Goal: Task Accomplishment & Management: Manage account settings

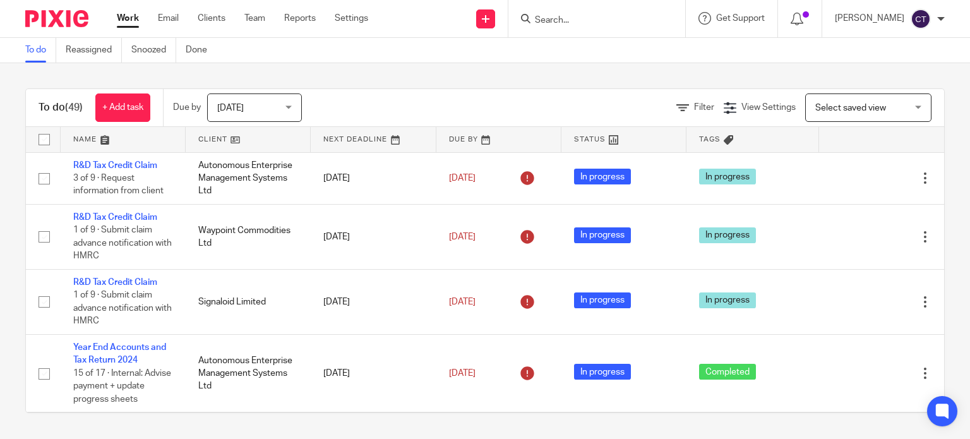
click at [540, 16] on input "Search" at bounding box center [591, 20] width 114 height 11
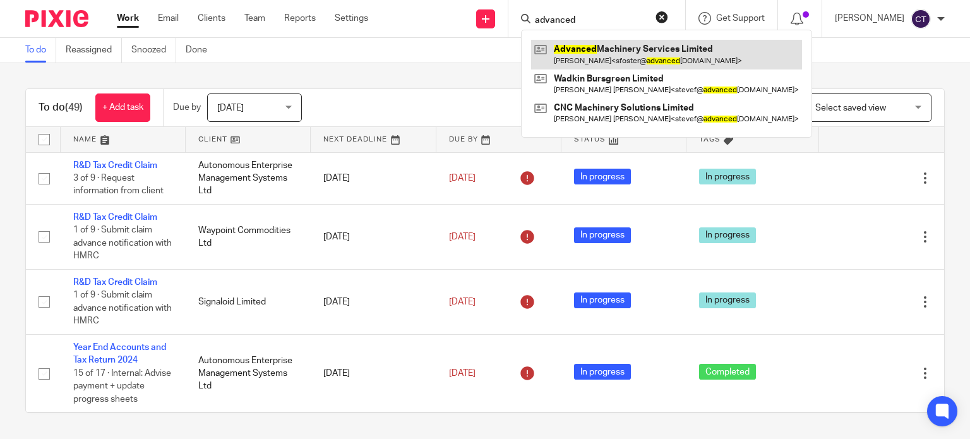
type input "advanced"
click at [546, 55] on link at bounding box center [666, 54] width 271 height 29
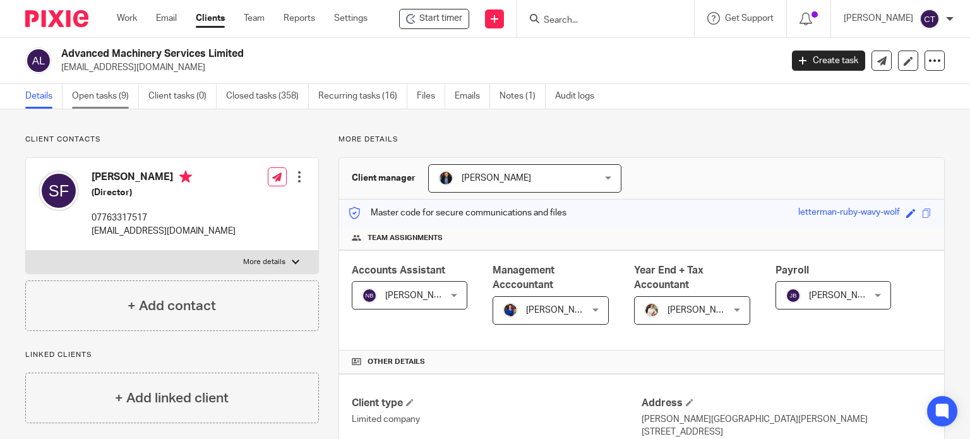
click at [91, 95] on link "Open tasks (9)" at bounding box center [105, 96] width 67 height 25
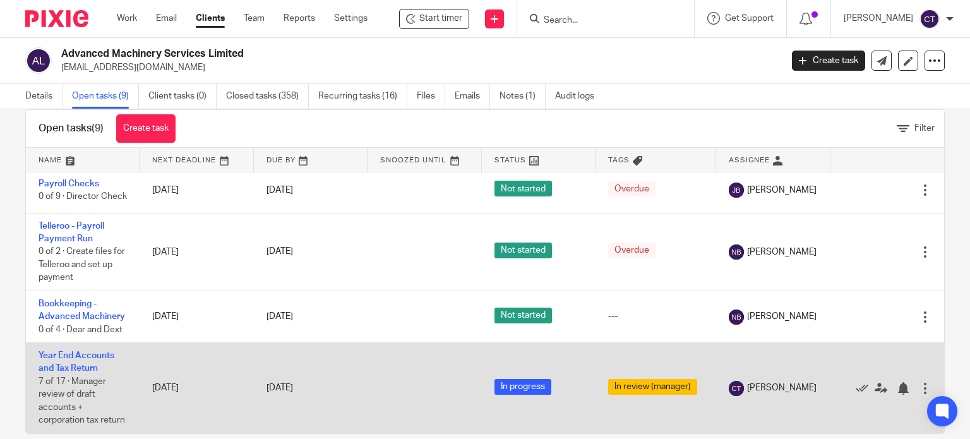
scroll to position [45, 0]
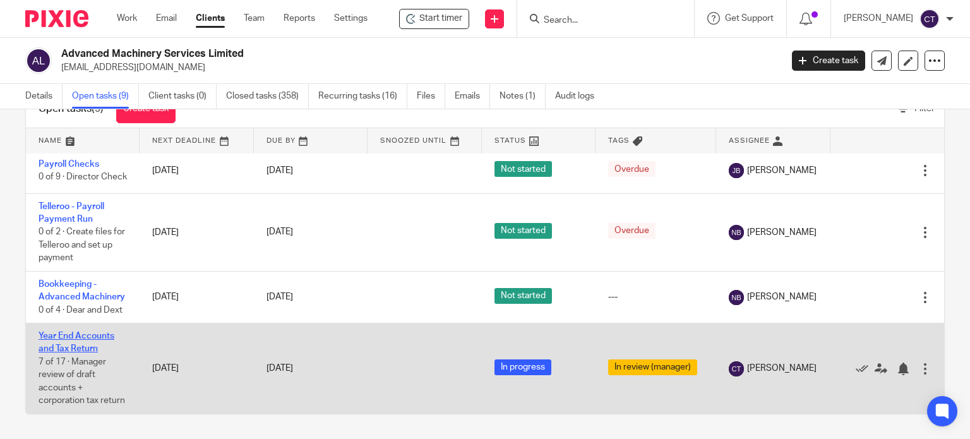
click at [63, 332] on link "Year End Accounts and Tax Return" at bounding box center [77, 342] width 76 height 21
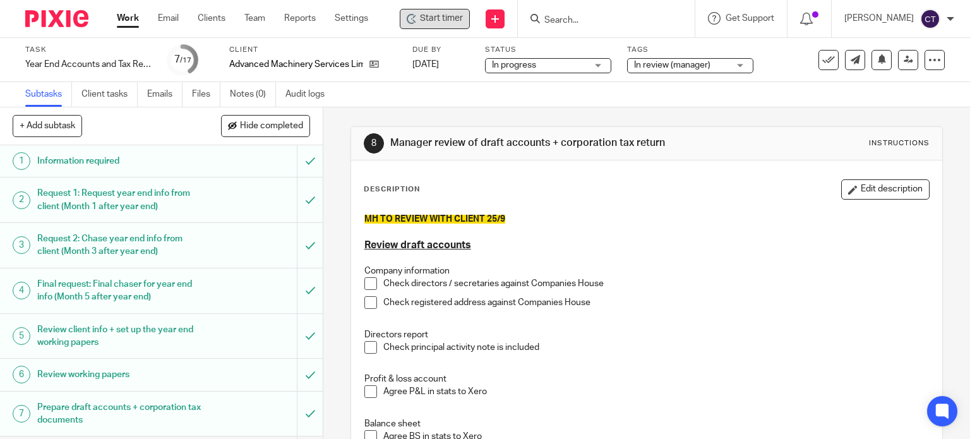
click at [438, 21] on span "Start timer" at bounding box center [441, 18] width 43 height 13
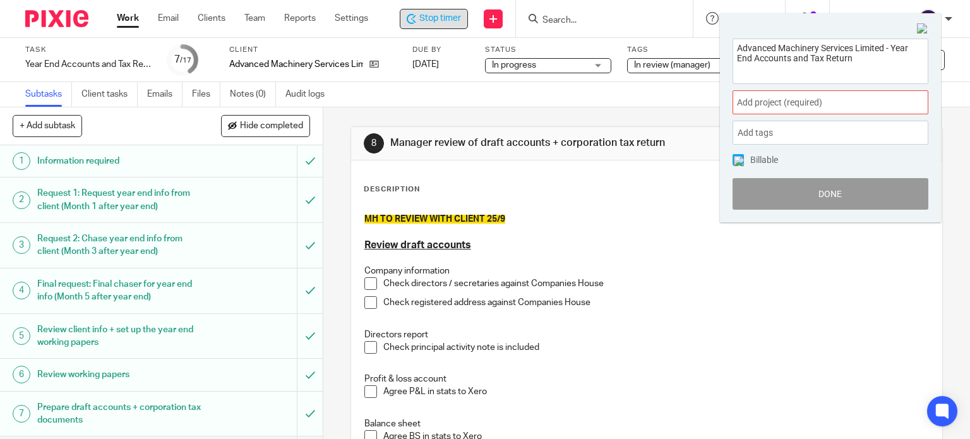
click at [760, 105] on span "Add project (required) :" at bounding box center [816, 102] width 159 height 13
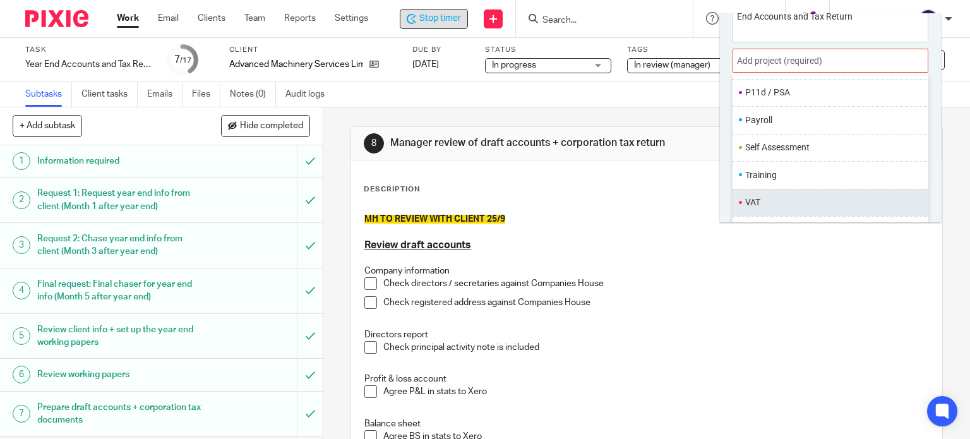
scroll to position [62, 0]
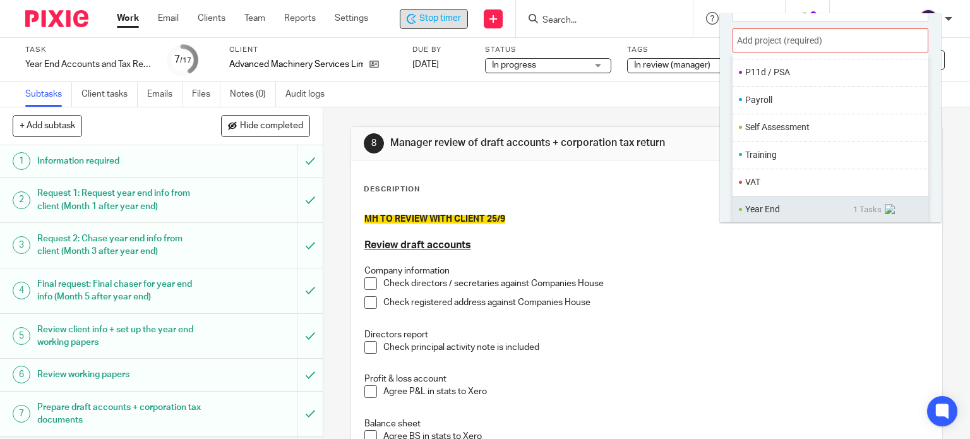
click at [752, 208] on li "Year End" at bounding box center [799, 209] width 108 height 13
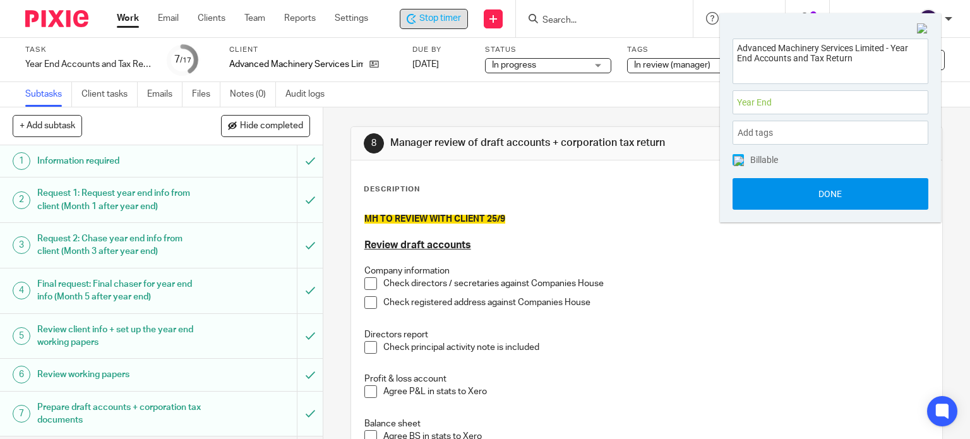
click at [753, 189] on button "Done" at bounding box center [831, 194] width 196 height 32
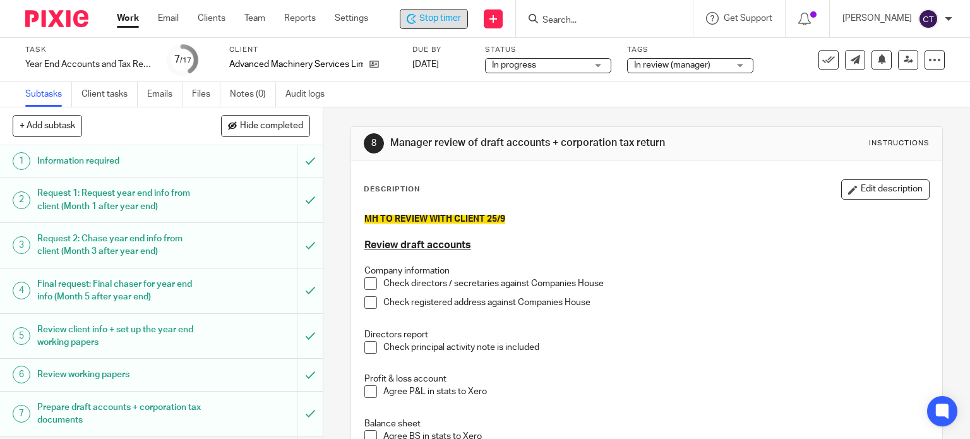
click at [364, 276] on p "Company information" at bounding box center [646, 271] width 565 height 13
drag, startPoint x: 368, startPoint y: 303, endPoint x: 366, endPoint y: 289, distance: 13.3
click at [366, 303] on span at bounding box center [370, 302] width 13 height 13
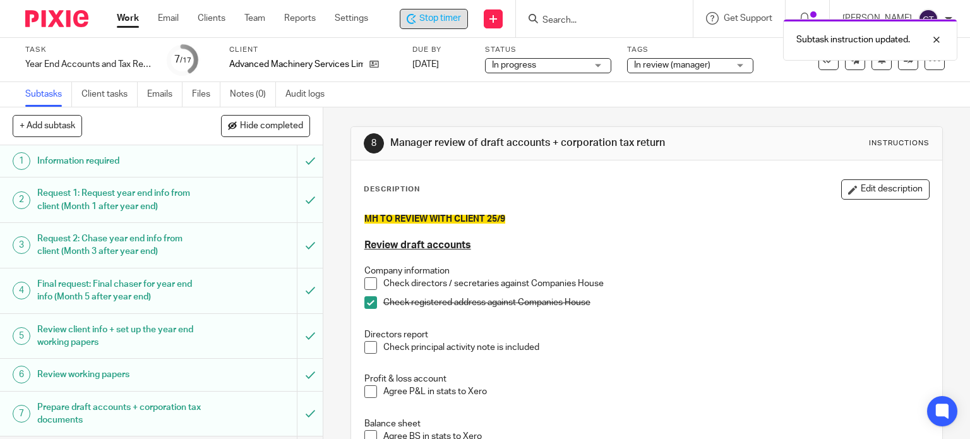
click at [371, 280] on span at bounding box center [370, 283] width 13 height 13
click at [366, 349] on span at bounding box center [370, 347] width 13 height 13
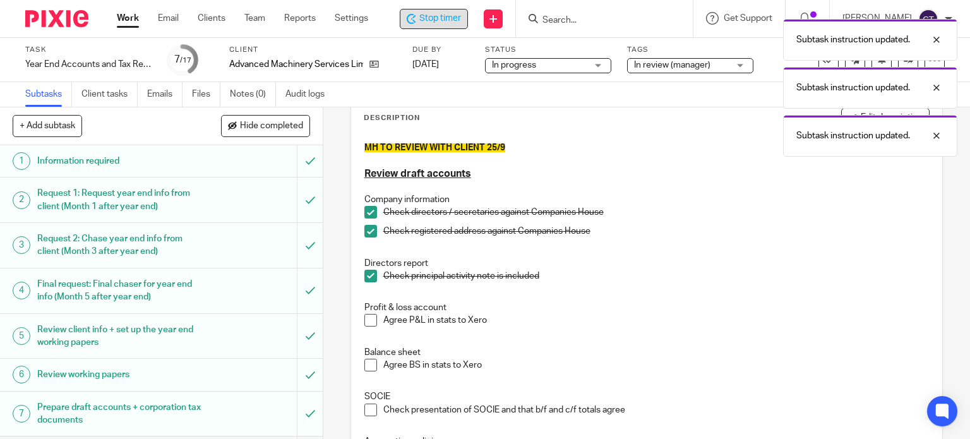
scroll to position [126, 0]
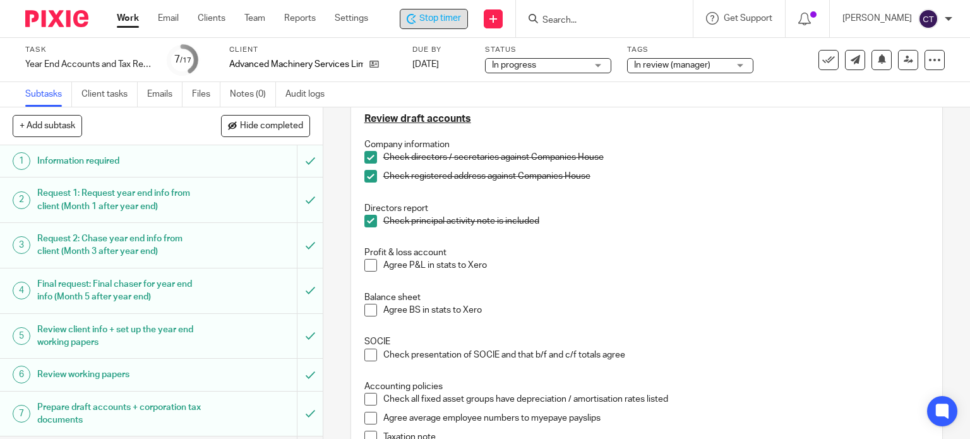
click at [369, 263] on span at bounding box center [370, 265] width 13 height 13
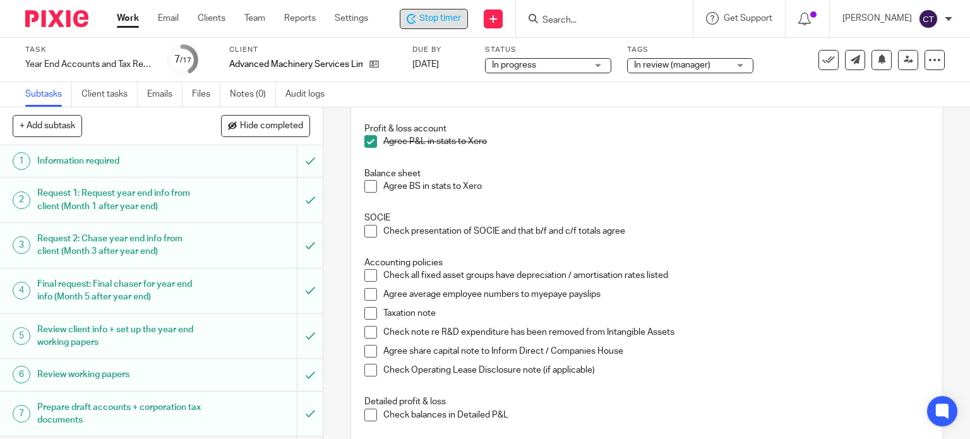
scroll to position [253, 0]
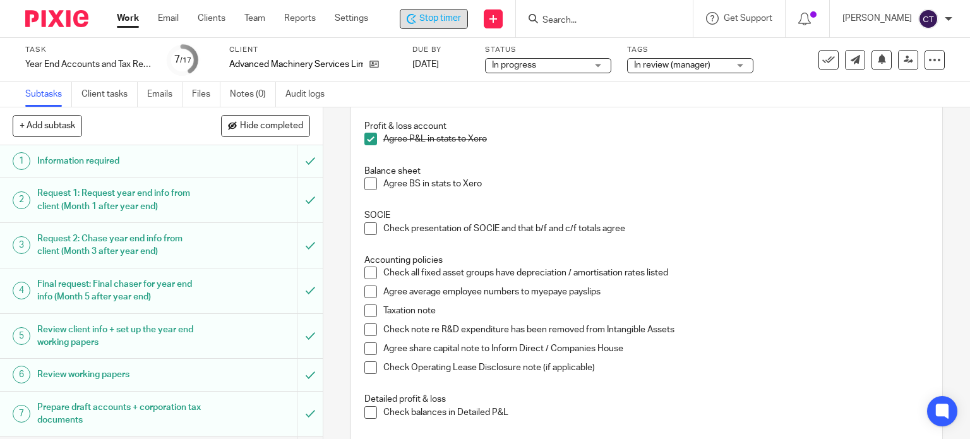
click at [364, 224] on span at bounding box center [370, 228] width 13 height 13
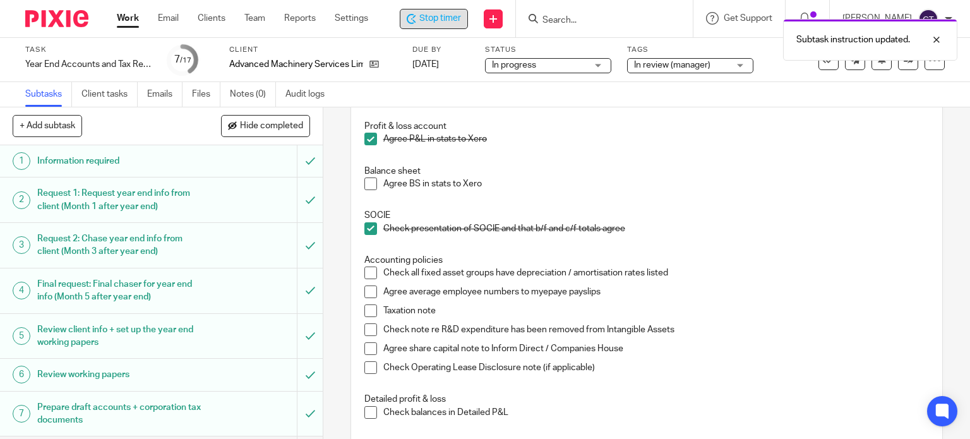
drag, startPoint x: 371, startPoint y: 183, endPoint x: 366, endPoint y: 195, distance: 13.9
click at [371, 184] on span at bounding box center [370, 183] width 13 height 13
click at [367, 276] on span at bounding box center [370, 273] width 13 height 13
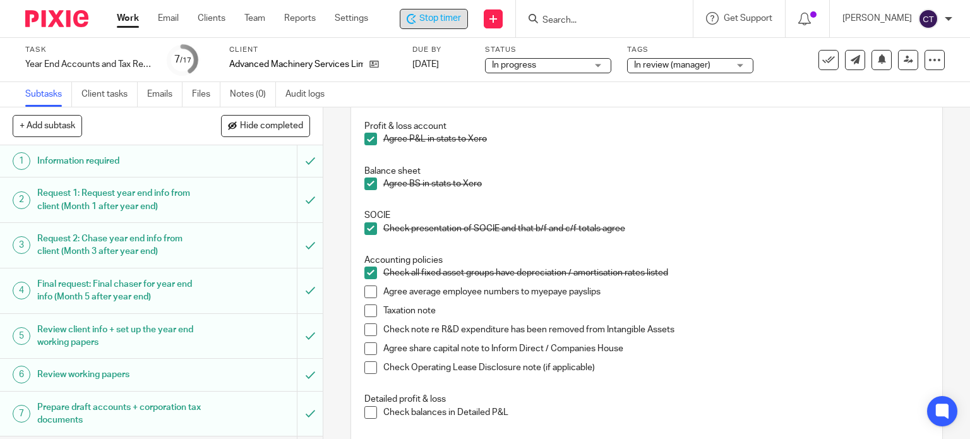
click at [367, 289] on span at bounding box center [370, 291] width 13 height 13
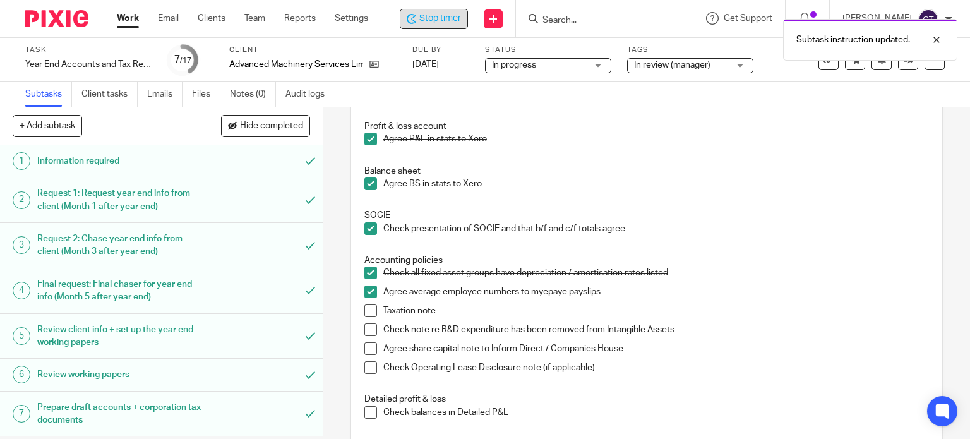
click at [366, 311] on span at bounding box center [370, 310] width 13 height 13
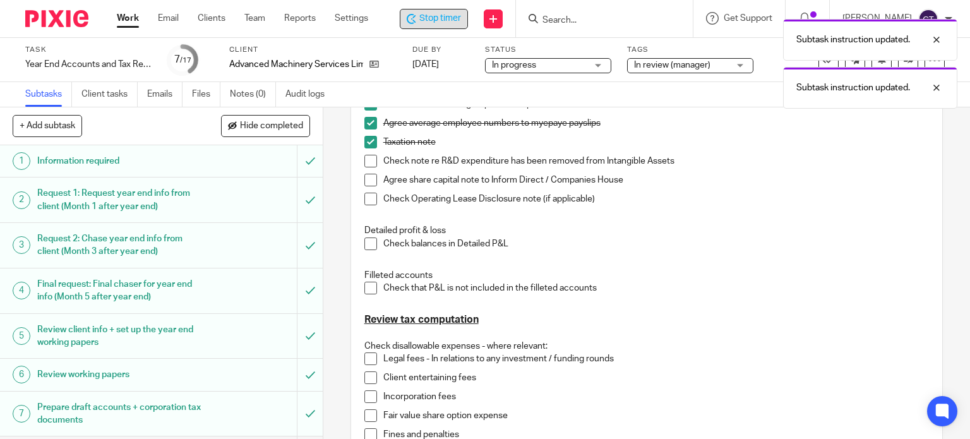
scroll to position [442, 0]
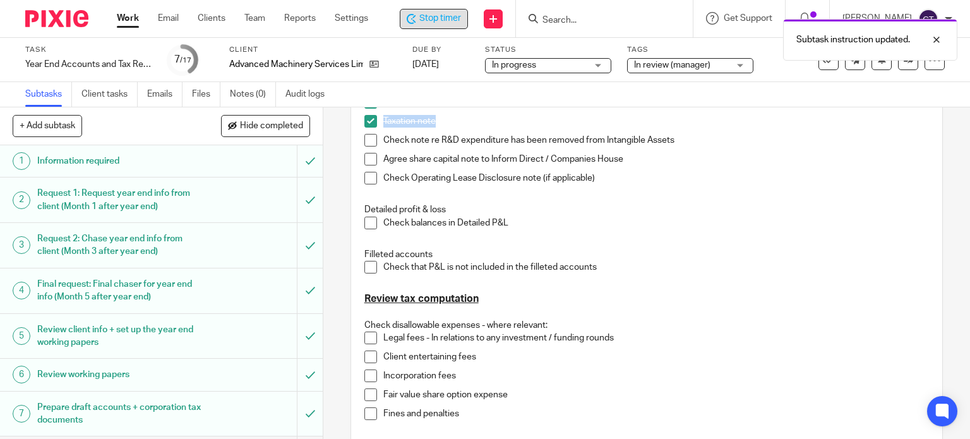
click at [364, 138] on span at bounding box center [370, 140] width 13 height 13
click at [366, 157] on span at bounding box center [370, 159] width 13 height 13
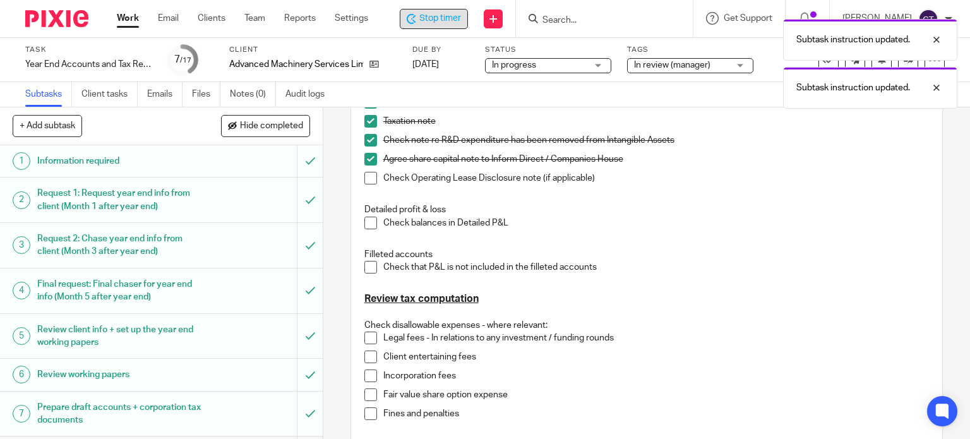
click at [364, 181] on span at bounding box center [370, 178] width 13 height 13
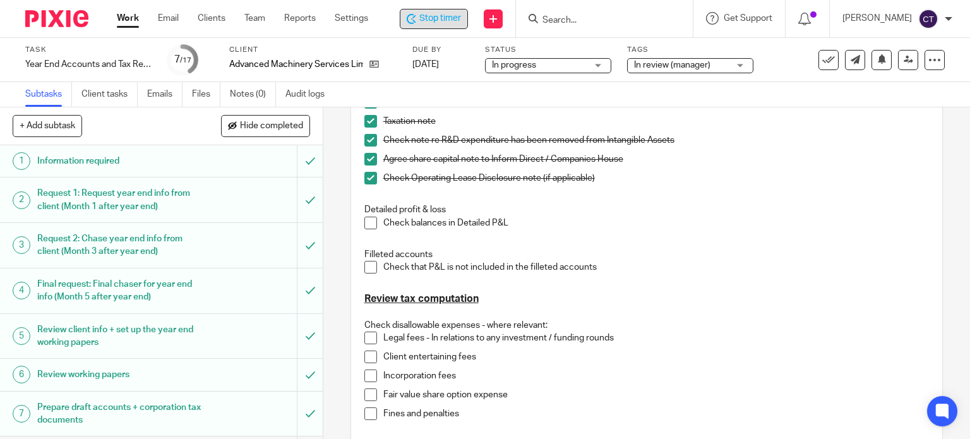
click at [371, 225] on span at bounding box center [370, 223] width 13 height 13
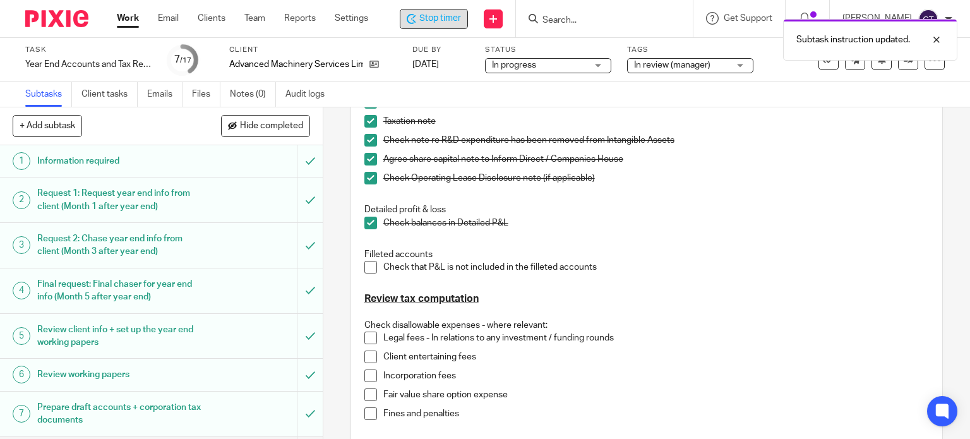
click at [368, 270] on span at bounding box center [370, 267] width 13 height 13
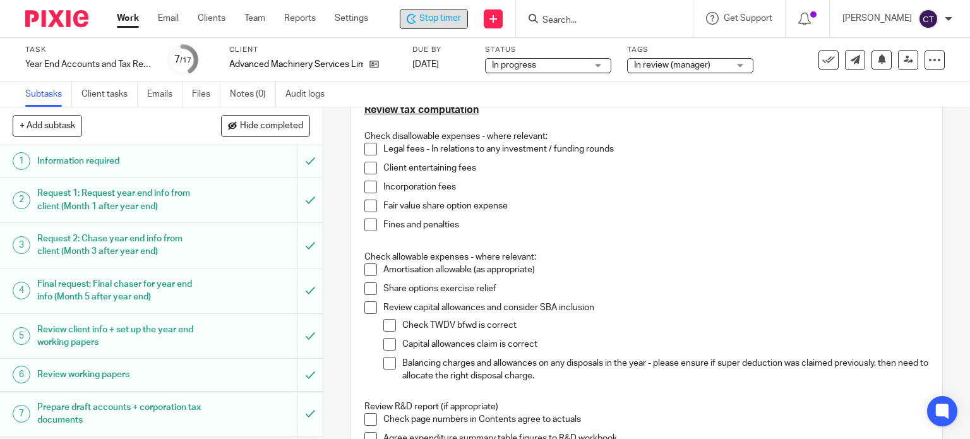
scroll to position [632, 0]
click at [369, 143] on span at bounding box center [370, 148] width 13 height 13
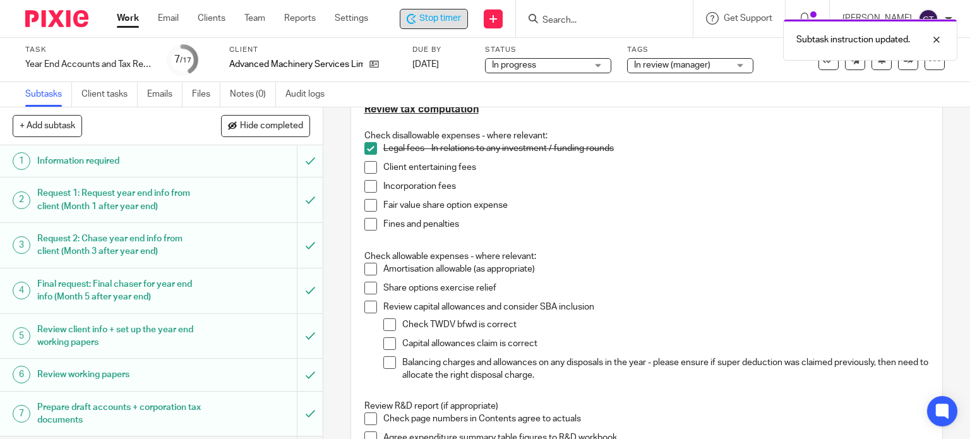
click at [370, 201] on span at bounding box center [370, 205] width 13 height 13
click at [368, 170] on span at bounding box center [370, 167] width 13 height 13
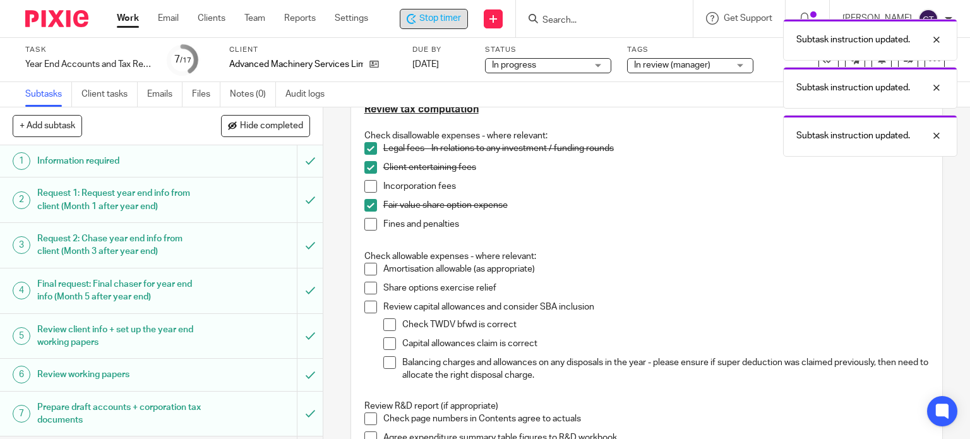
click at [366, 223] on span at bounding box center [370, 224] width 13 height 13
click at [367, 285] on span at bounding box center [370, 288] width 13 height 13
click at [366, 303] on span at bounding box center [370, 307] width 13 height 13
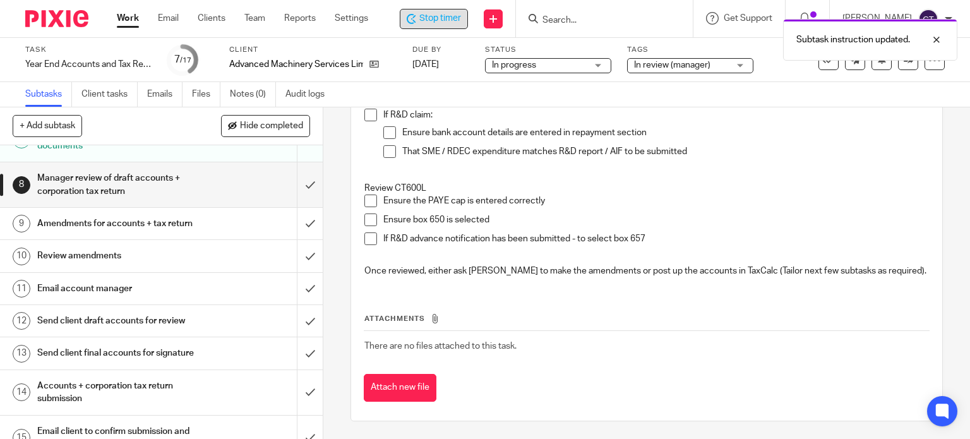
scroll to position [253, 0]
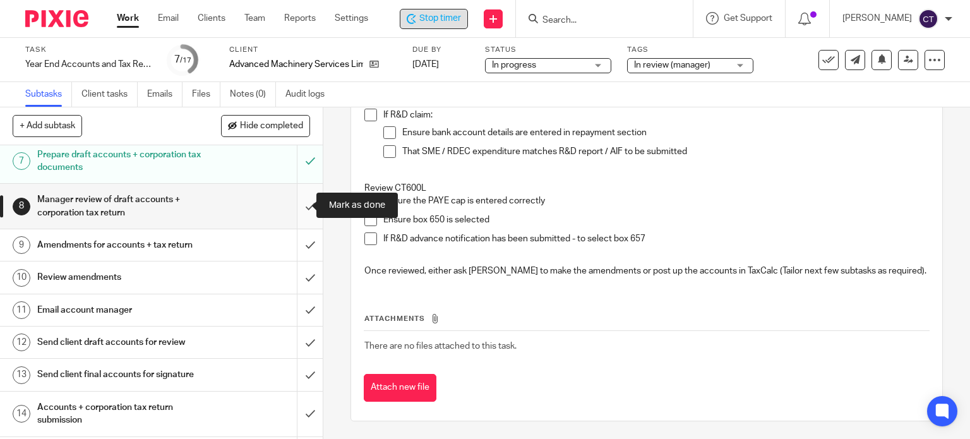
click at [297, 206] on input "submit" at bounding box center [161, 206] width 323 height 45
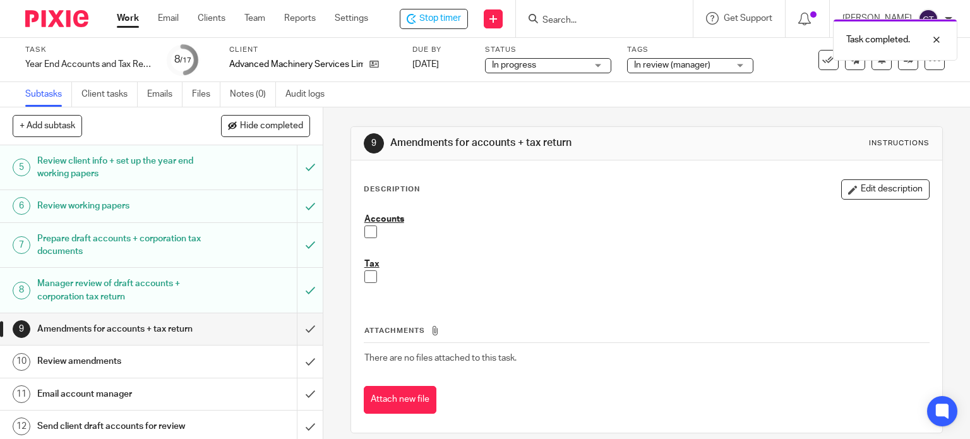
scroll to position [189, 0]
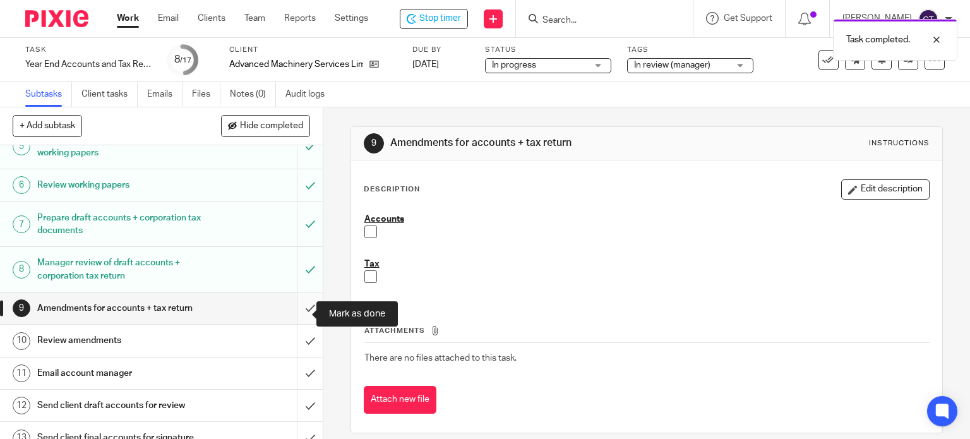
click at [296, 317] on input "submit" at bounding box center [161, 308] width 323 height 32
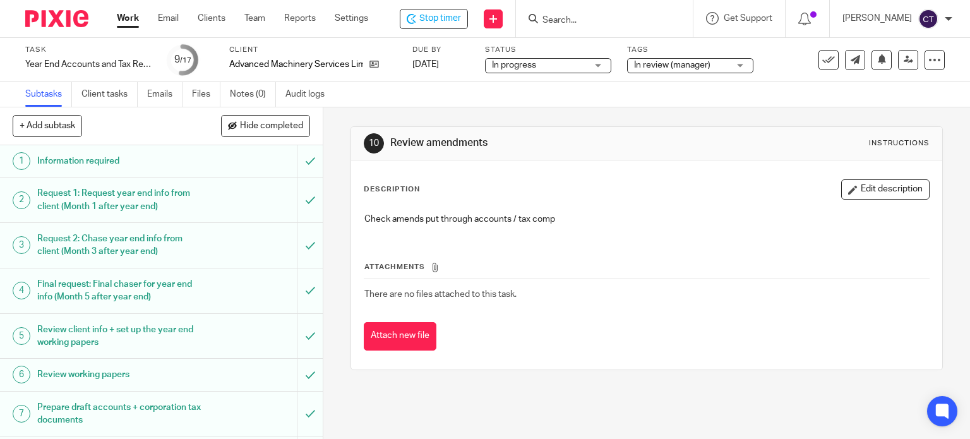
click at [932, 277] on div "10 Review amendments Instructions Description Edit description Check amends put…" at bounding box center [646, 273] width 647 height 332
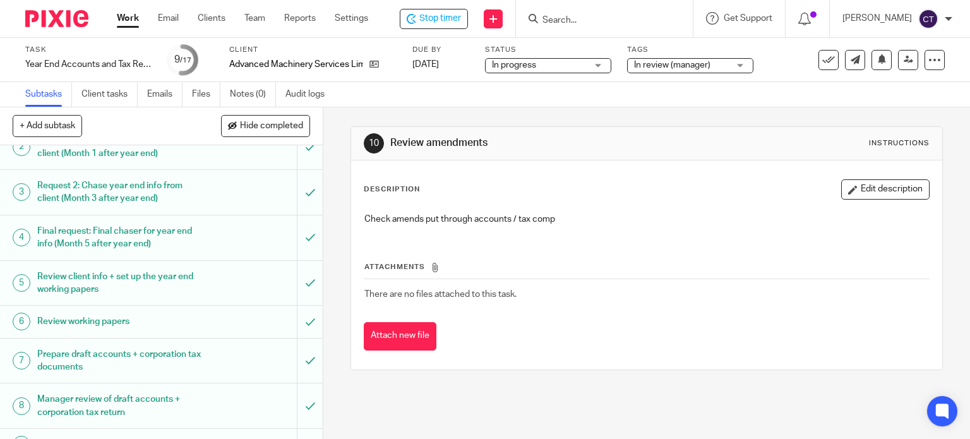
scroll to position [189, 0]
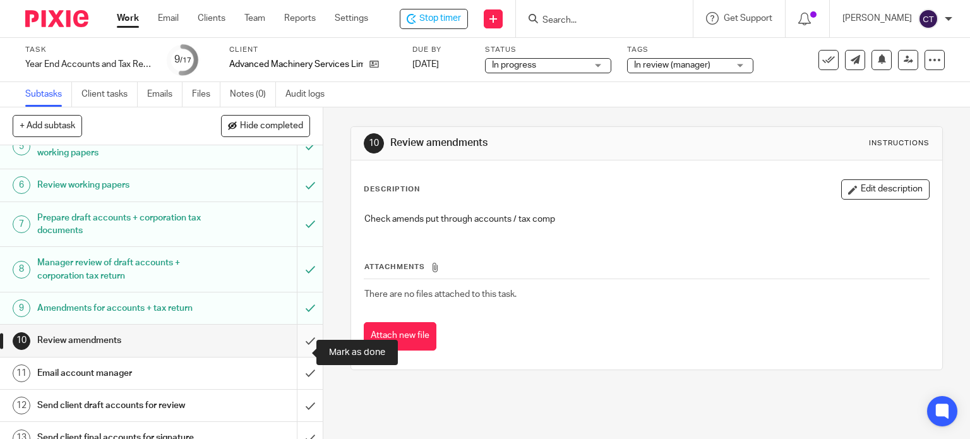
click at [301, 351] on input "submit" at bounding box center [161, 341] width 323 height 32
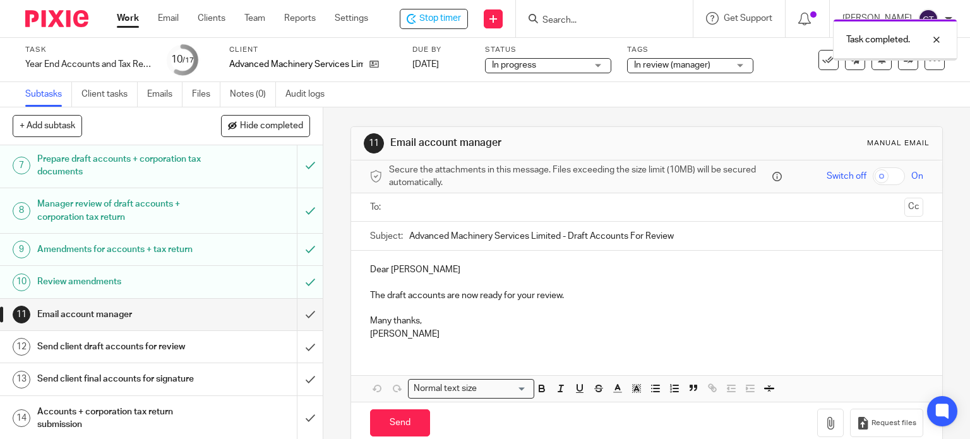
scroll to position [253, 0]
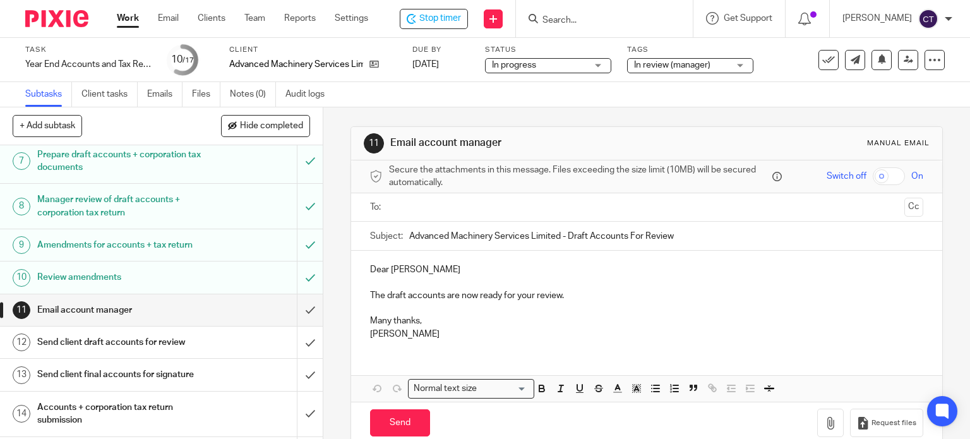
click at [901, 287] on p at bounding box center [647, 282] width 554 height 13
click at [404, 202] on input "text" at bounding box center [646, 207] width 506 height 15
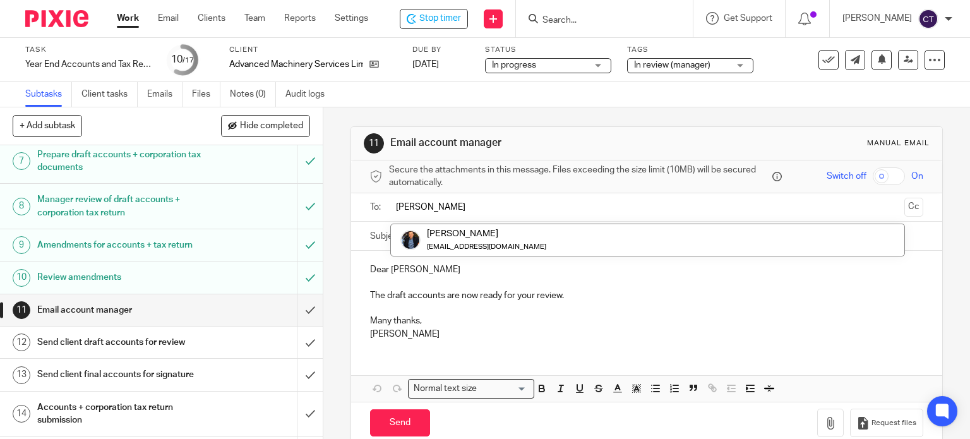
type input "martin"
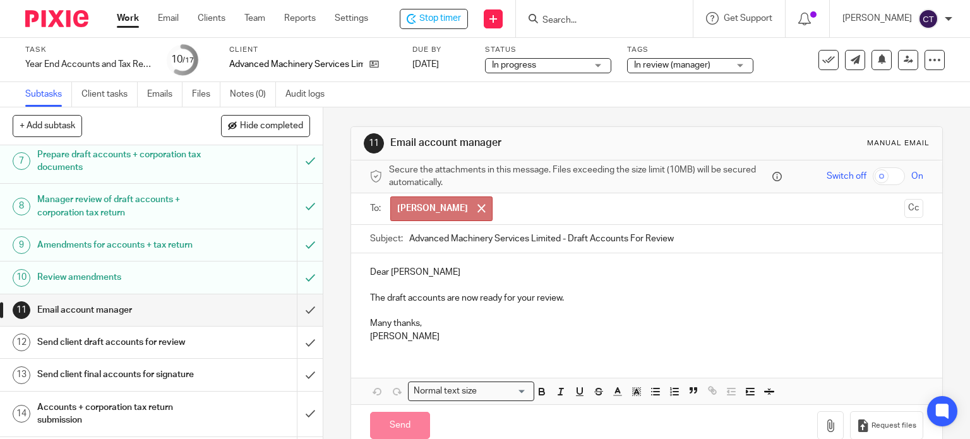
click at [477, 207] on span at bounding box center [481, 208] width 8 height 8
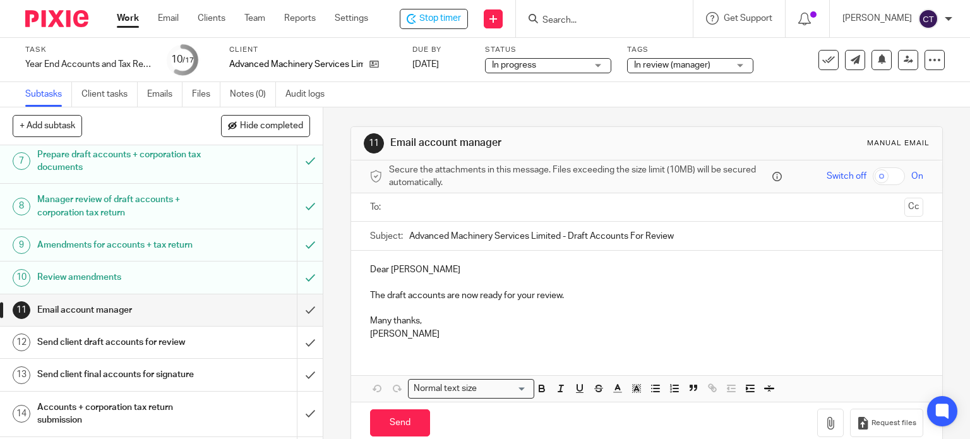
click at [433, 208] on input "text" at bounding box center [646, 207] width 506 height 15
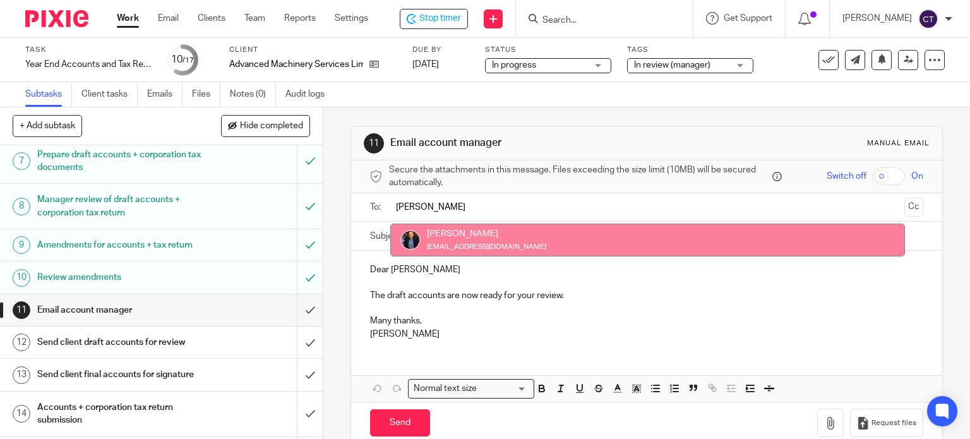
type input "martin"
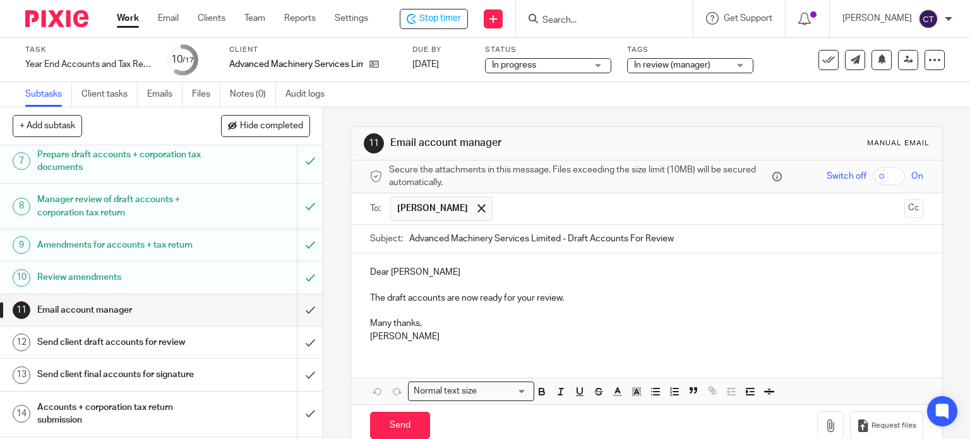
click at [417, 266] on p "Dear Martin" at bounding box center [647, 272] width 554 height 13
drag, startPoint x: 563, startPoint y: 297, endPoint x: 574, endPoint y: 295, distance: 10.4
click at [568, 296] on p "The draft accounts are now ready for your review." at bounding box center [647, 298] width 554 height 13
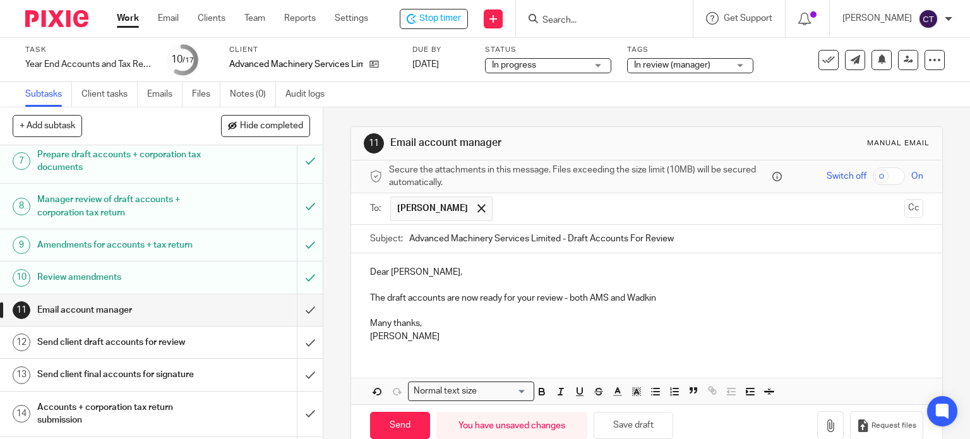
click at [670, 292] on p "The draft accounts are now ready for your review - both AMS and Wadkin" at bounding box center [647, 298] width 554 height 13
click at [427, 340] on p "[PERSON_NAME]" at bounding box center [647, 336] width 554 height 13
click at [399, 414] on input "Send" at bounding box center [400, 425] width 60 height 27
type input "Sent"
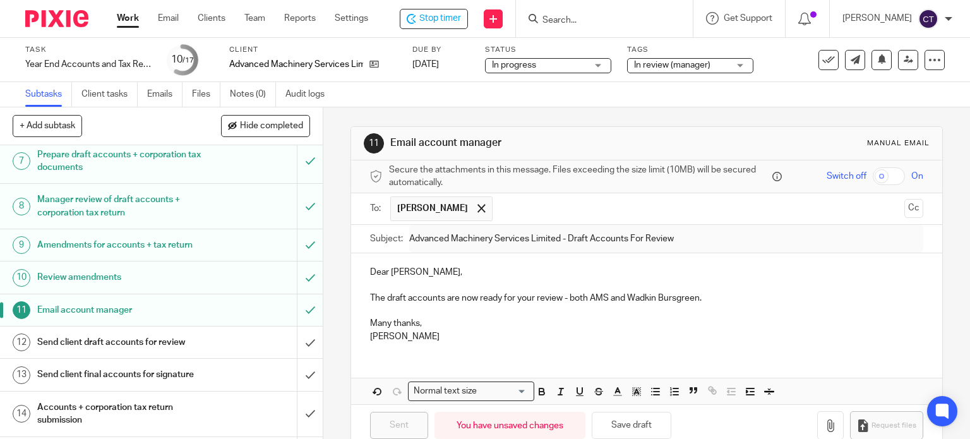
click at [863, 310] on p at bounding box center [647, 310] width 554 height 13
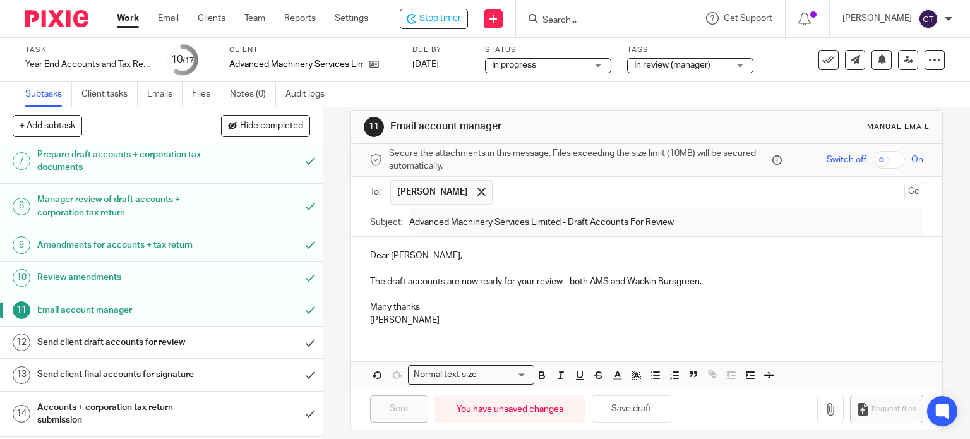
scroll to position [25, 0]
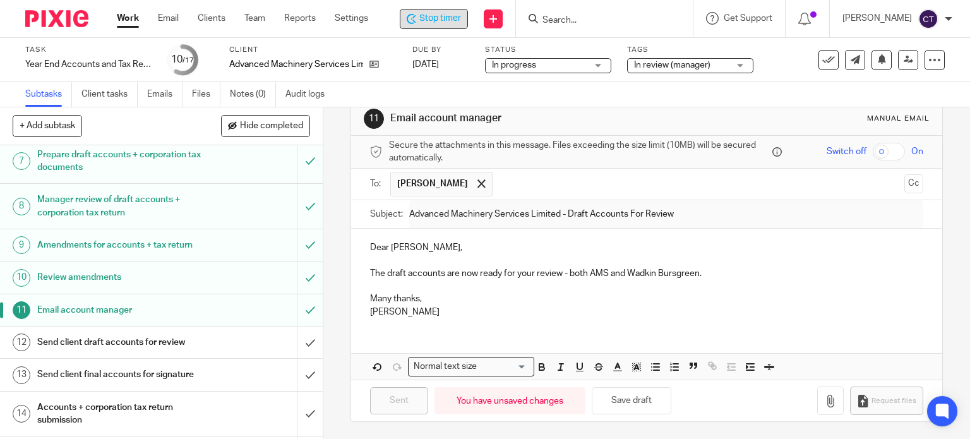
click at [424, 21] on span "Stop timer" at bounding box center [440, 18] width 42 height 13
click at [561, 12] on form at bounding box center [610, 19] width 135 height 16
click at [556, 20] on input "Search" at bounding box center [600, 20] width 114 height 11
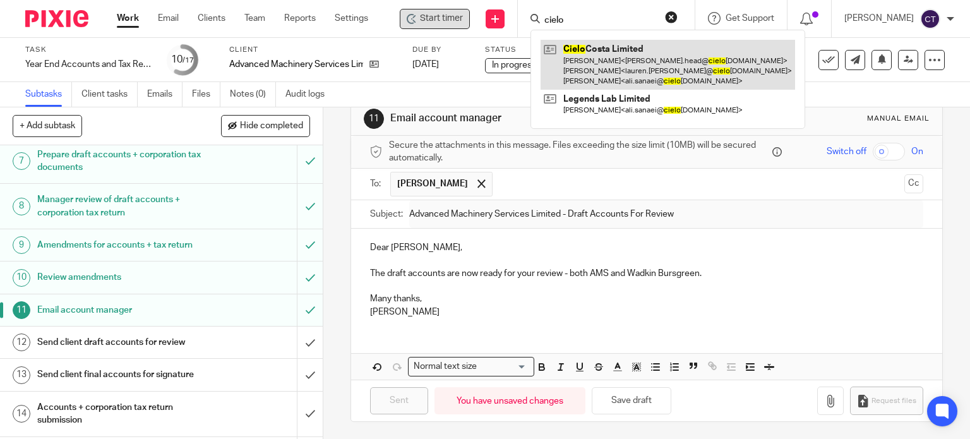
type input "cielo"
click at [574, 68] on link at bounding box center [668, 65] width 255 height 50
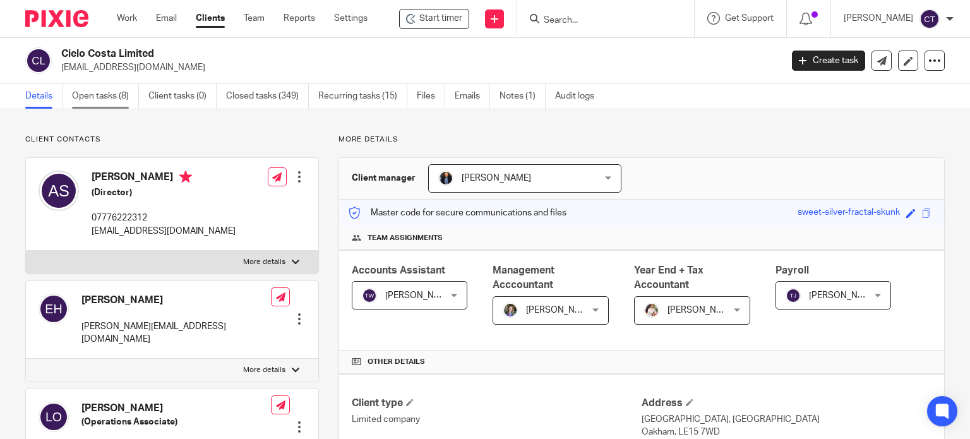
click at [91, 100] on link "Open tasks (8)" at bounding box center [105, 96] width 67 height 25
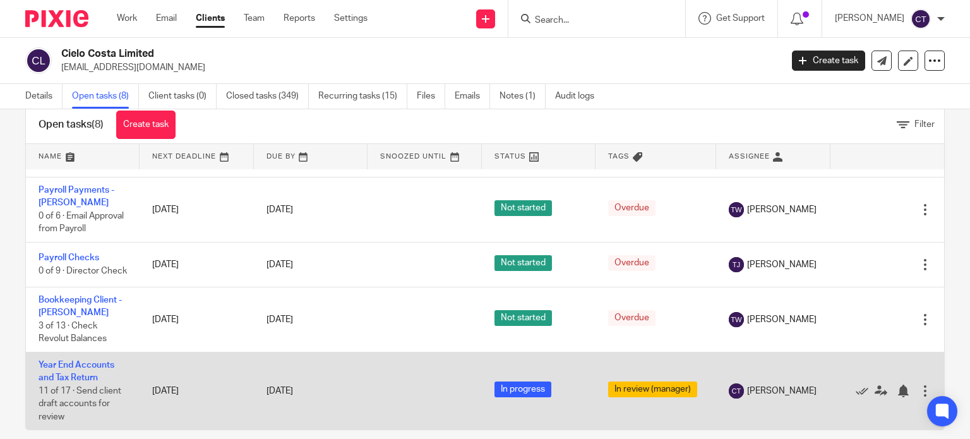
scroll to position [45, 0]
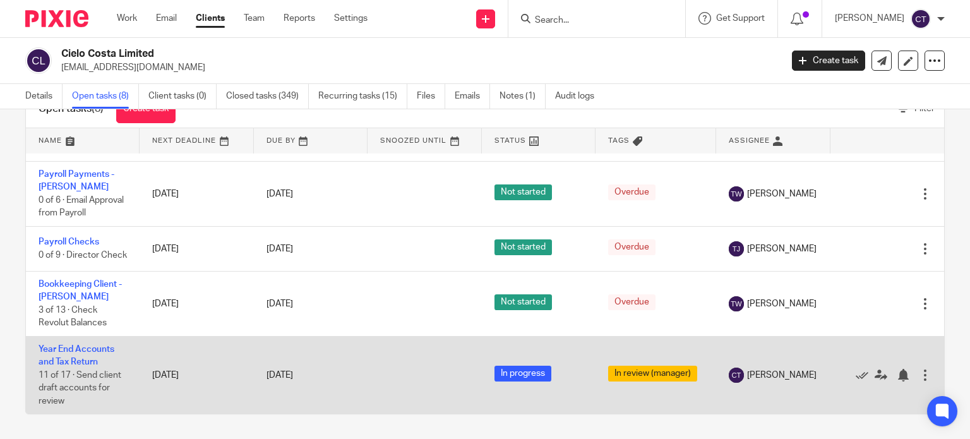
click at [71, 345] on td "Year End Accounts and Tax Return 11 of 17 · Send client draft accounts for revi…" at bounding box center [83, 375] width 114 height 78
click at [66, 347] on link "Year End Accounts and Tax Return" at bounding box center [77, 355] width 76 height 21
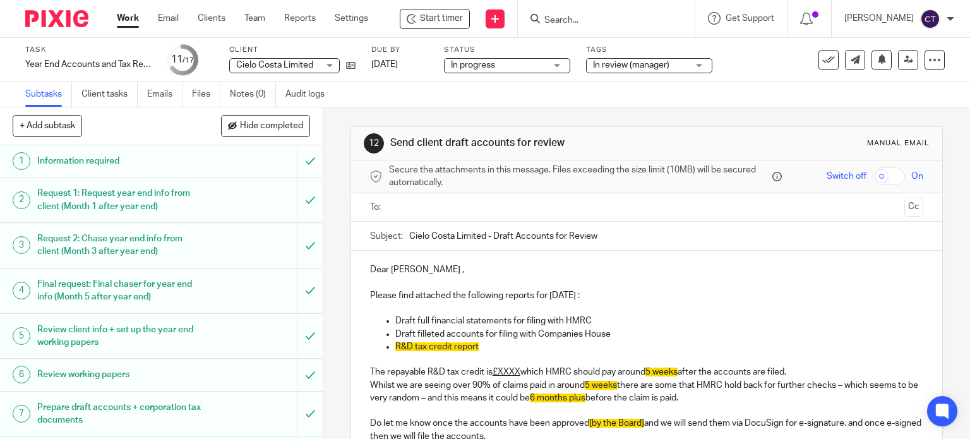
click at [411, 205] on input "text" at bounding box center [646, 207] width 506 height 15
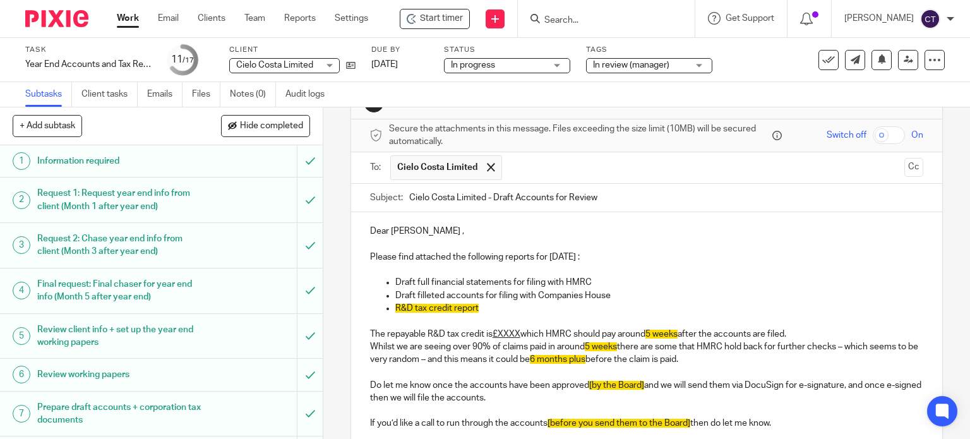
scroll to position [63, 0]
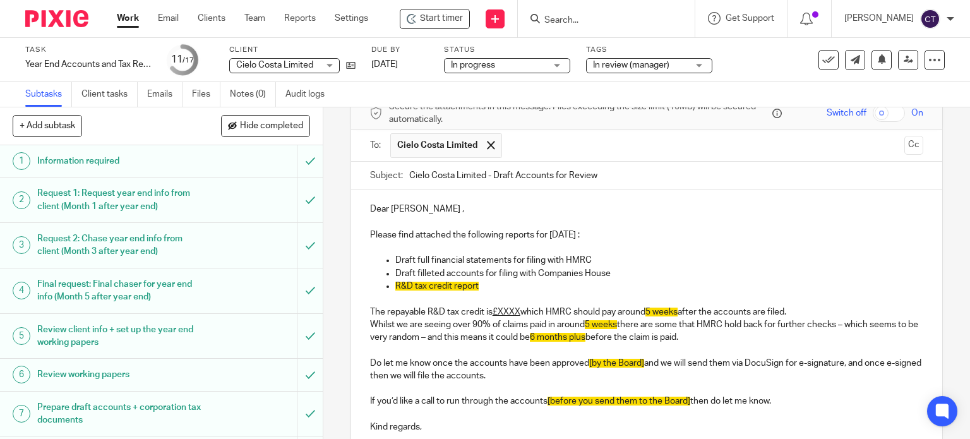
click at [486, 287] on p "R&D tax credit report" at bounding box center [659, 286] width 529 height 13
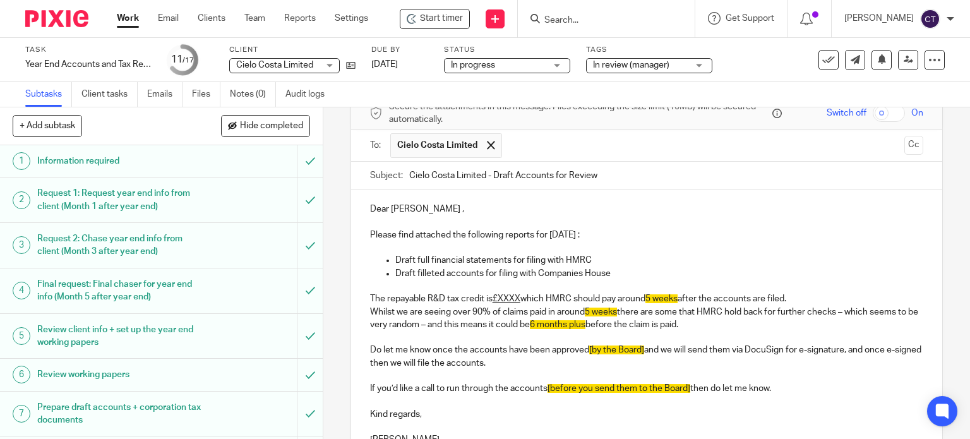
drag, startPoint x: 446, startPoint y: 303, endPoint x: 423, endPoint y: 303, distance: 22.7
click at [443, 303] on p "The repayable R&D tax credit is £XXXX which HMRC should pay around 5 weeks afte…" at bounding box center [647, 298] width 554 height 13
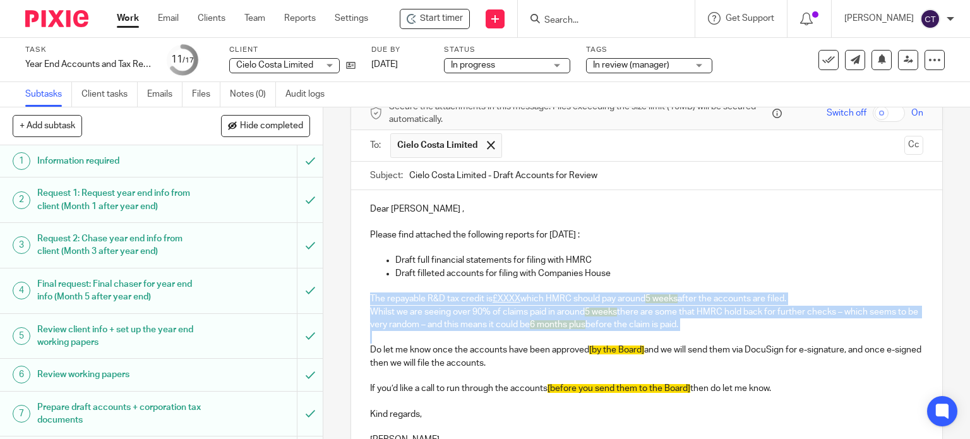
drag, startPoint x: 363, startPoint y: 295, endPoint x: 718, endPoint y: 333, distance: 356.4
click at [718, 333] on div "Dear [PERSON_NAME] , Please find attached the following reports for [DATE] : Dr…" at bounding box center [647, 322] width 592 height 265
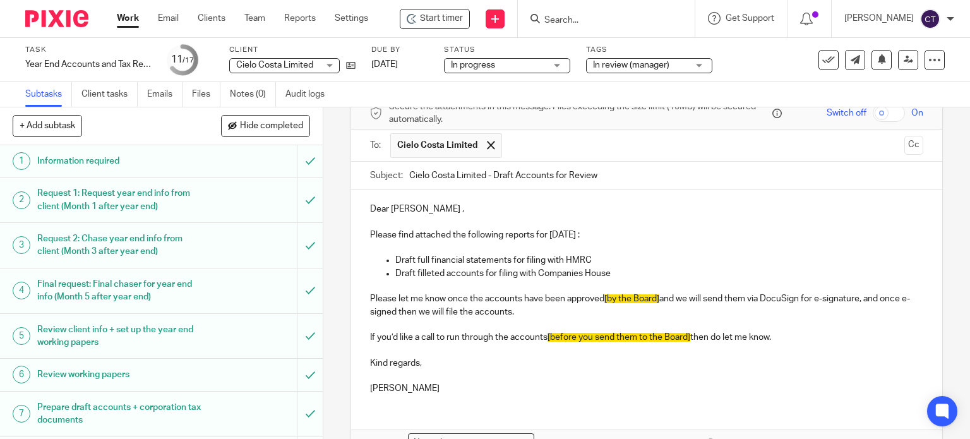
drag, startPoint x: 603, startPoint y: 296, endPoint x: 624, endPoint y: 296, distance: 21.5
click at [606, 296] on span "[by the Board]" at bounding box center [631, 298] width 55 height 9
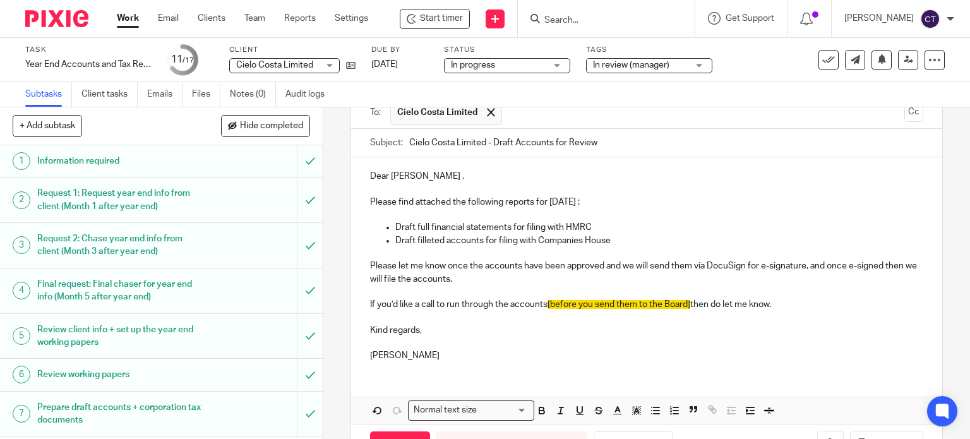
scroll to position [126, 0]
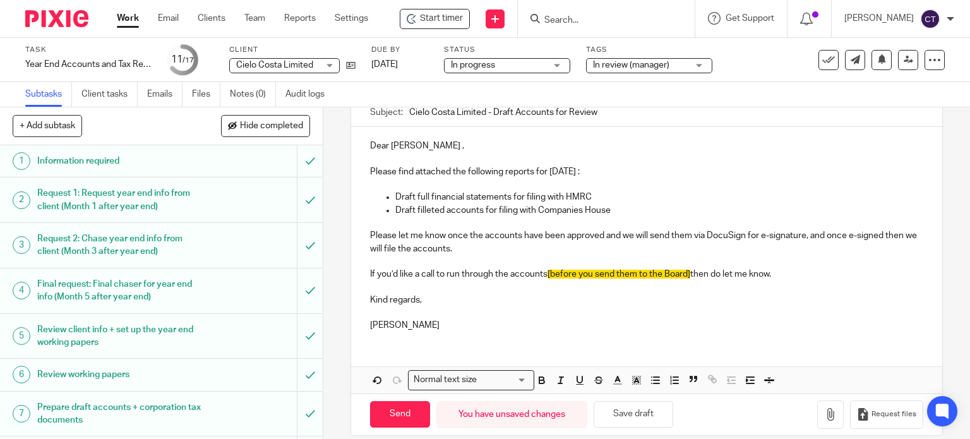
drag, startPoint x: 677, startPoint y: 268, endPoint x: 702, endPoint y: 268, distance: 25.3
click at [679, 268] on p "If you’d like a call to run through the accounts [before you send them to the B…" at bounding box center [647, 274] width 554 height 13
click at [778, 276] on p "If you’d like a call to run through the accounts [before you send them to the B…" at bounding box center [647, 274] width 554 height 13
click at [752, 270] on span "then please book a meeting wothj Martin using this link" at bounding box center [677, 274] width 258 height 9
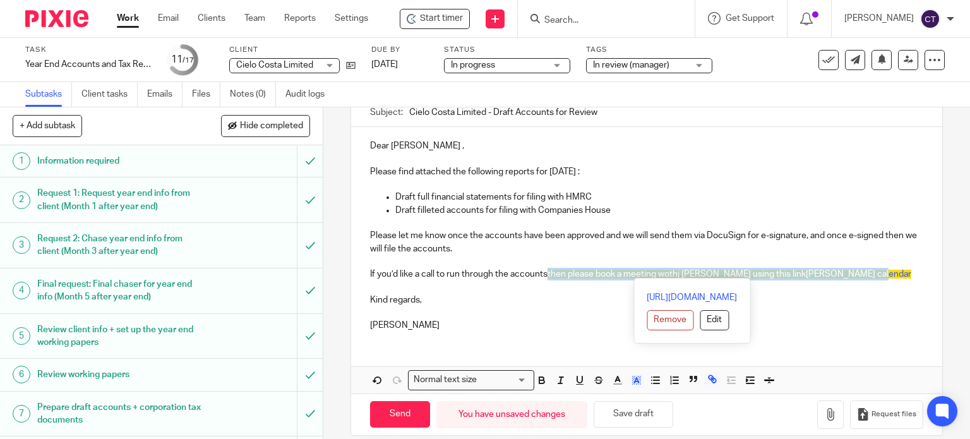
drag, startPoint x: 543, startPoint y: 269, endPoint x: 839, endPoint y: 312, distance: 299.3
click at [841, 273] on p "If you’d like a call to run through the accounts then please book a meeting wot…" at bounding box center [647, 274] width 554 height 13
drag, startPoint x: 637, startPoint y: 378, endPoint x: 627, endPoint y: 381, distance: 10.4
click at [637, 379] on icon "button" at bounding box center [636, 380] width 11 height 11
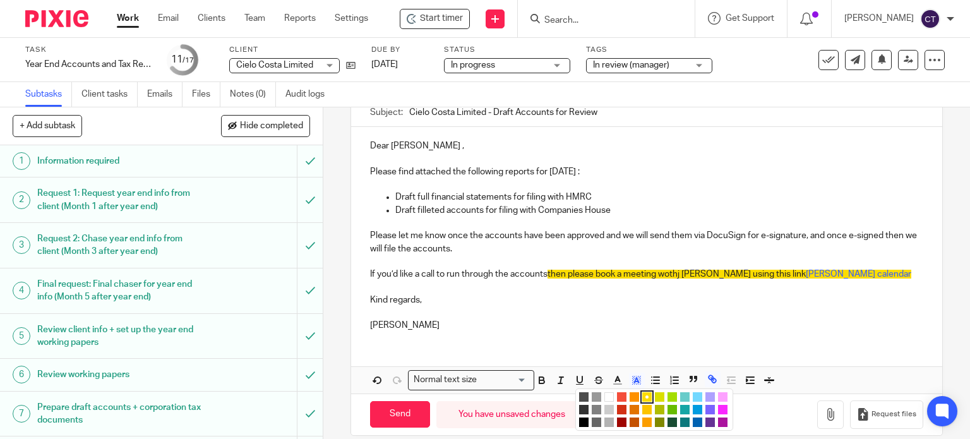
click at [605, 393] on li "color:#FFFFFF" at bounding box center [608, 396] width 9 height 9
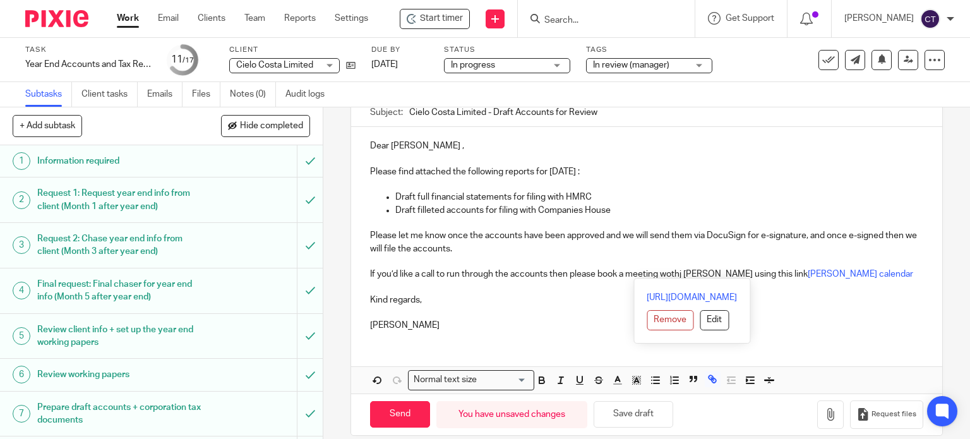
click at [524, 309] on p at bounding box center [647, 312] width 554 height 13
click at [760, 273] on p "If you’d like a call to run through the accounts then please book a meeting wot…" at bounding box center [647, 274] width 554 height 13
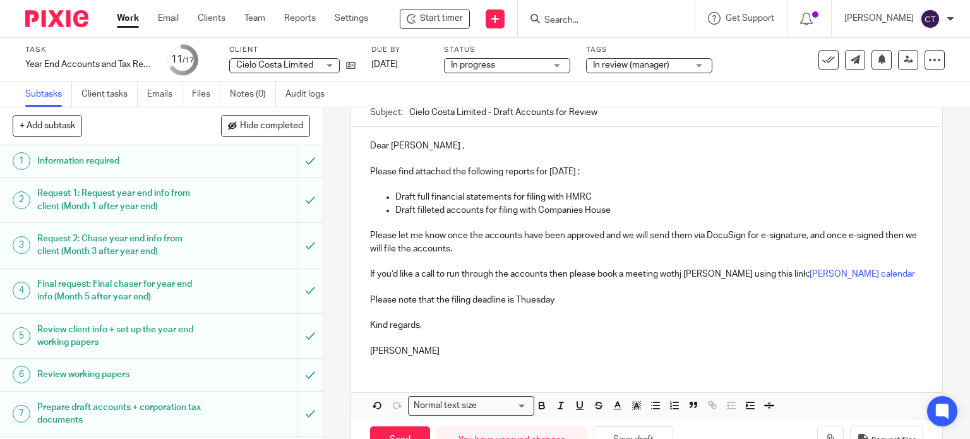
drag, startPoint x: 519, startPoint y: 297, endPoint x: 527, endPoint y: 298, distance: 8.2
click at [520, 297] on p "Please note that the filing deadline is Thuesday" at bounding box center [647, 300] width 554 height 13
click at [586, 294] on p "Please note that the filing deadline is Tuesday" at bounding box center [647, 300] width 554 height 13
drag, startPoint x: 548, startPoint y: 297, endPoint x: 561, endPoint y: 292, distance: 14.2
click at [548, 295] on p "Please note that the filing deadline is Tuesday" at bounding box center [647, 300] width 554 height 13
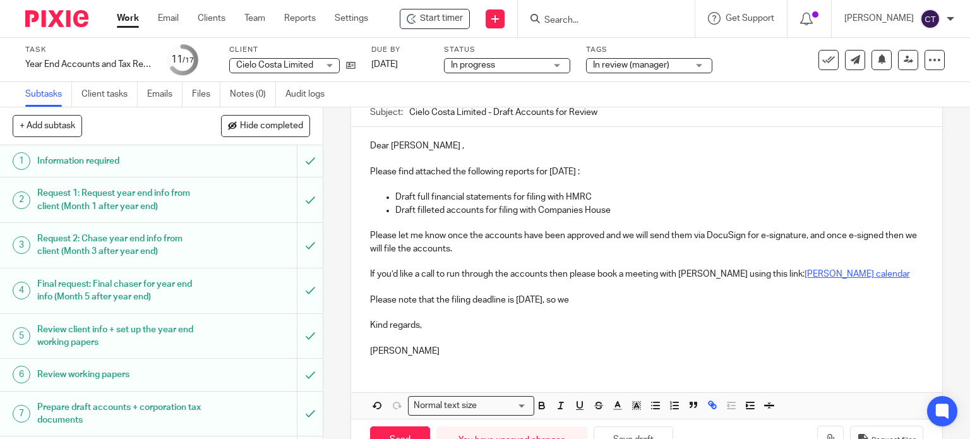
click at [805, 277] on link "Martin's calendar" at bounding box center [857, 274] width 105 height 9
click at [410, 310] on link "https://calendly.com/martinh-maxaccountants" at bounding box center [455, 312] width 90 height 13
click at [586, 280] on div "Dear Ali , Please find attached the following reports for 31 Dec 2024 : Draft f…" at bounding box center [647, 247] width 592 height 240
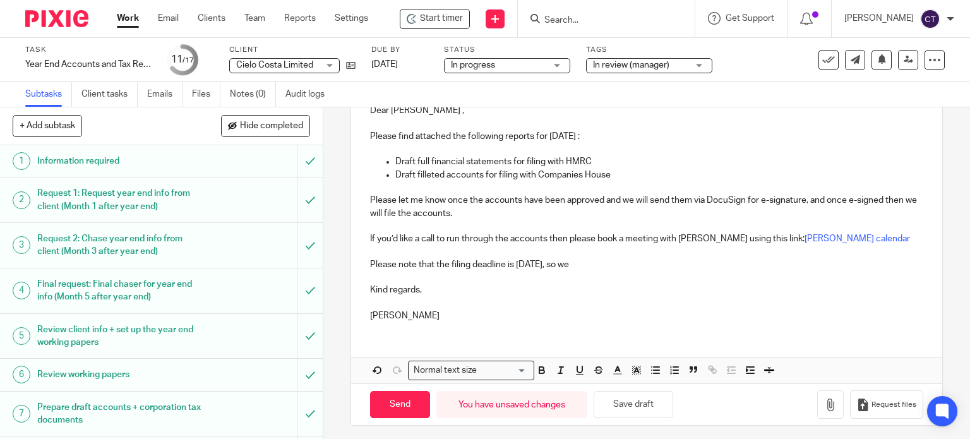
scroll to position [165, 0]
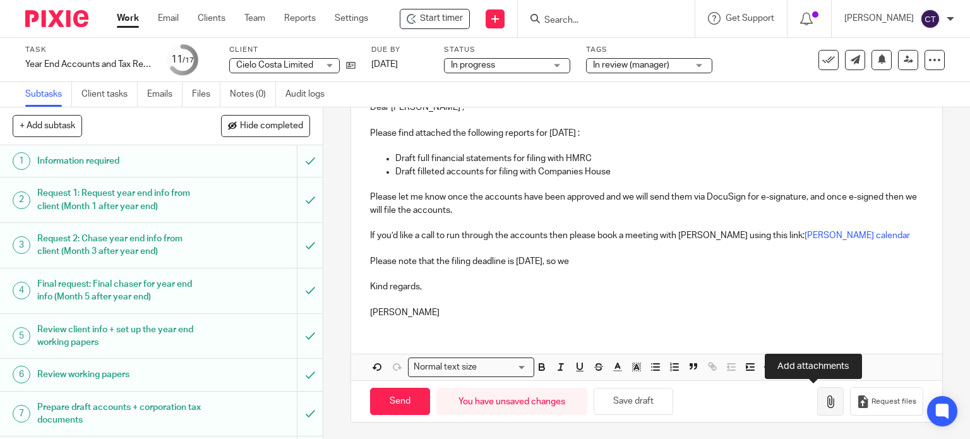
click at [824, 404] on icon "button" at bounding box center [830, 401] width 13 height 13
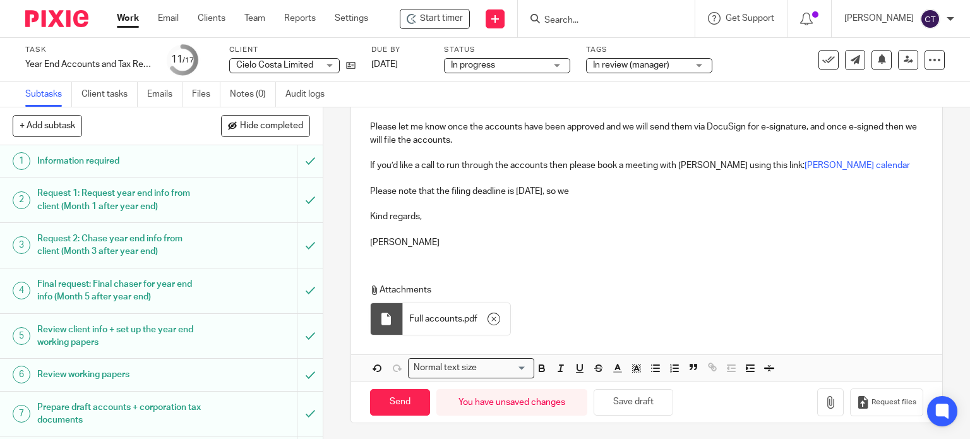
scroll to position [236, 0]
click at [824, 401] on icon "button" at bounding box center [830, 401] width 13 height 13
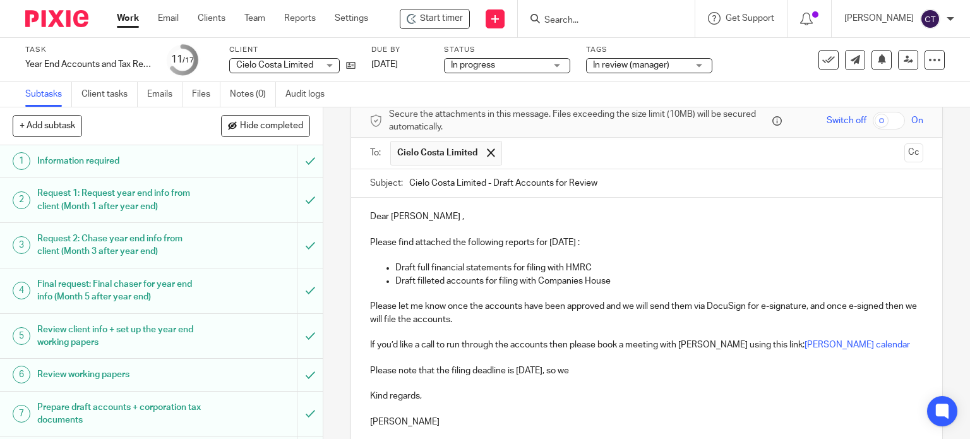
scroll to position [46, 0]
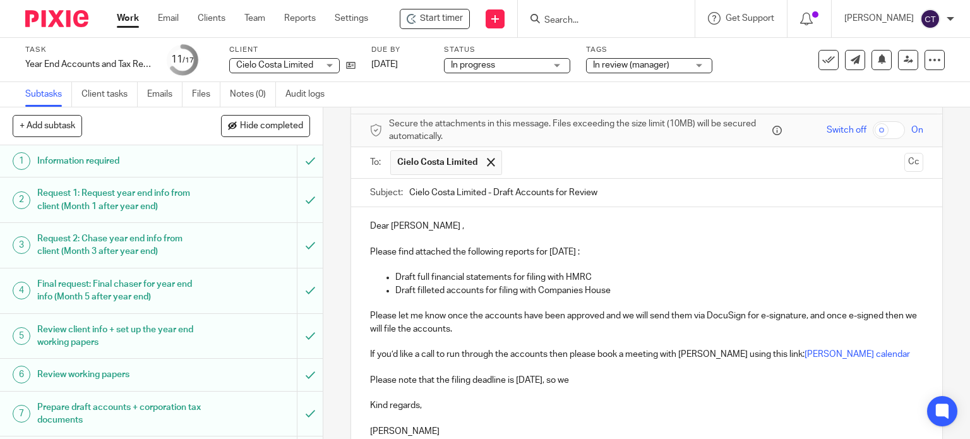
click at [508, 275] on p "Draft full financial statements for filing with HMRC" at bounding box center [659, 277] width 529 height 13
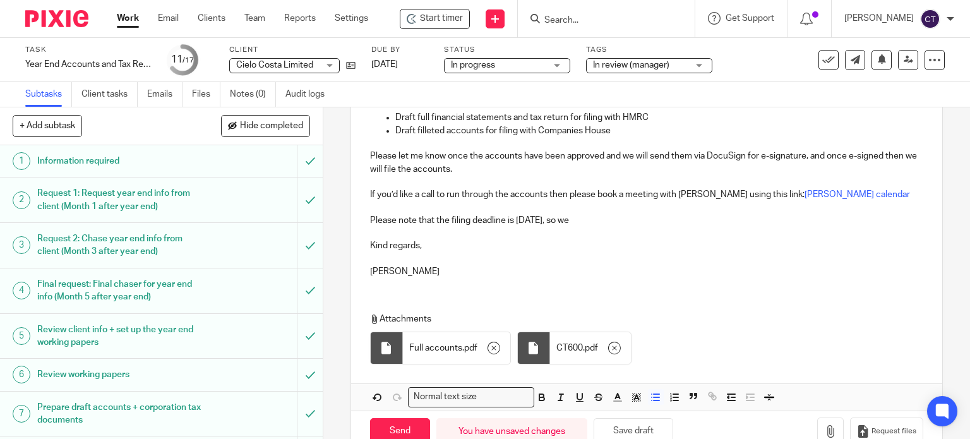
scroll to position [236, 0]
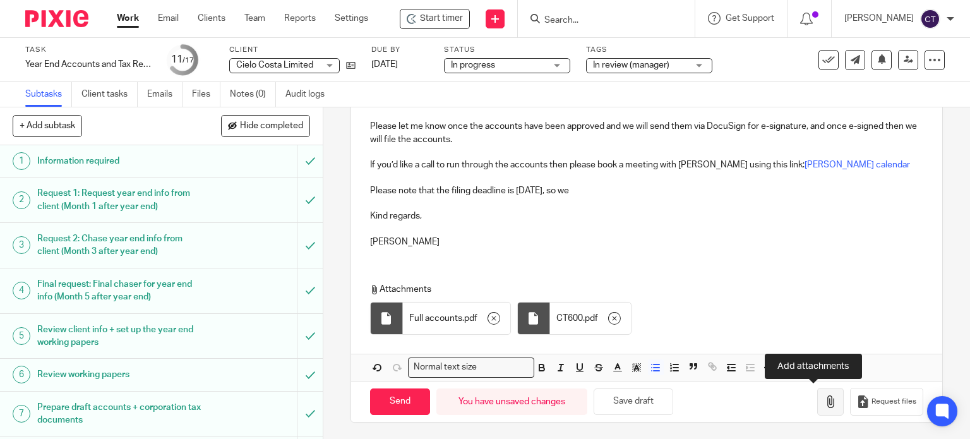
click at [824, 403] on icon "button" at bounding box center [830, 401] width 13 height 13
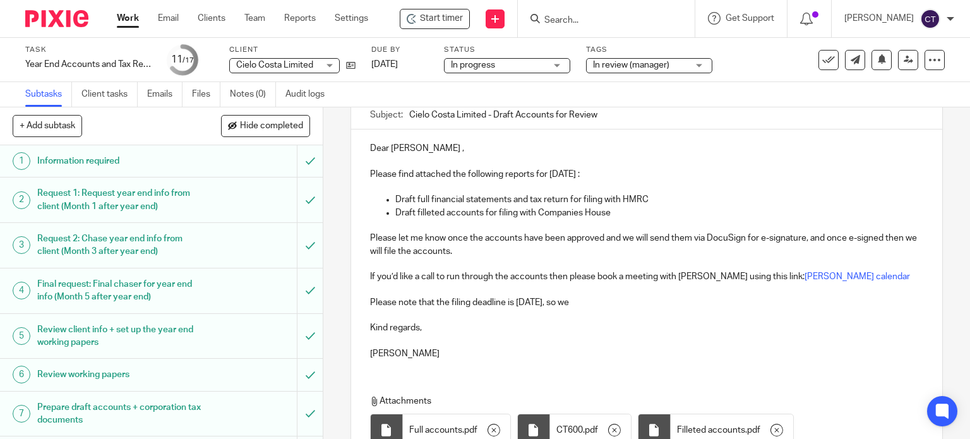
scroll to position [126, 0]
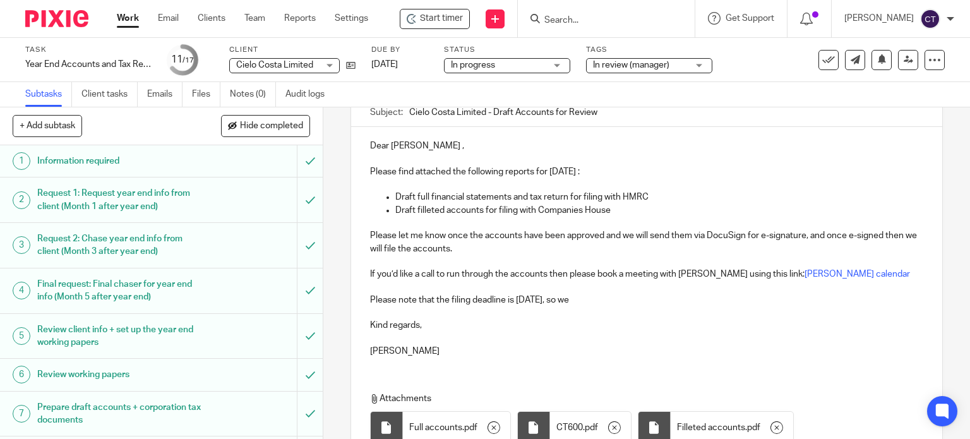
click at [652, 295] on p "Please note that the filing deadline is Tuesday 30th September, so we" at bounding box center [647, 300] width 554 height 13
drag, startPoint x: 515, startPoint y: 297, endPoint x: 610, endPoint y: 303, distance: 95.5
click at [611, 301] on p "Please note that the filing deadline is Tuesday 30th September, so we have to c…" at bounding box center [647, 300] width 554 height 13
drag, startPoint x: 601, startPoint y: 295, endPoint x: 587, endPoint y: 297, distance: 14.7
click at [587, 297] on p "Please note that the filing deadline is Tuesday 30th September, so we have to c…" at bounding box center [647, 300] width 554 height 13
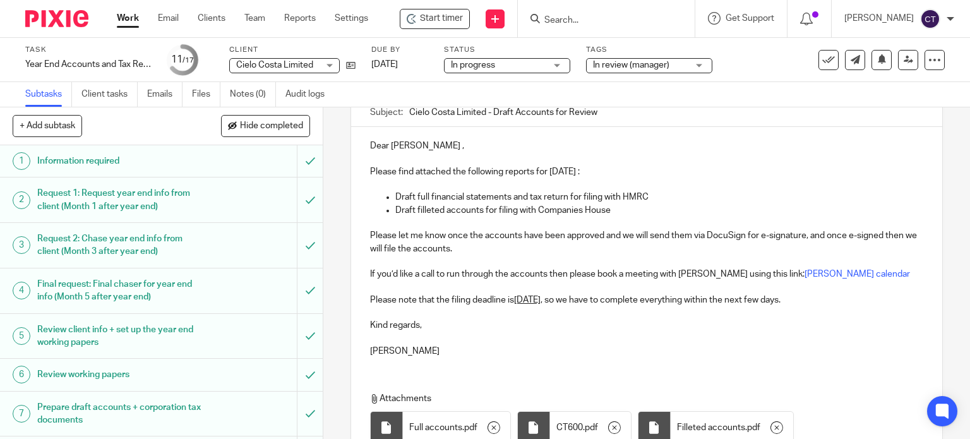
click at [490, 351] on p "Caroline" at bounding box center [647, 351] width 554 height 13
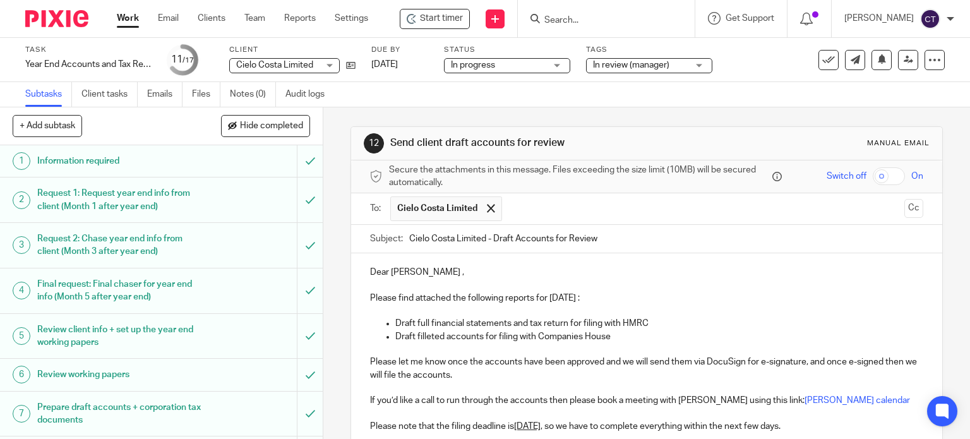
click at [904, 211] on button "Cc" at bounding box center [913, 208] width 19 height 19
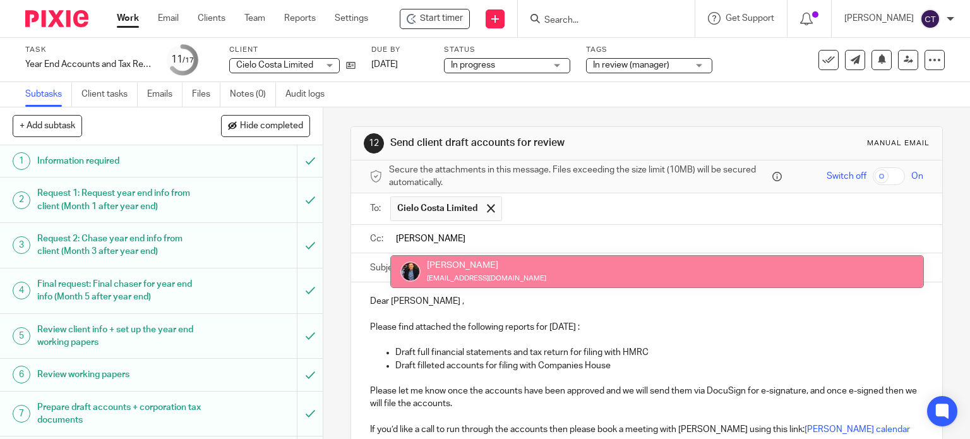
type input "martin"
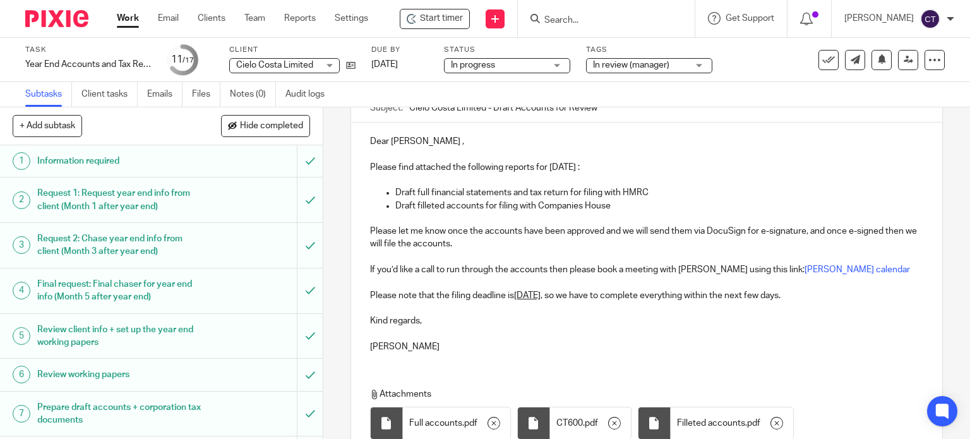
scroll to position [267, 0]
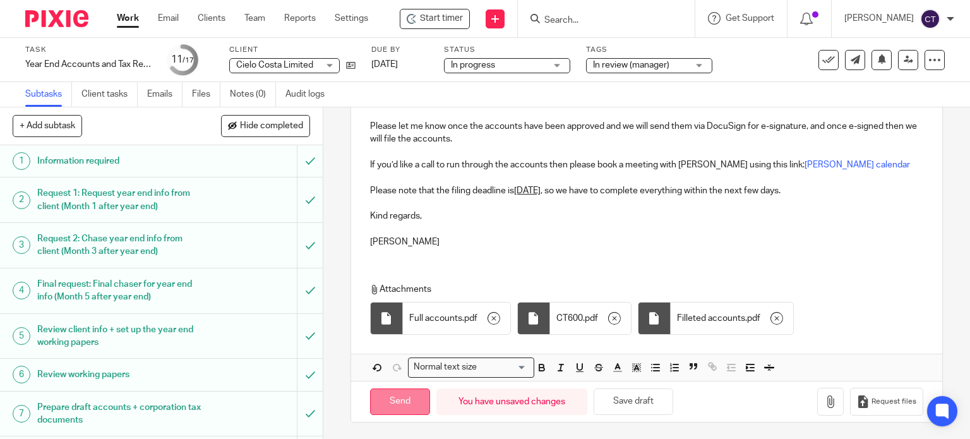
click at [408, 396] on input "Send" at bounding box center [400, 401] width 60 height 27
type input "Sent"
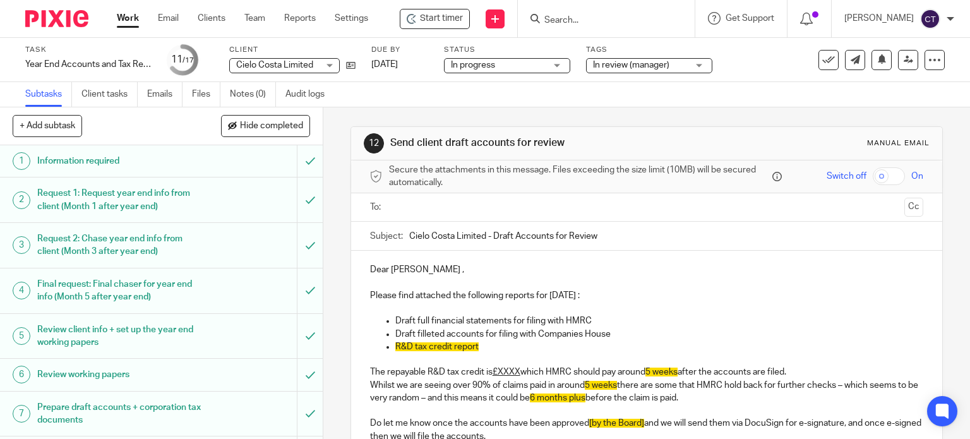
click at [603, 17] on input "Search" at bounding box center [600, 20] width 114 height 11
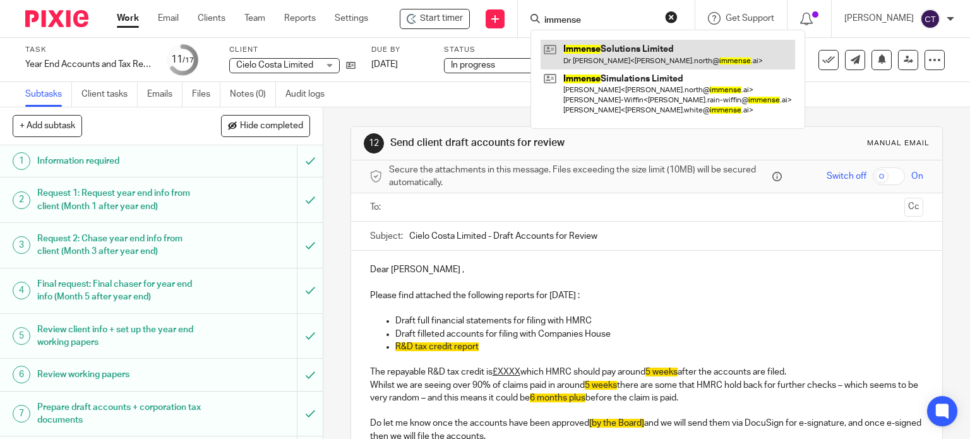
type input "immense"
click at [589, 49] on link at bounding box center [668, 54] width 255 height 29
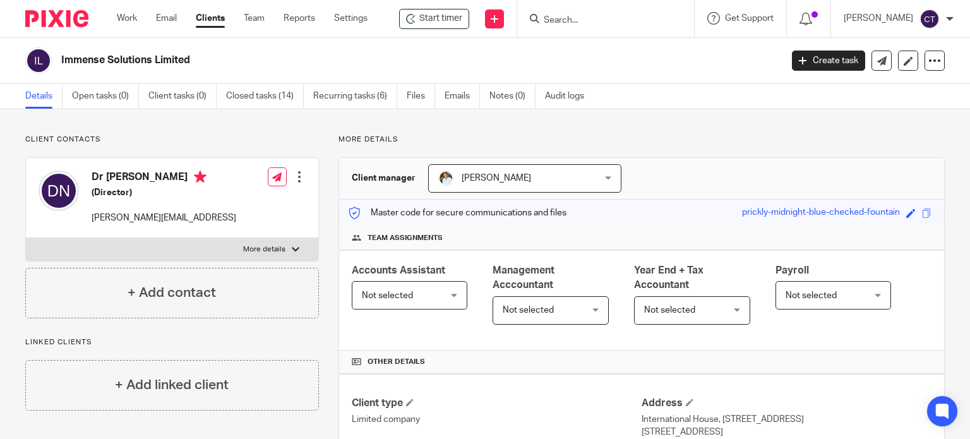
click at [575, 17] on input "Search" at bounding box center [600, 20] width 114 height 11
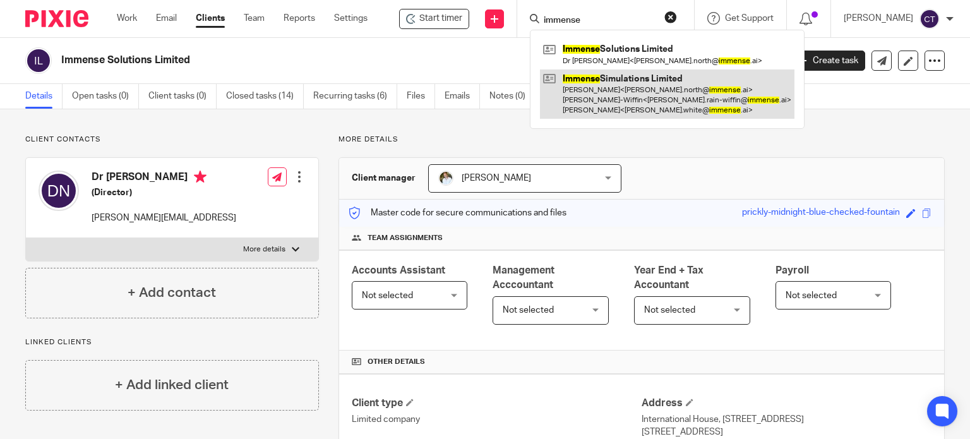
type input "immense"
click at [594, 95] on link at bounding box center [667, 94] width 255 height 50
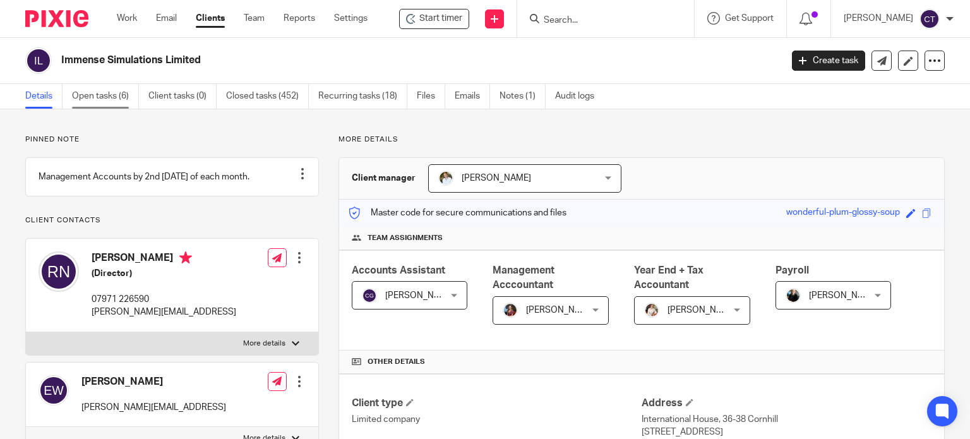
click at [107, 98] on link "Open tasks (6)" at bounding box center [105, 96] width 67 height 25
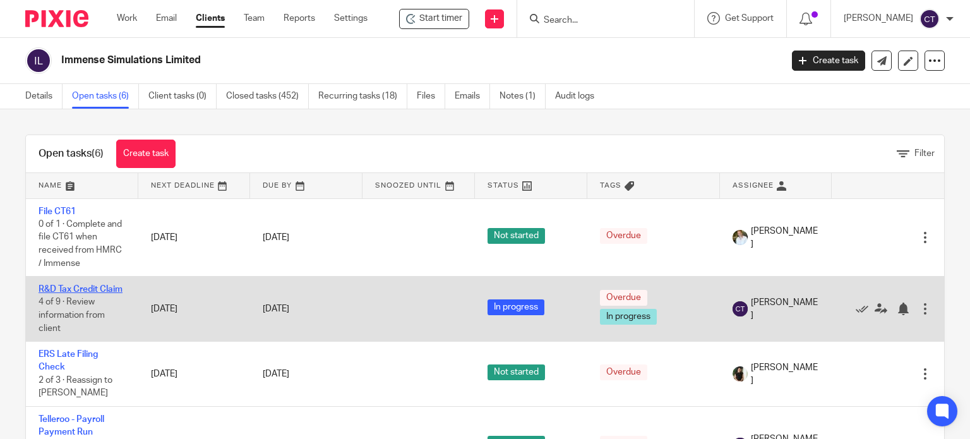
click at [54, 294] on link "R&D Tax Credit Claim" at bounding box center [81, 289] width 84 height 9
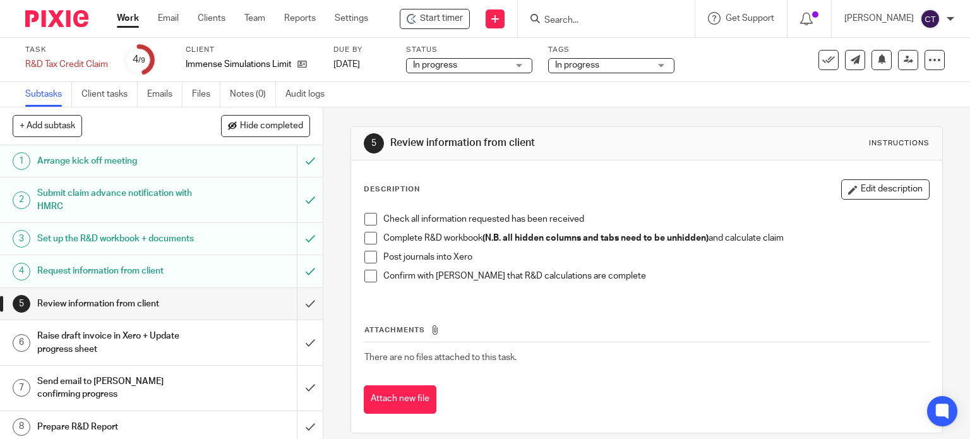
click at [99, 160] on h1 "Arrange kick off meeting" at bounding box center [119, 161] width 165 height 19
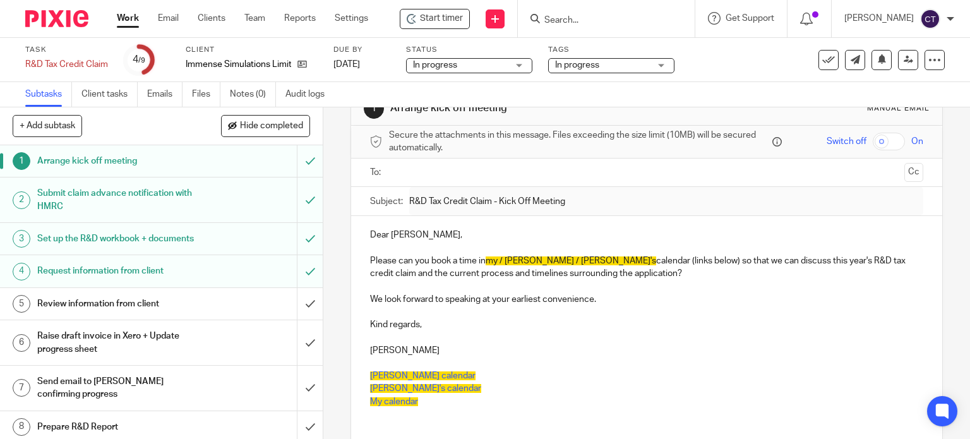
scroll to position [63, 0]
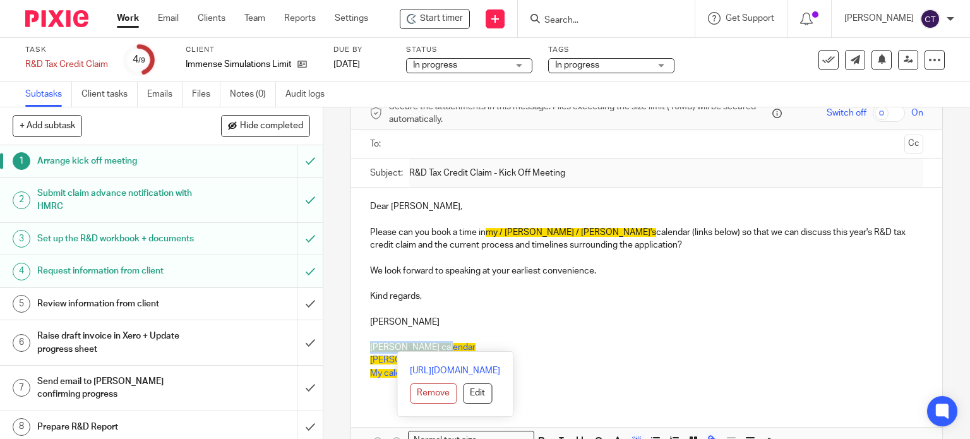
drag, startPoint x: 435, startPoint y: 343, endPoint x: 356, endPoint y: 349, distance: 78.6
click at [356, 349] on div "Dear [PERSON_NAME], Please can you book a time in my / [PERSON_NAME] / [PERSON_…" at bounding box center [647, 295] width 592 height 214
copy span "[PERSON_NAME] calendar"
click at [558, 18] on input "Search" at bounding box center [600, 20] width 114 height 11
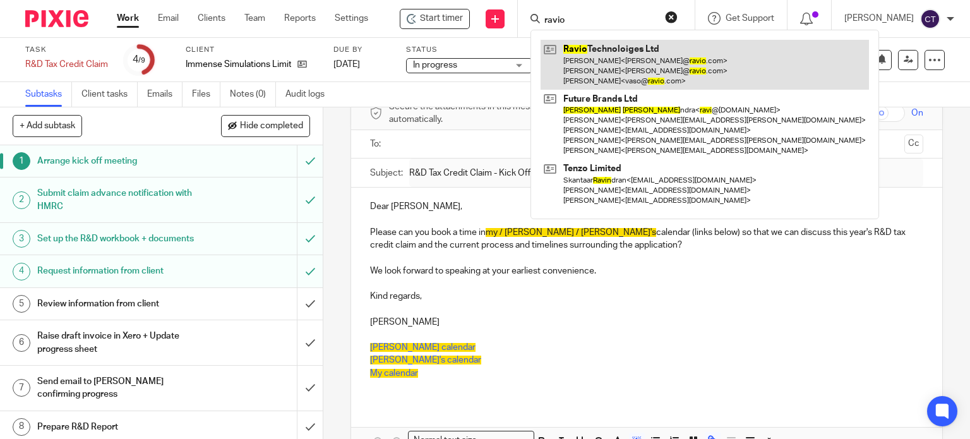
type input "ravio"
click at [563, 53] on link at bounding box center [705, 65] width 328 height 50
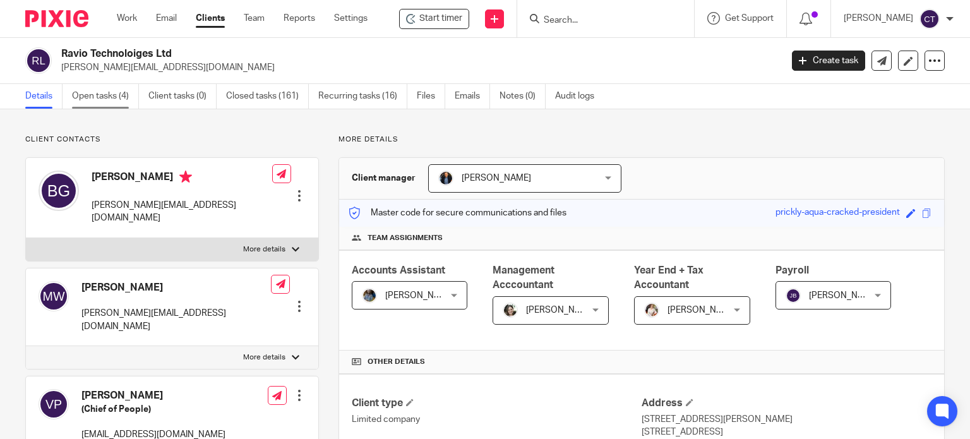
click at [87, 97] on link "Open tasks (4)" at bounding box center [105, 96] width 67 height 25
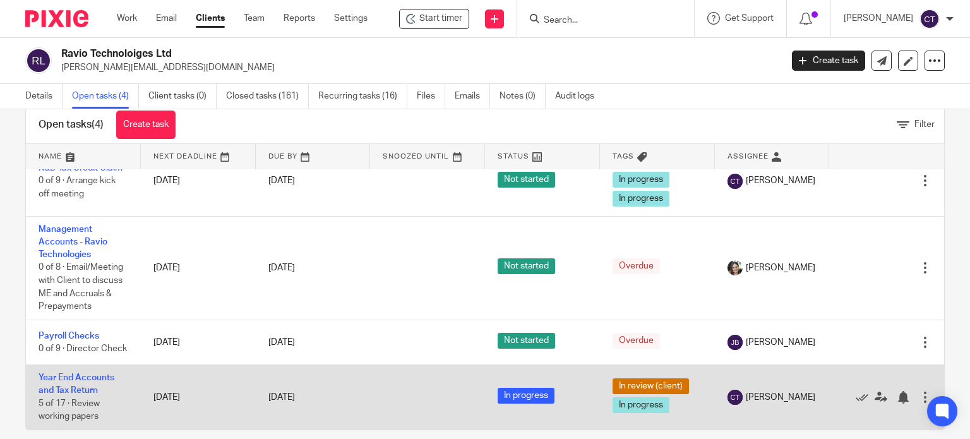
scroll to position [45, 0]
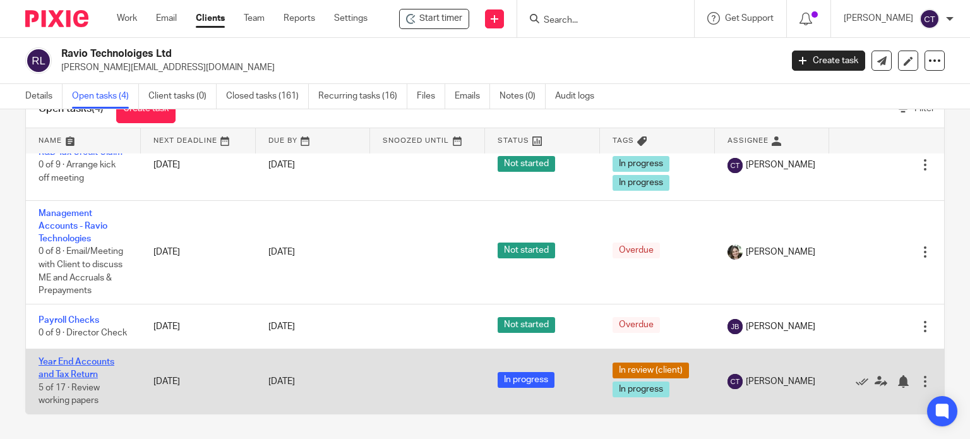
click at [57, 363] on link "Year End Accounts and Tax Return" at bounding box center [77, 367] width 76 height 21
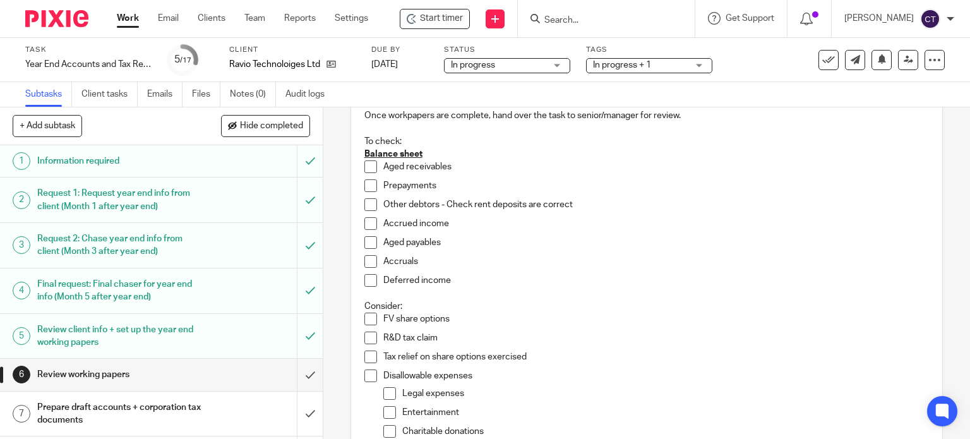
scroll to position [126, 0]
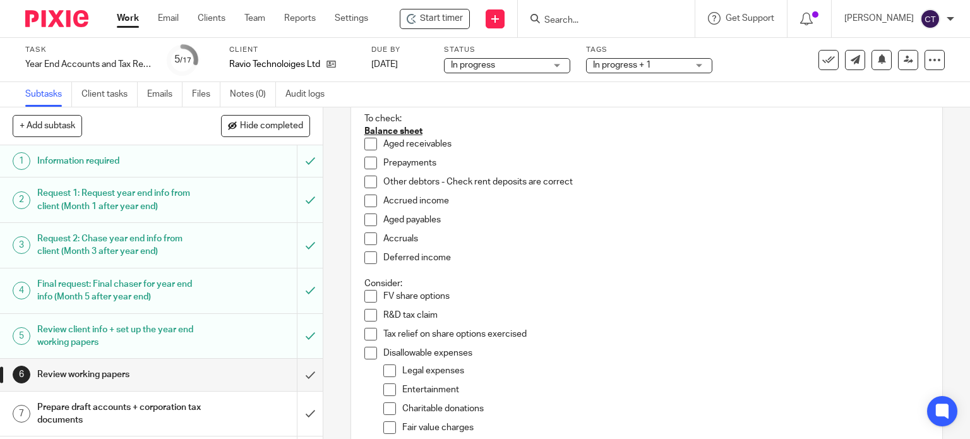
click at [364, 148] on span at bounding box center [370, 144] width 13 height 13
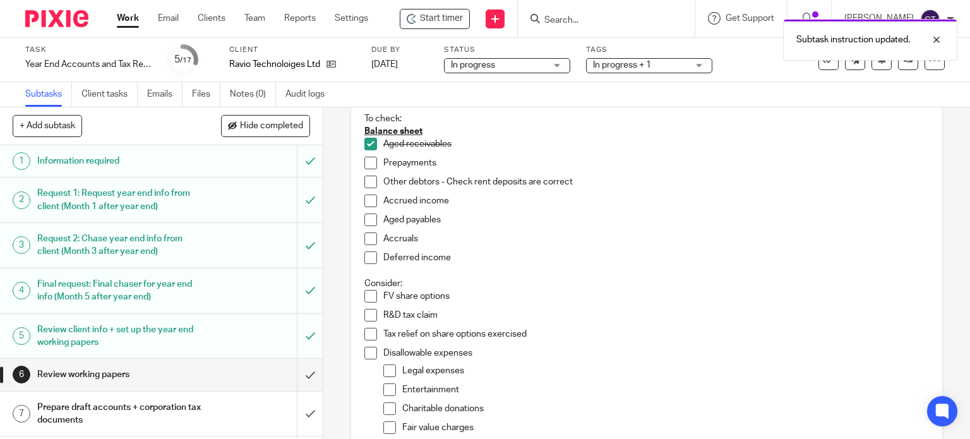
click at [369, 165] on span at bounding box center [370, 163] width 13 height 13
click at [369, 179] on span at bounding box center [370, 182] width 13 height 13
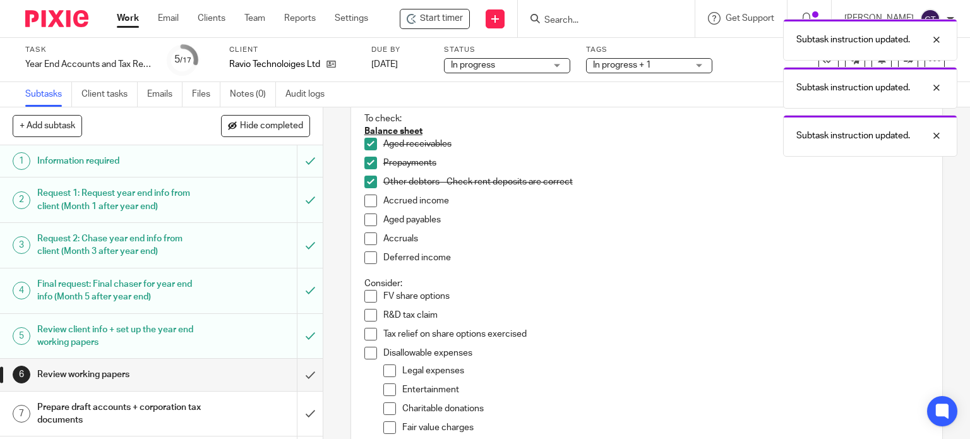
click at [371, 202] on span at bounding box center [370, 201] width 13 height 13
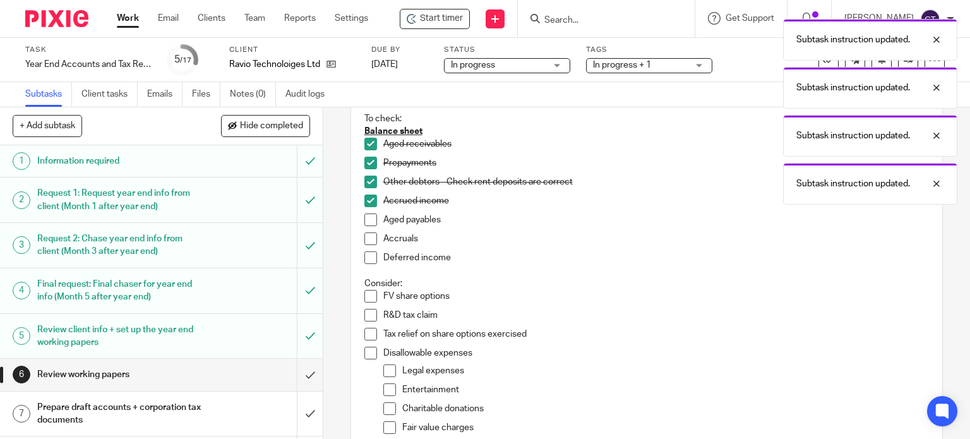
click at [370, 223] on span at bounding box center [370, 219] width 13 height 13
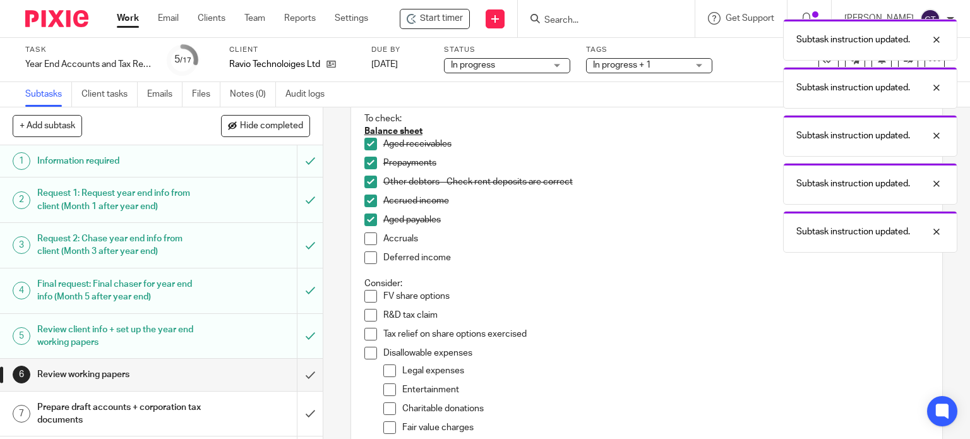
click at [369, 239] on span at bounding box center [370, 238] width 13 height 13
click at [369, 262] on span at bounding box center [370, 257] width 13 height 13
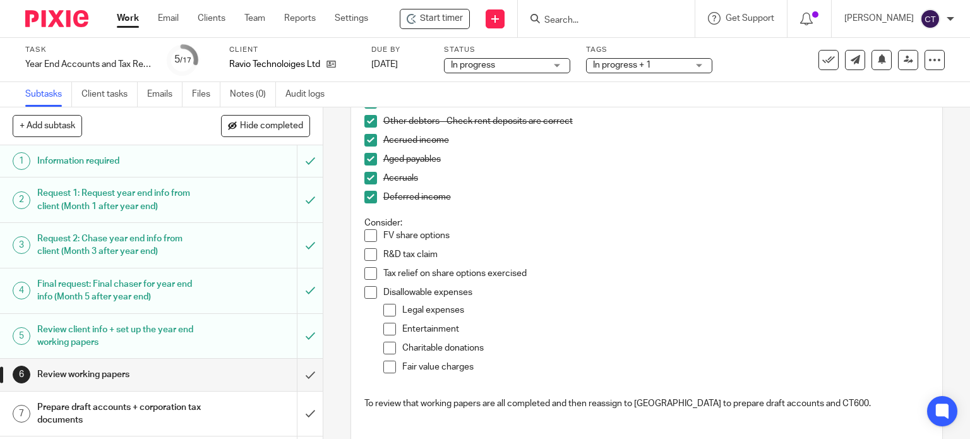
scroll to position [253, 0]
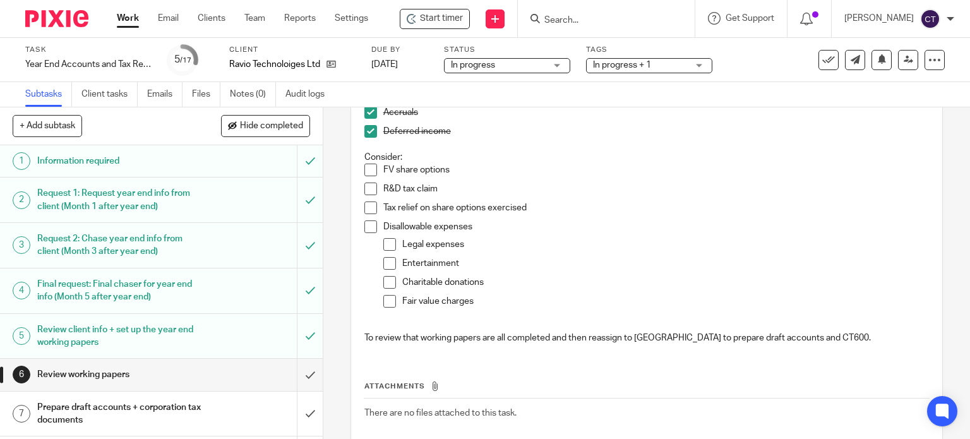
click at [364, 169] on span at bounding box center [370, 170] width 13 height 13
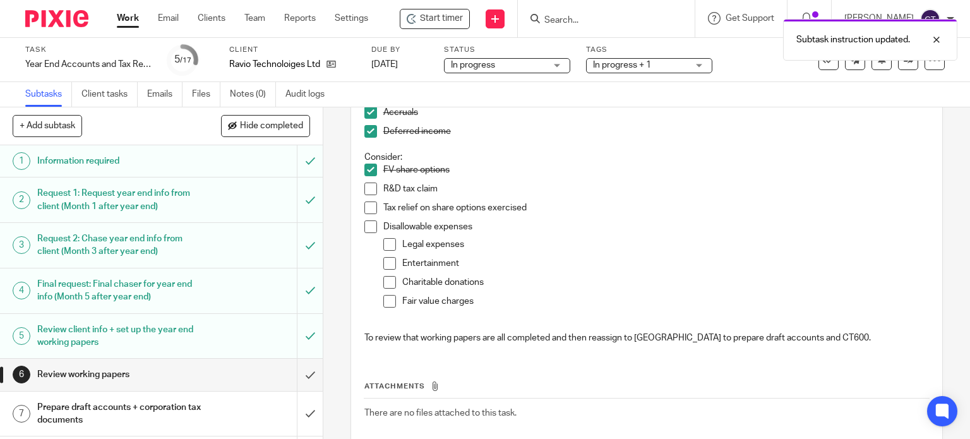
click at [364, 168] on span at bounding box center [370, 170] width 13 height 13
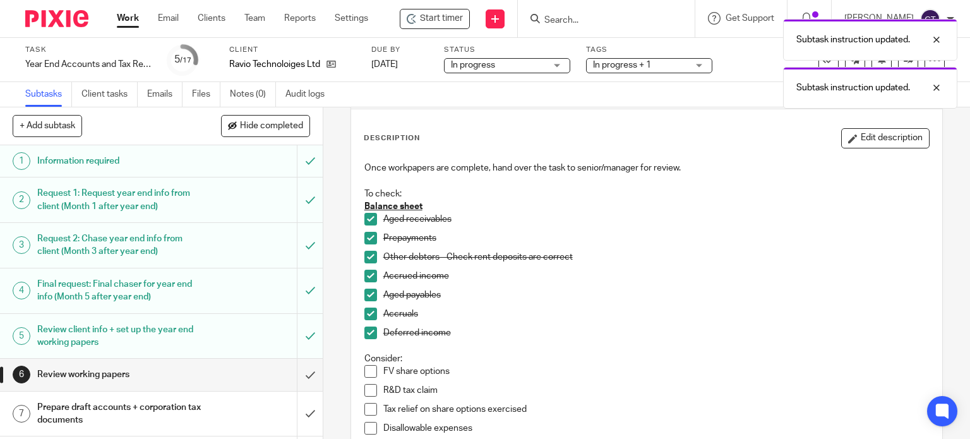
scroll to position [0, 0]
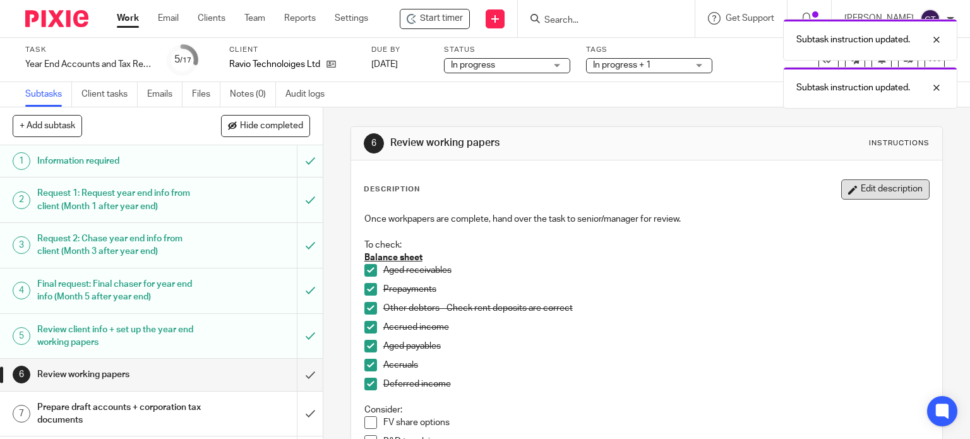
click at [847, 191] on button "Edit description" at bounding box center [885, 189] width 88 height 20
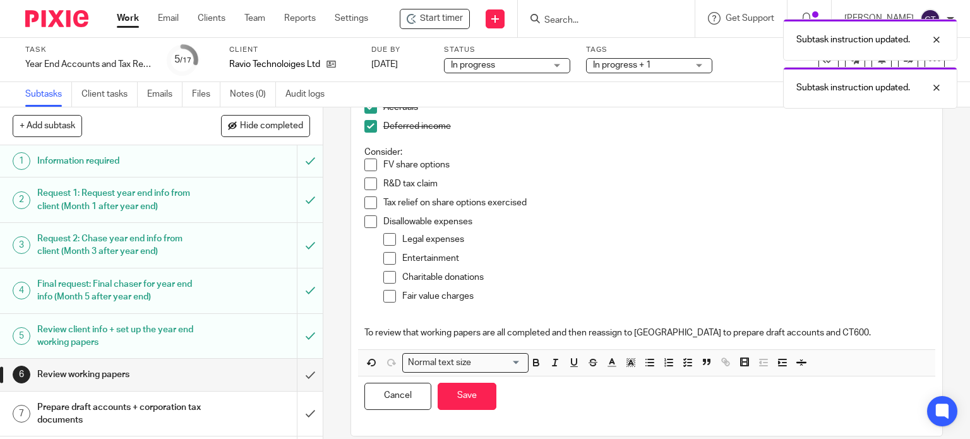
scroll to position [262, 0]
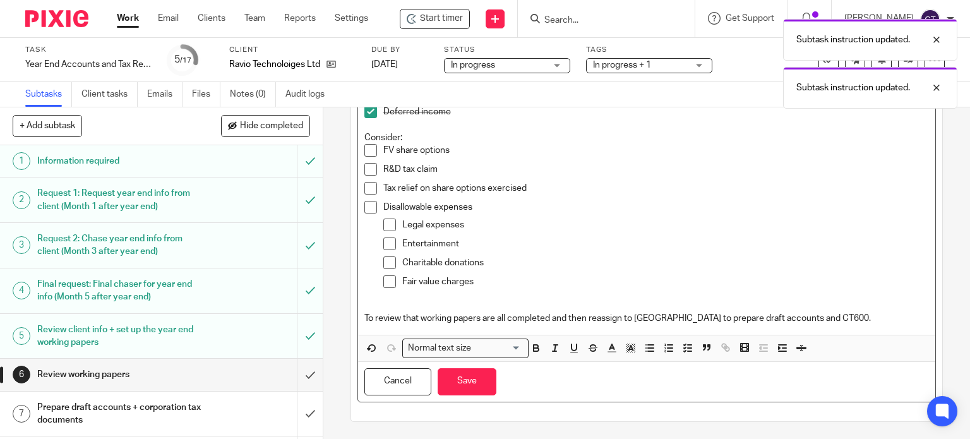
click at [466, 151] on p "FV share options" at bounding box center [656, 150] width 546 height 13
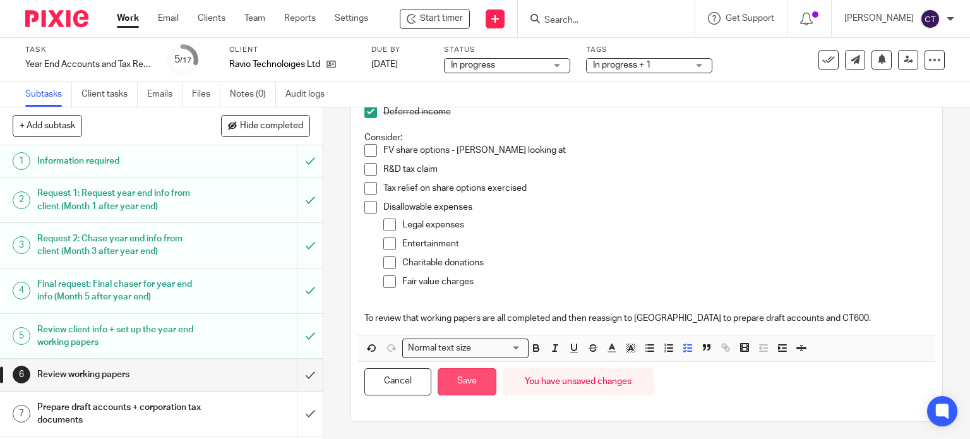
click at [457, 379] on button "Save" at bounding box center [467, 381] width 59 height 27
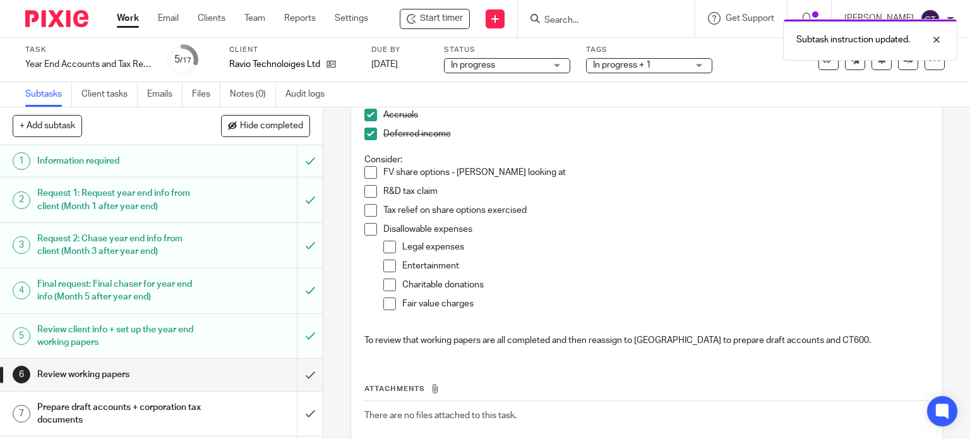
scroll to position [272, 0]
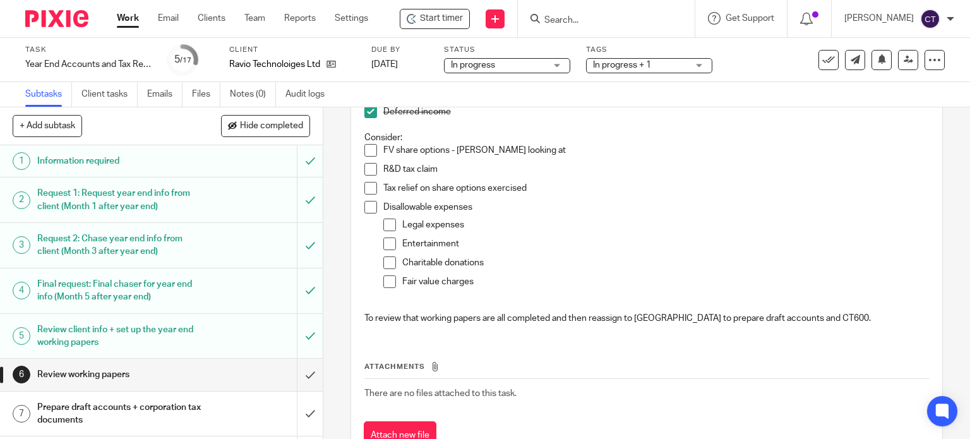
click at [368, 207] on span at bounding box center [370, 207] width 13 height 13
drag, startPoint x: 384, startPoint y: 237, endPoint x: 384, endPoint y: 227, distance: 9.5
click at [384, 237] on span at bounding box center [389, 243] width 13 height 13
click at [384, 223] on span at bounding box center [389, 225] width 13 height 13
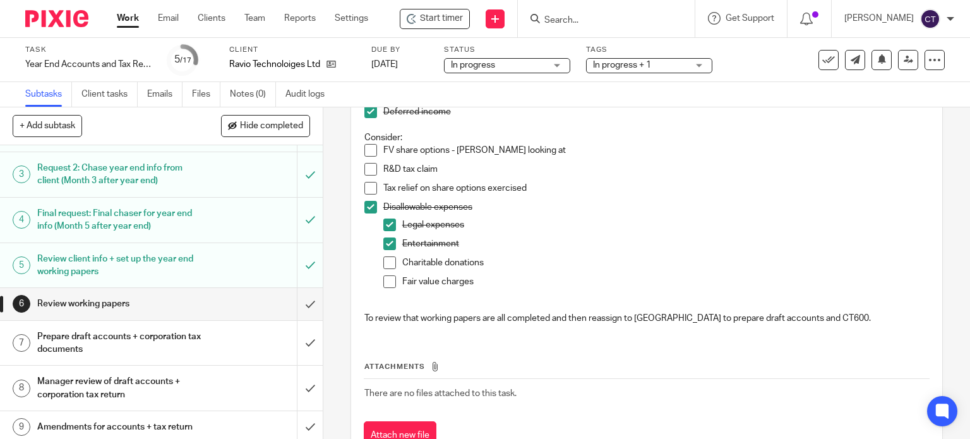
scroll to position [0, 0]
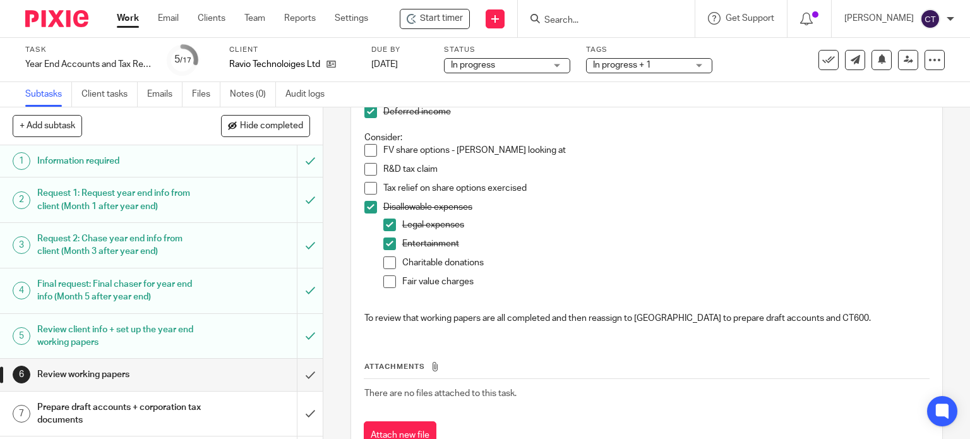
click at [554, 19] on input "Search" at bounding box center [600, 20] width 114 height 11
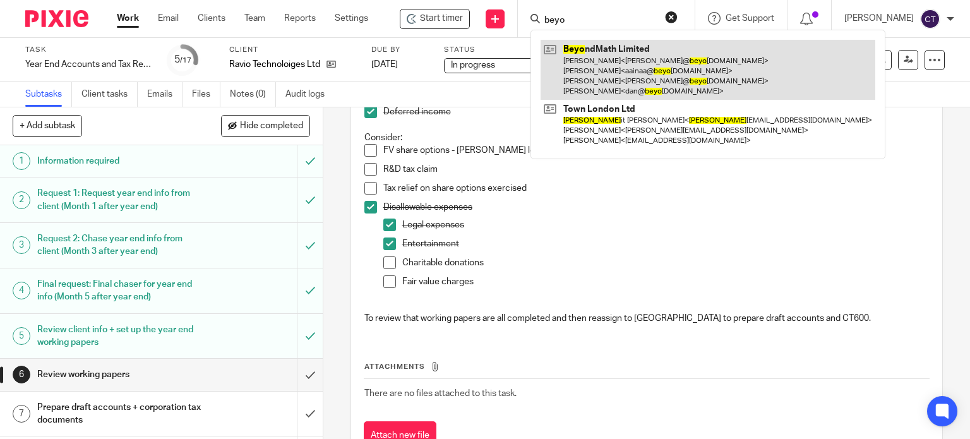
type input "beyo"
click at [589, 49] on link at bounding box center [708, 70] width 335 height 60
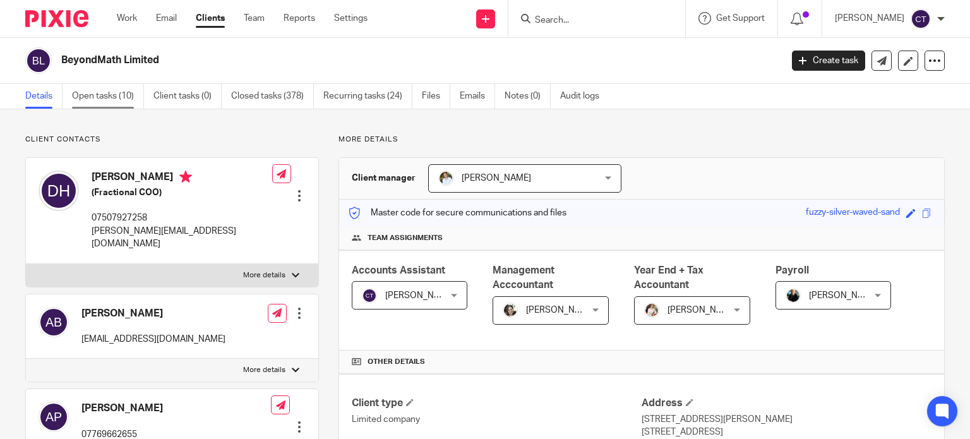
click at [119, 96] on link "Open tasks (10)" at bounding box center [108, 96] width 72 height 25
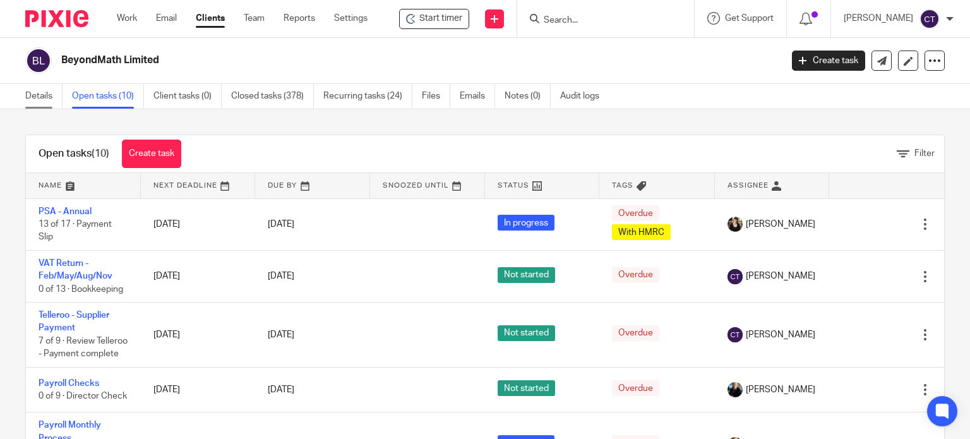
click at [32, 100] on link "Details" at bounding box center [43, 96] width 37 height 25
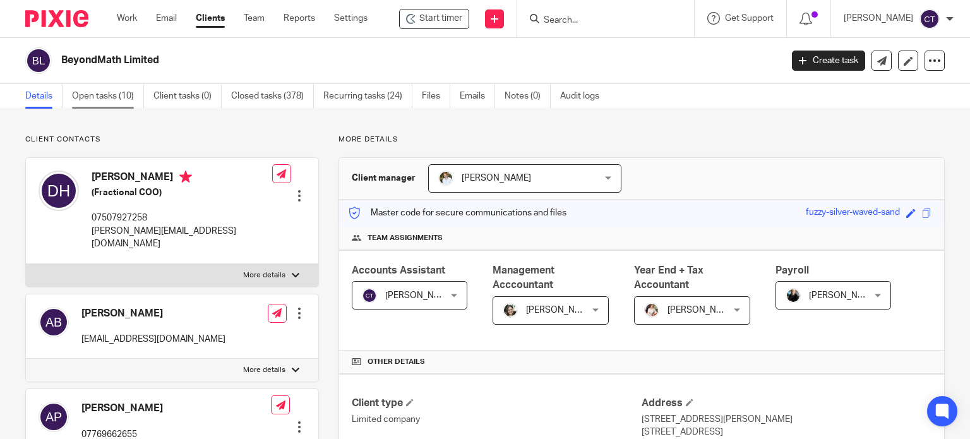
drag, startPoint x: 113, startPoint y: 90, endPoint x: 118, endPoint y: 102, distance: 13.0
click at [113, 91] on link "Open tasks (10)" at bounding box center [108, 96] width 72 height 25
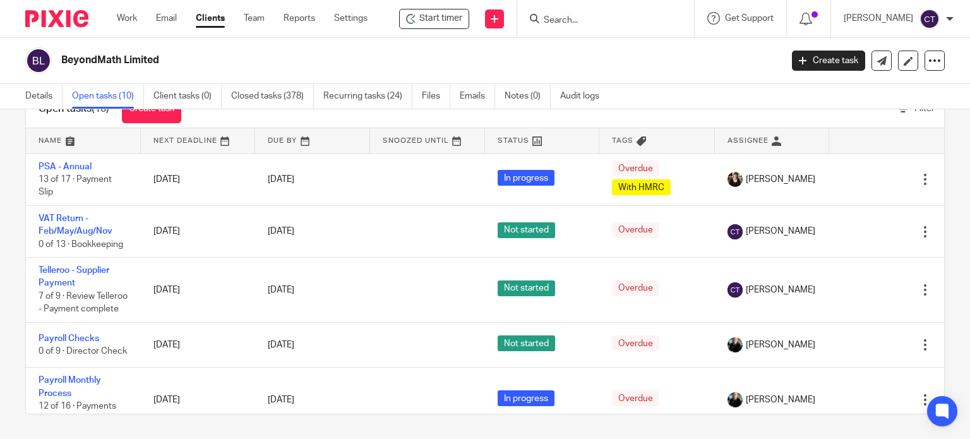
click at [728, 141] on link at bounding box center [772, 140] width 115 height 25
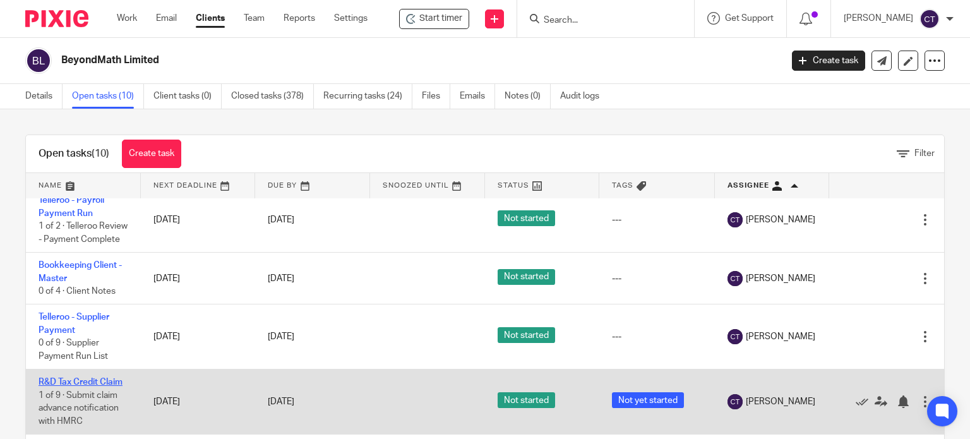
scroll to position [126, 0]
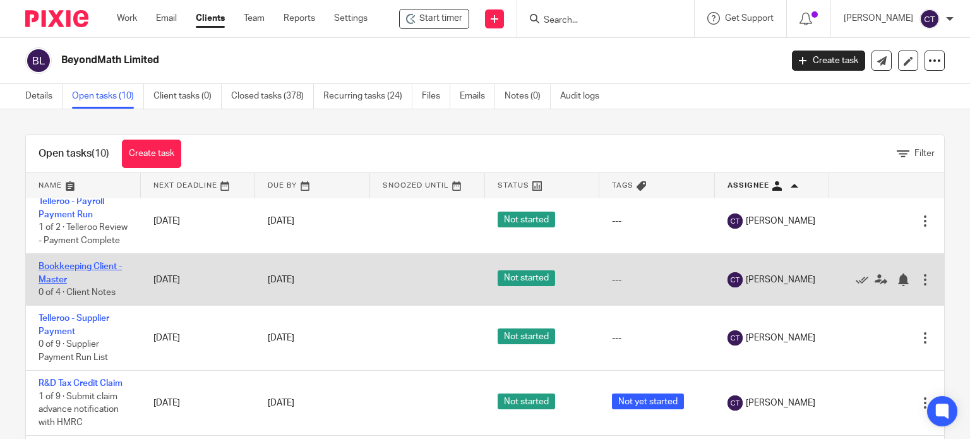
click at [55, 284] on link "Bookkeeping Client - Master" at bounding box center [80, 272] width 83 height 21
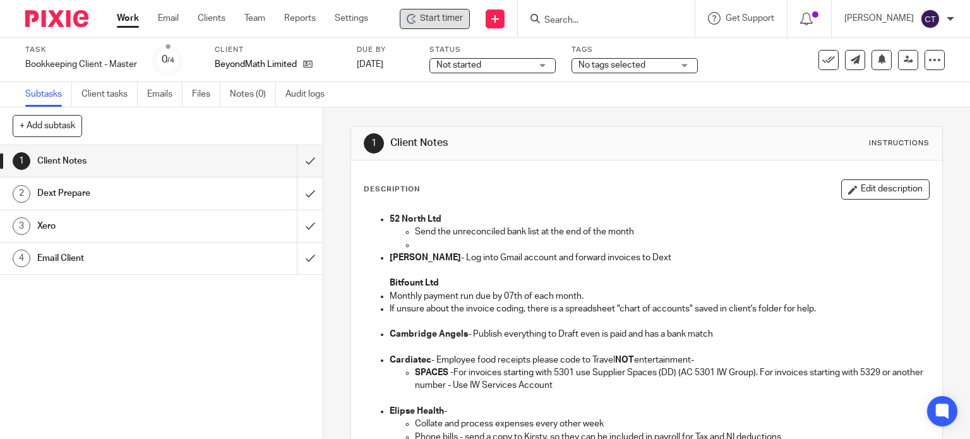
click at [407, 12] on div "Start timer" at bounding box center [435, 19] width 70 height 20
click at [424, 24] on span "Start timer" at bounding box center [441, 18] width 43 height 13
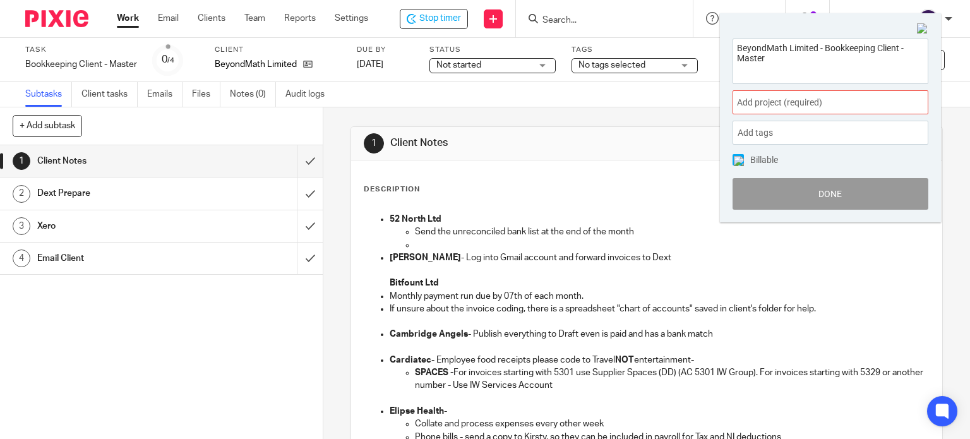
click at [770, 103] on span "Add project (required) :" at bounding box center [816, 102] width 159 height 13
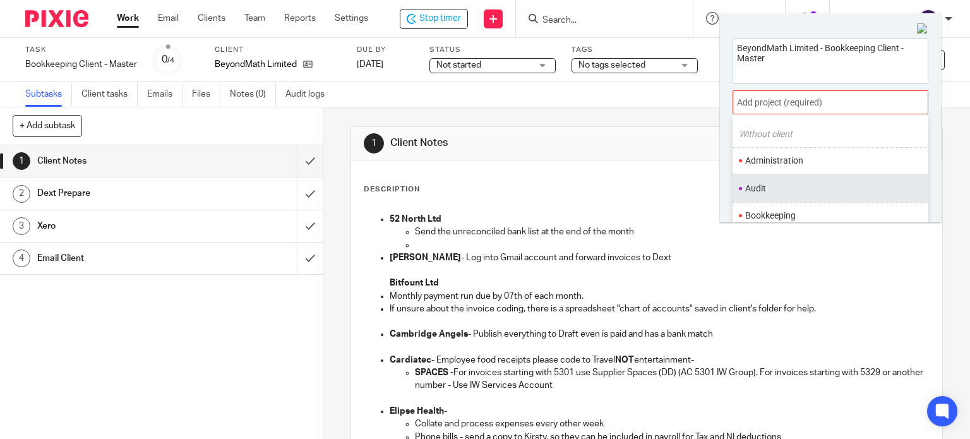
scroll to position [63, 0]
click at [805, 183] on li "Bookkeeping" at bounding box center [827, 187] width 165 height 13
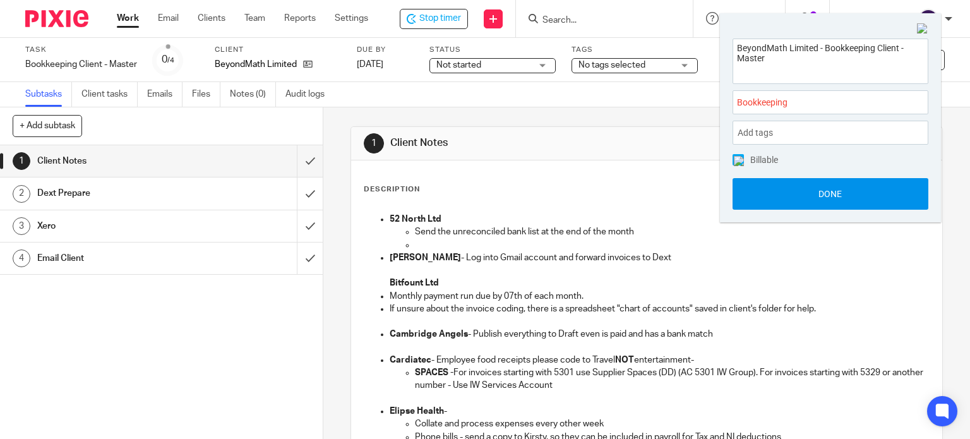
click at [806, 183] on button "Done" at bounding box center [831, 194] width 196 height 32
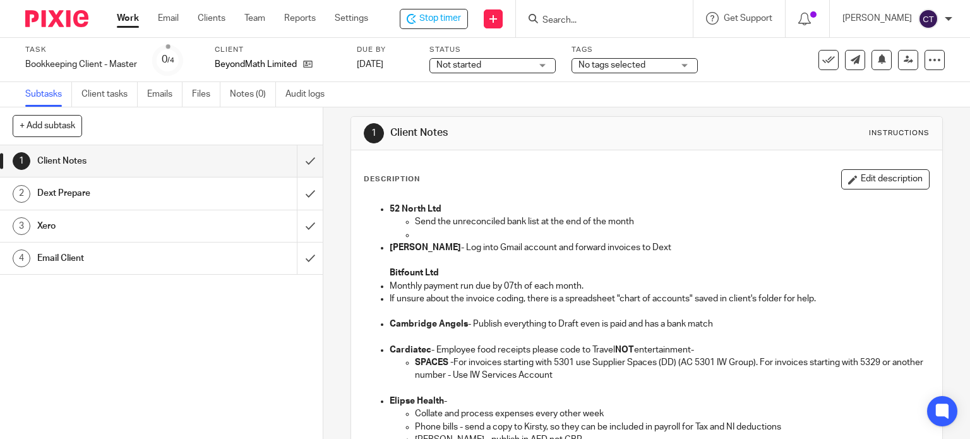
scroll to position [0, 0]
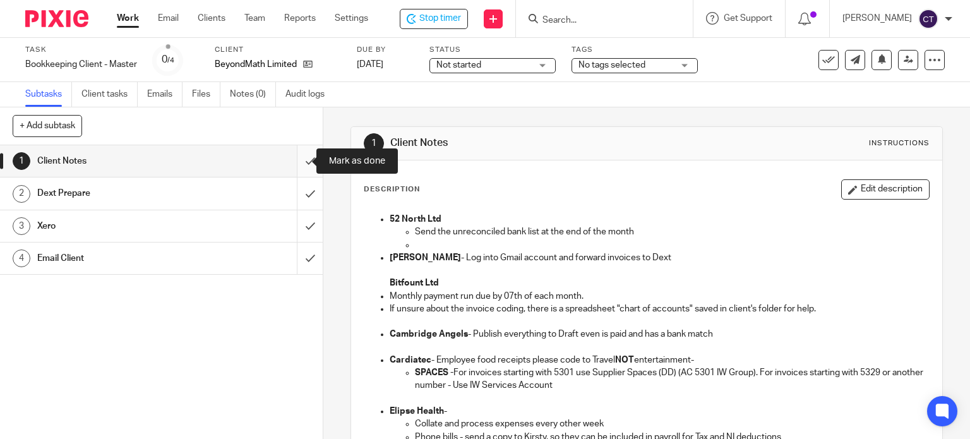
click at [291, 159] on input "submit" at bounding box center [161, 161] width 323 height 32
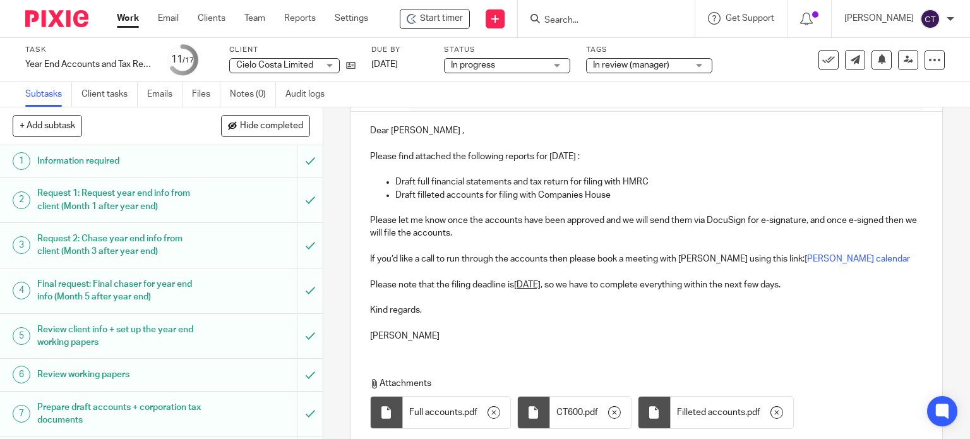
scroll to position [267, 0]
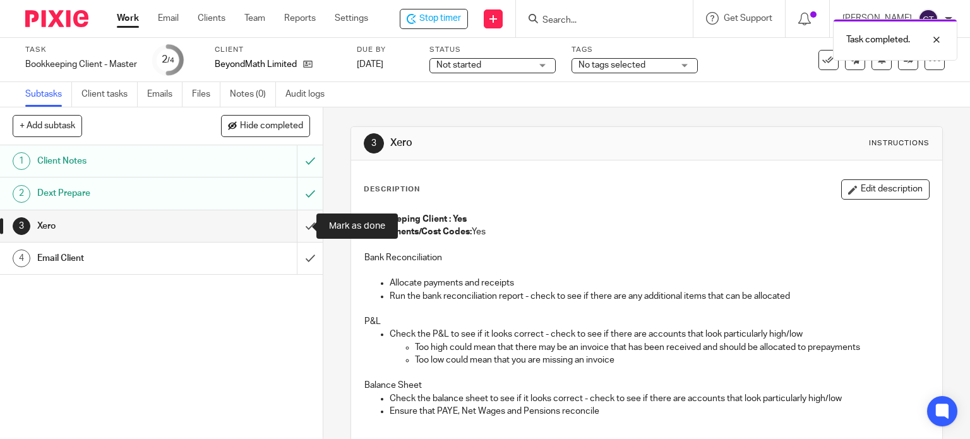
click at [292, 221] on input "submit" at bounding box center [161, 226] width 323 height 32
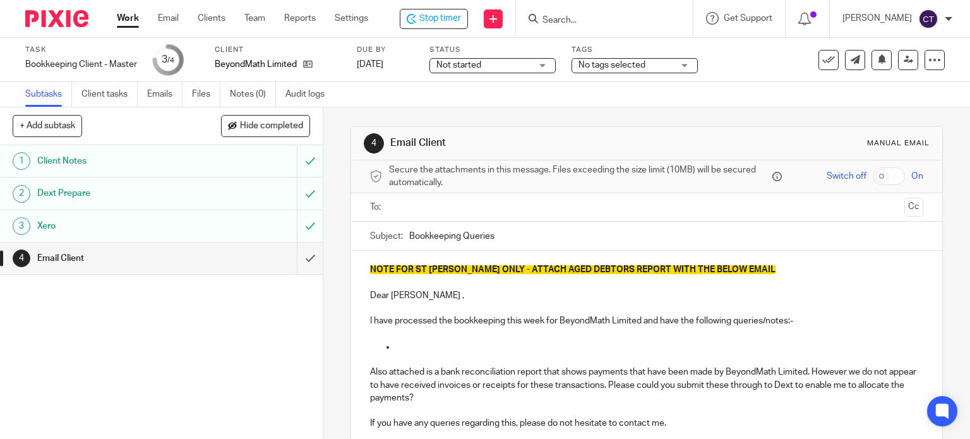
click at [424, 210] on input "text" at bounding box center [646, 207] width 506 height 15
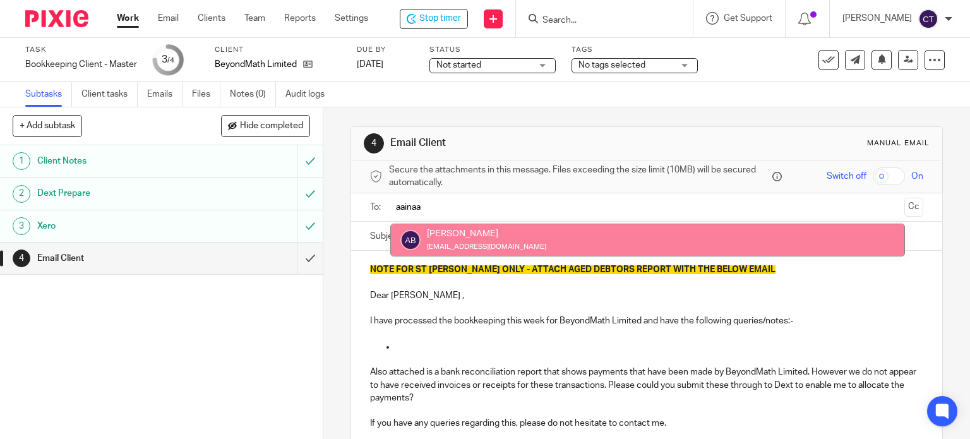
type input "aainaa"
drag, startPoint x: 443, startPoint y: 231, endPoint x: 451, endPoint y: 234, distance: 8.6
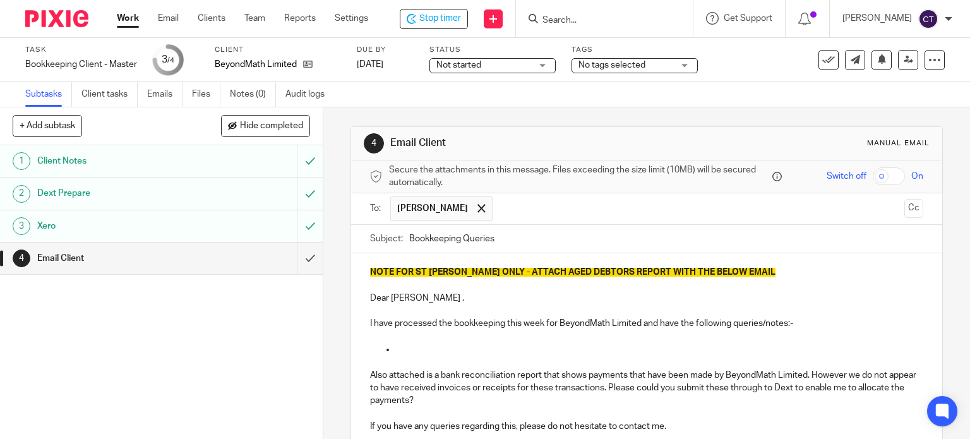
drag, startPoint x: 901, startPoint y: 214, endPoint x: 845, endPoint y: 220, distance: 56.5
click at [904, 214] on button "Cc" at bounding box center [913, 208] width 19 height 19
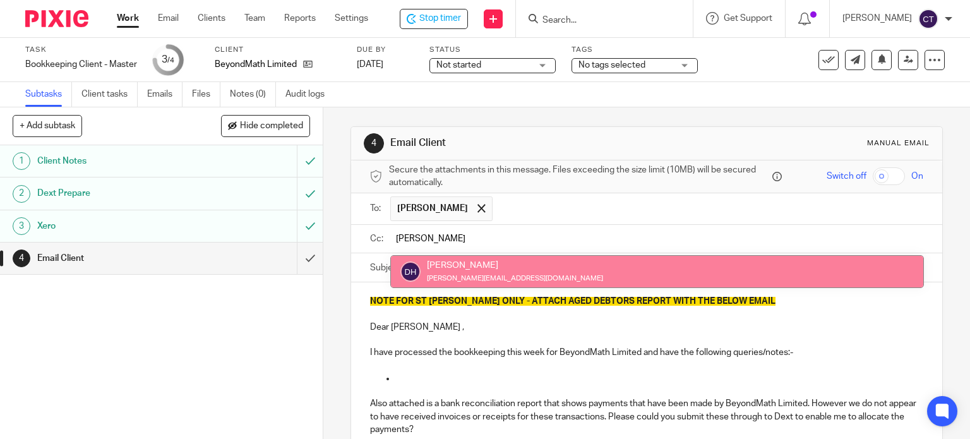
type input "dan"
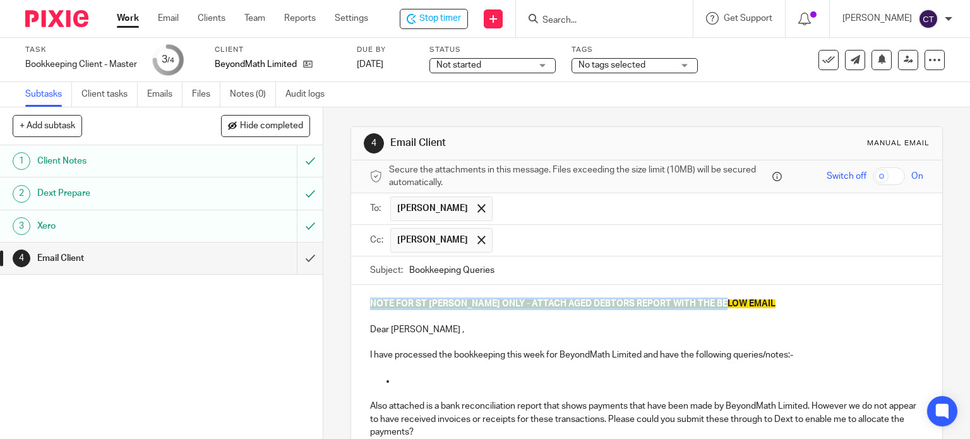
drag, startPoint x: 725, startPoint y: 300, endPoint x: 346, endPoint y: 305, distance: 379.0
click at [351, 304] on div "NOTE FOR ST JOHN ONLY - ATTACH AGED DEBTORS REPORT WITH THE BELOW EMAIL Dear Da…" at bounding box center [647, 385] width 592 height 201
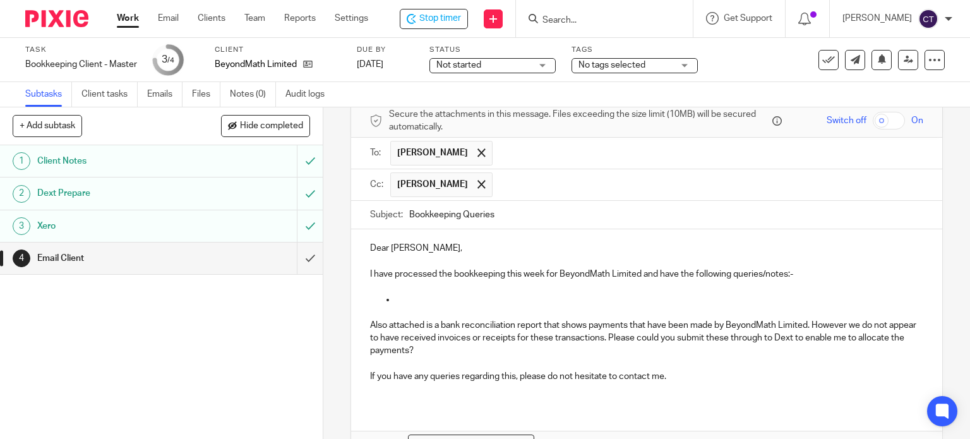
scroll to position [126, 0]
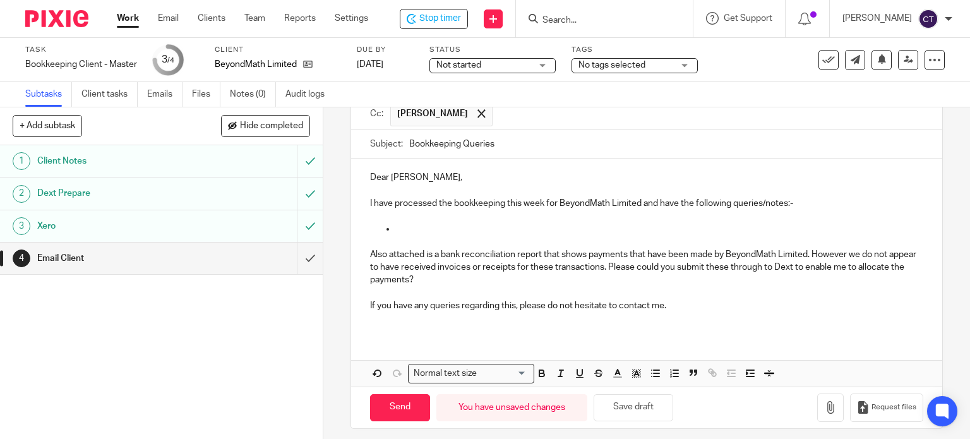
drag, startPoint x: 659, startPoint y: 201, endPoint x: 677, endPoint y: 203, distance: 17.8
click at [659, 201] on p "I have processed the bookkeeping this week for BeyondMath Limited and have the …" at bounding box center [647, 203] width 554 height 13
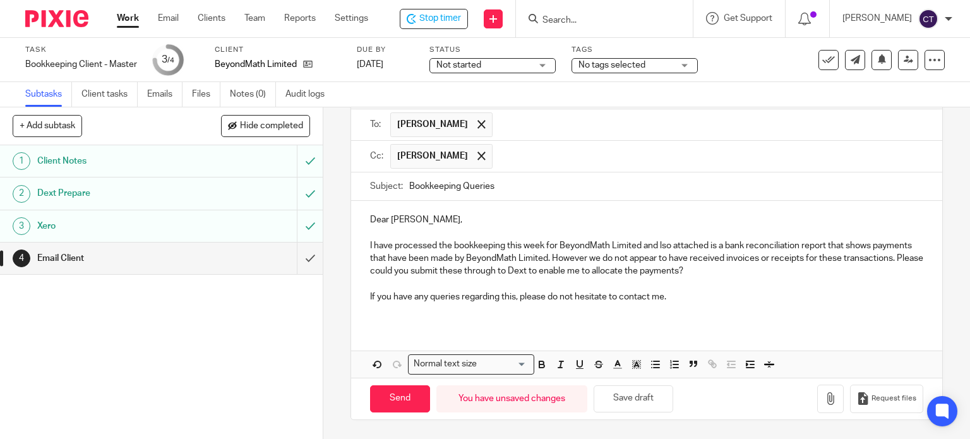
scroll to position [81, 0]
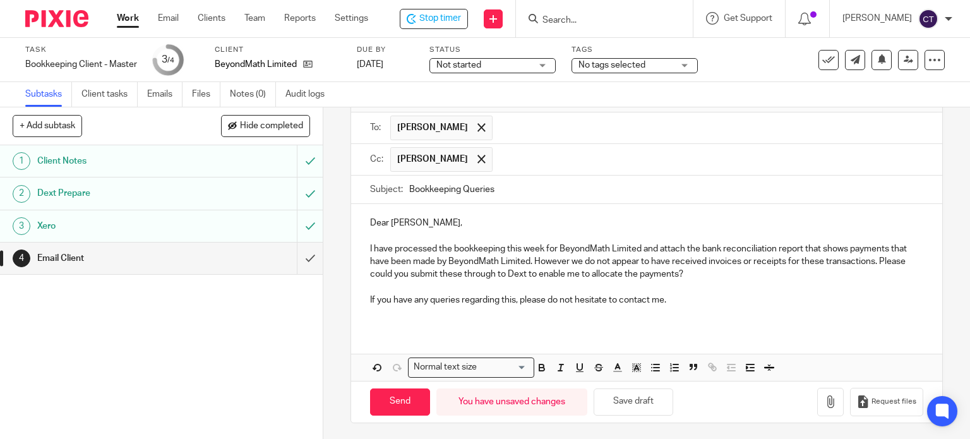
click at [802, 245] on p "I have processed the bookkeeping this week for BeyondMath Limited and attach th…" at bounding box center [647, 262] width 554 height 39
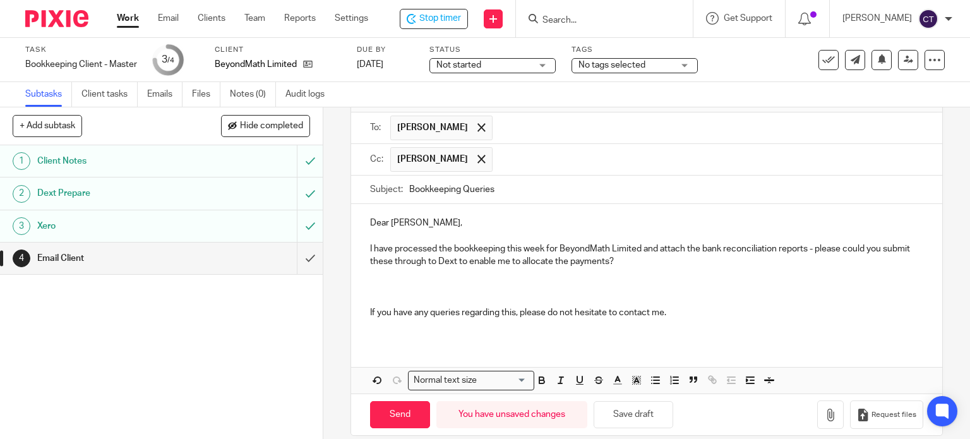
scroll to position [94, 0]
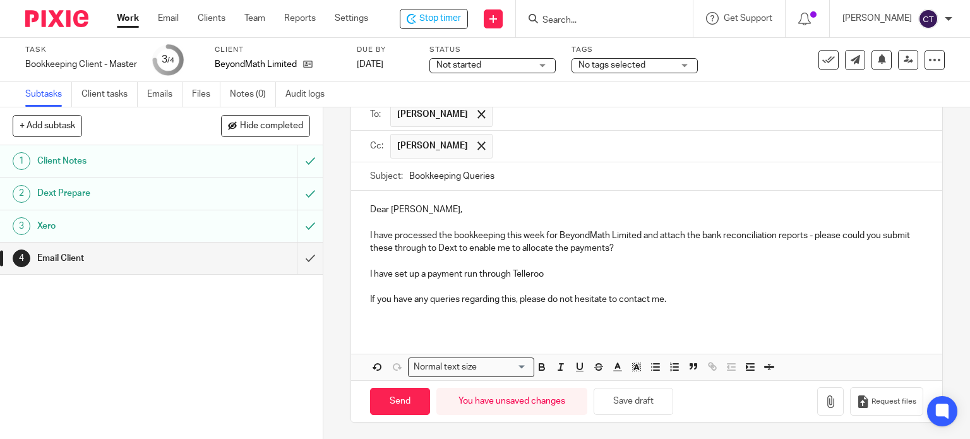
click at [567, 268] on p "I have set up a payment run through Telleroo" at bounding box center [647, 274] width 554 height 13
drag, startPoint x: 666, startPoint y: 297, endPoint x: 681, endPoint y: 300, distance: 14.7
click at [670, 298] on p "If you have any queries regarding this, please do not hesitate to contact me." at bounding box center [647, 299] width 554 height 13
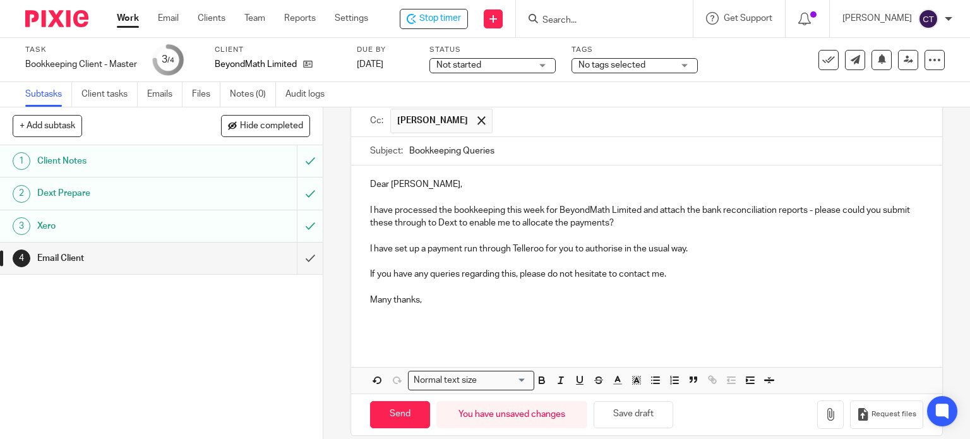
scroll to position [126, 0]
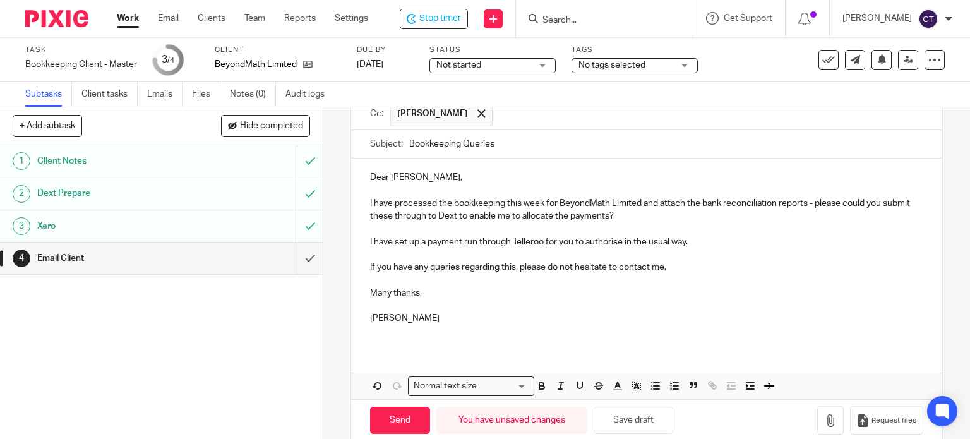
drag, startPoint x: 418, startPoint y: 213, endPoint x: 435, endPoint y: 219, distance: 17.4
click at [417, 212] on p "I have processed the bookkeeping this week for BeyondMath Limited and attach th…" at bounding box center [647, 210] width 554 height 26
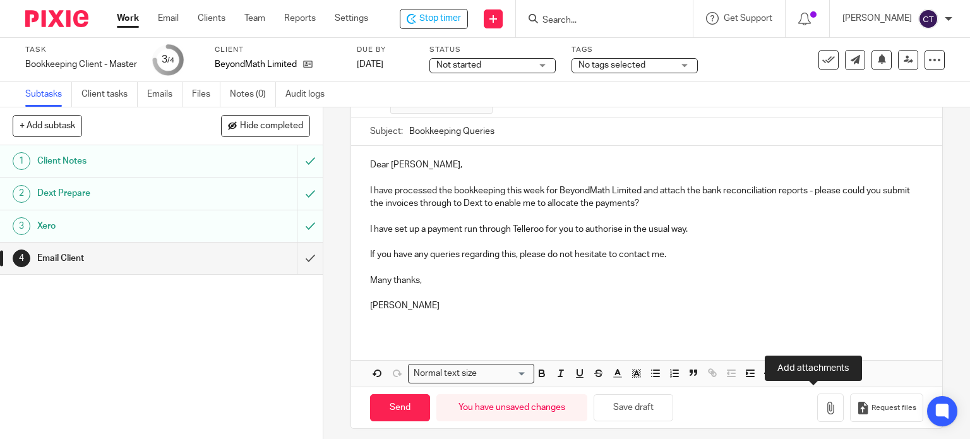
scroll to position [145, 0]
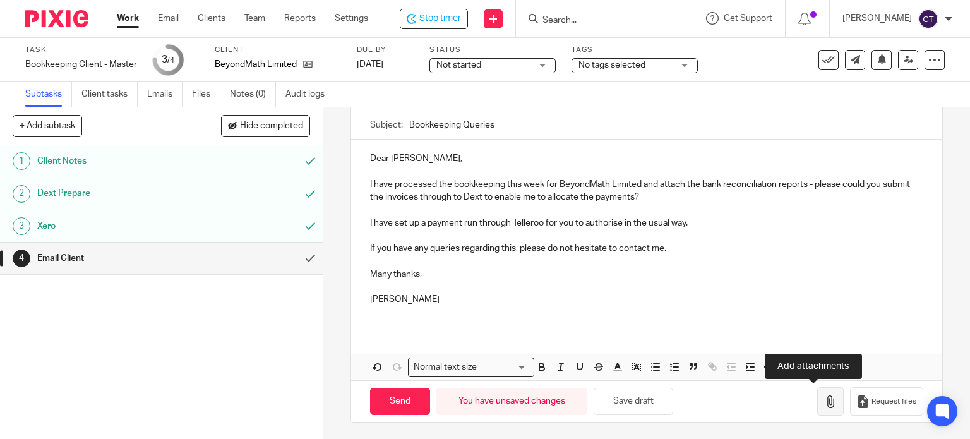
click at [824, 399] on icon "button" at bounding box center [830, 401] width 13 height 13
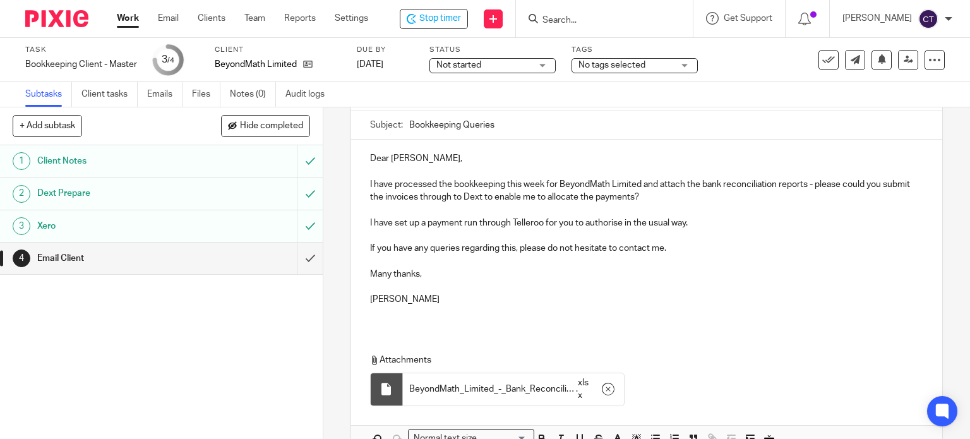
scroll to position [217, 0]
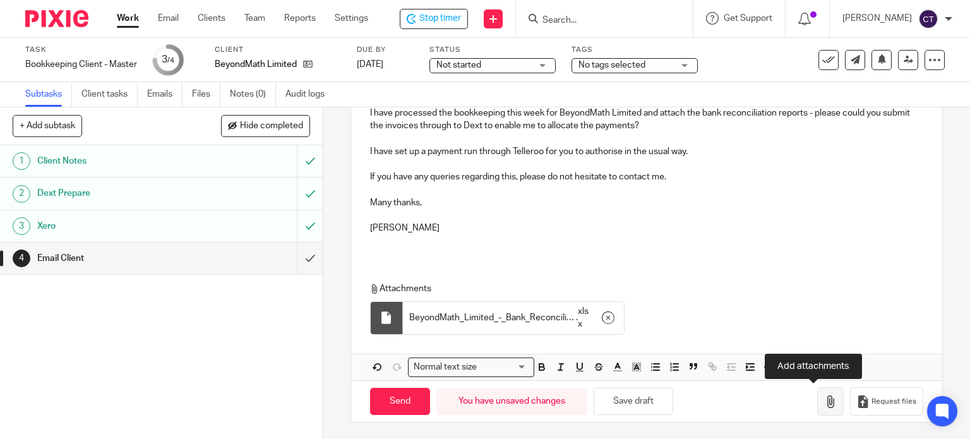
click at [824, 399] on icon "button" at bounding box center [830, 401] width 13 height 13
click at [817, 408] on button "button" at bounding box center [830, 401] width 27 height 28
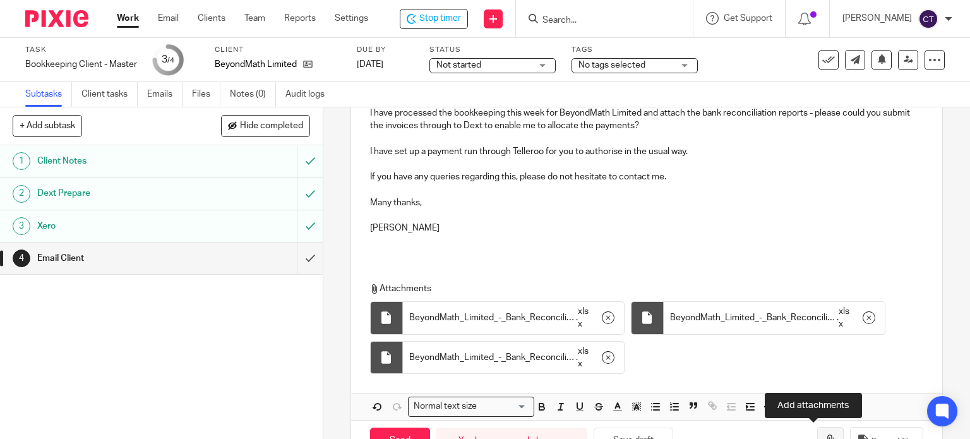
click at [824, 435] on icon "button" at bounding box center [830, 441] width 13 height 13
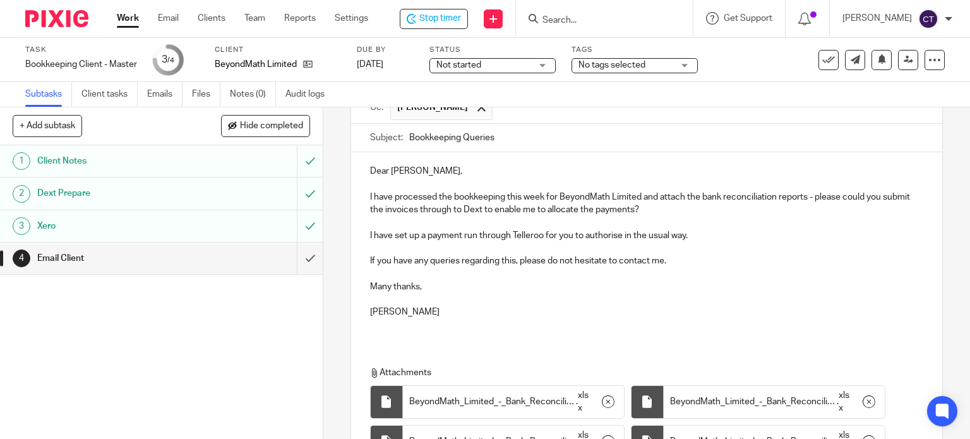
scroll to position [256, 0]
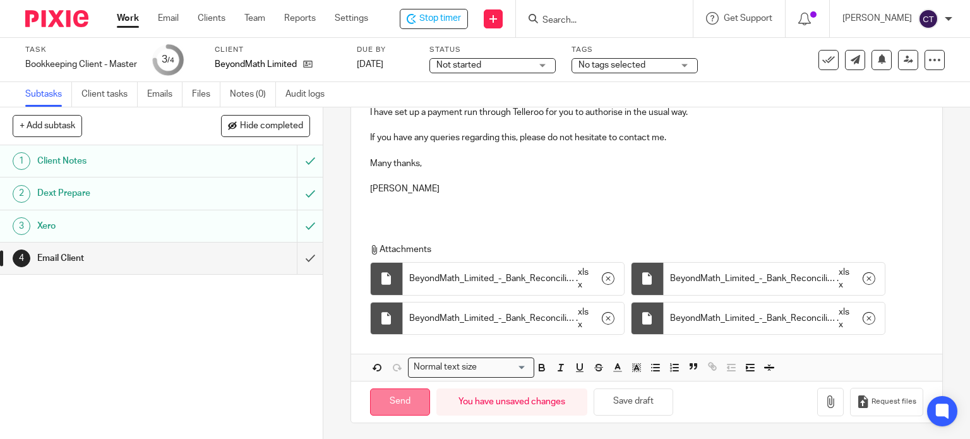
click at [412, 393] on input "Send" at bounding box center [400, 401] width 60 height 27
type input "Sent"
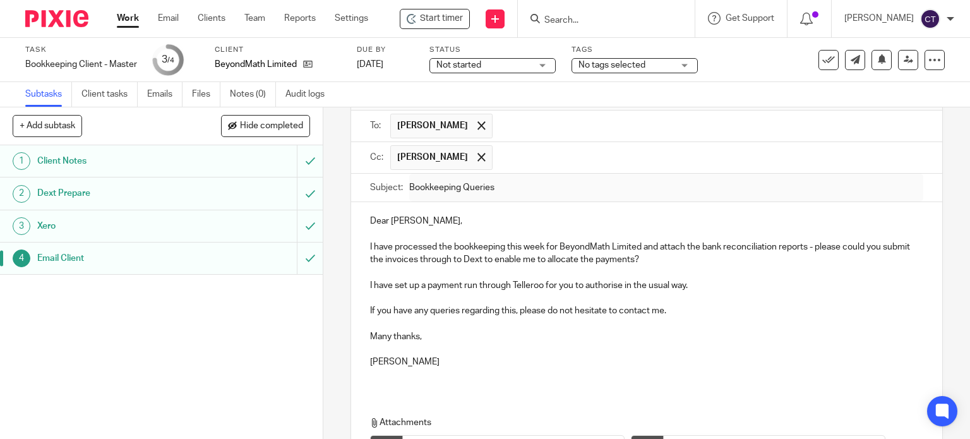
scroll to position [0, 0]
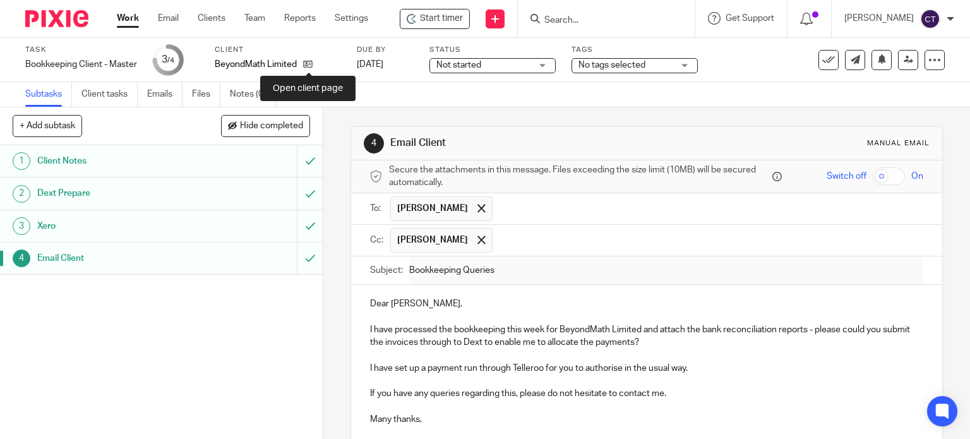
drag, startPoint x: 306, startPoint y: 66, endPoint x: 306, endPoint y: 72, distance: 6.3
click at [306, 66] on icon at bounding box center [307, 63] width 9 height 9
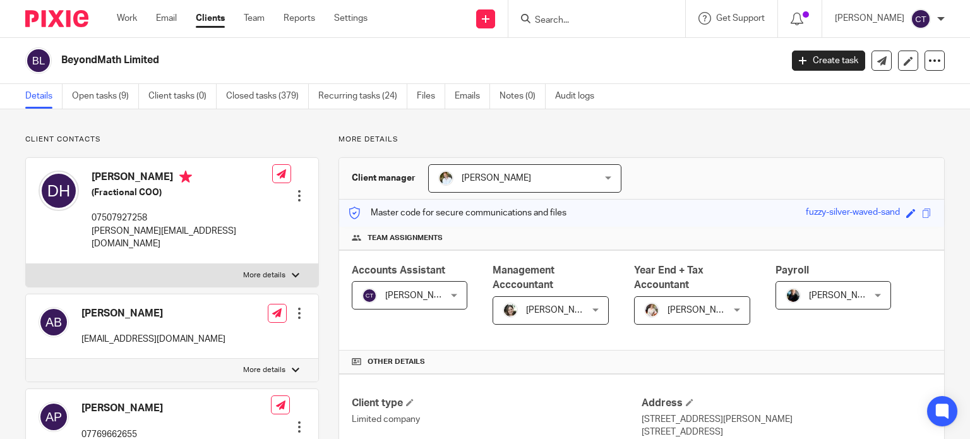
drag, startPoint x: 110, startPoint y: 98, endPoint x: 131, endPoint y: 120, distance: 30.8
click at [110, 98] on link "Open tasks (9)" at bounding box center [105, 96] width 67 height 25
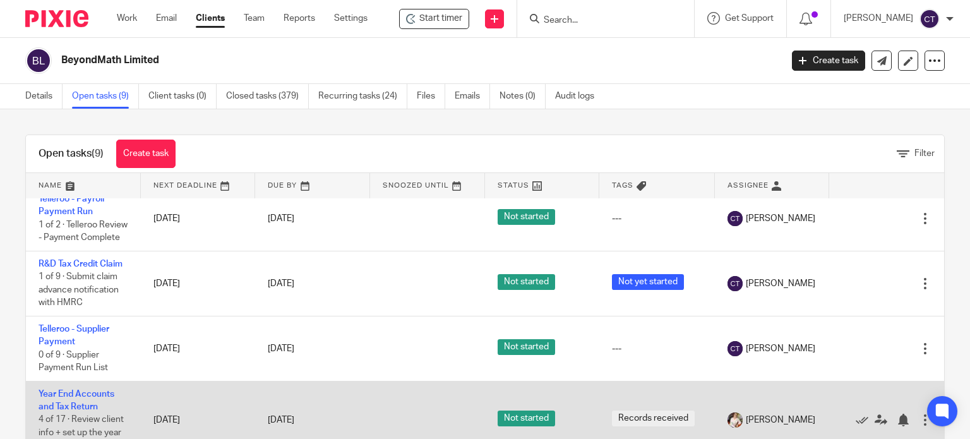
scroll to position [328, 0]
click at [80, 404] on link "Year End Accounts and Tax Return" at bounding box center [77, 400] width 76 height 21
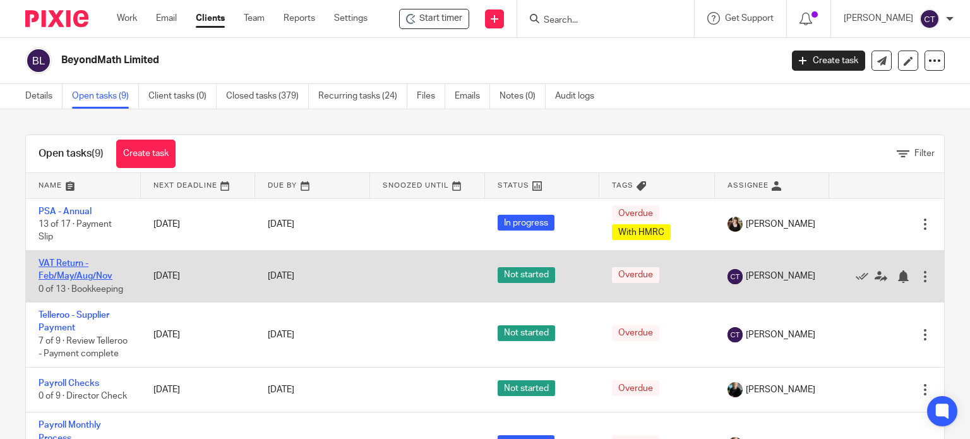
click at [62, 273] on link "VAT Return - Feb/May/Aug/Nov" at bounding box center [76, 269] width 74 height 21
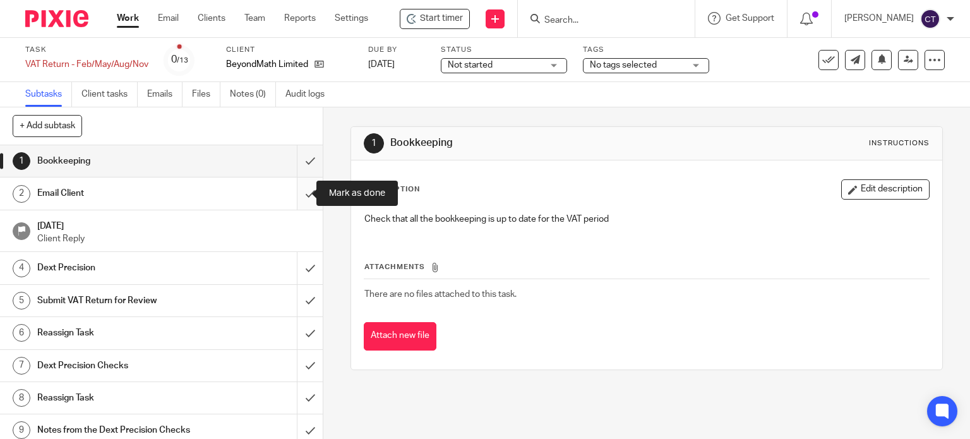
click at [298, 192] on input "submit" at bounding box center [161, 193] width 323 height 32
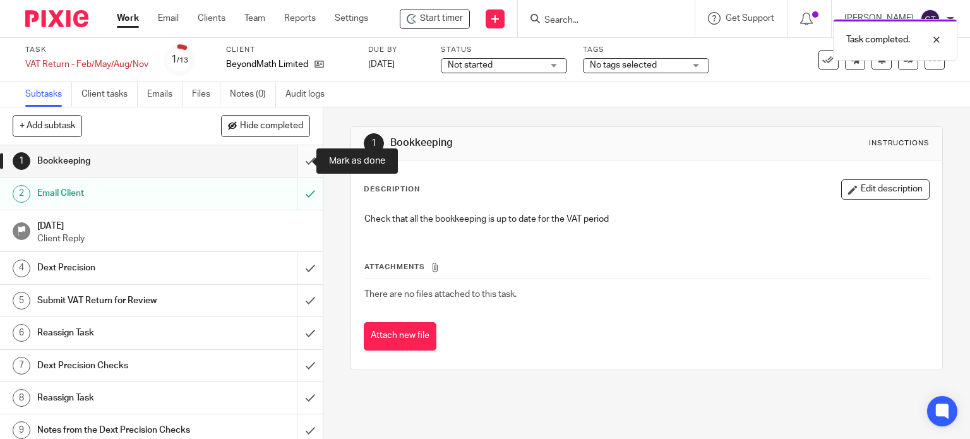
click at [298, 160] on input "submit" at bounding box center [161, 161] width 323 height 32
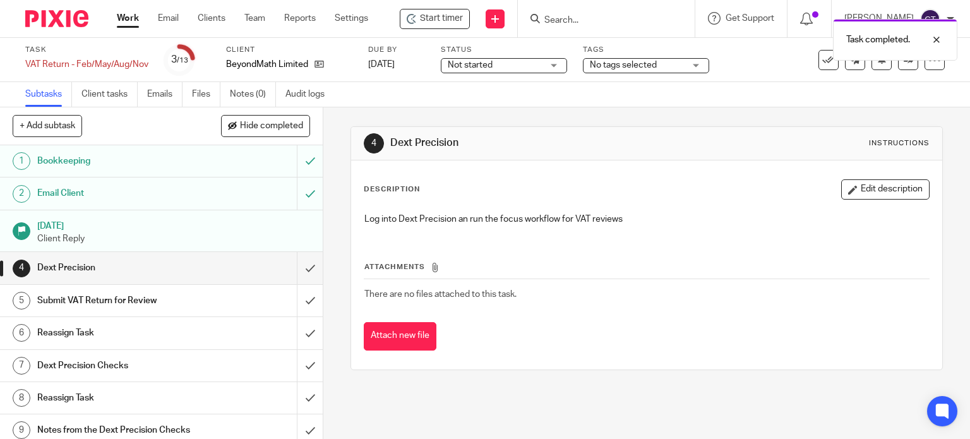
click at [174, 188] on h1 "Email Client" at bounding box center [119, 193] width 165 height 19
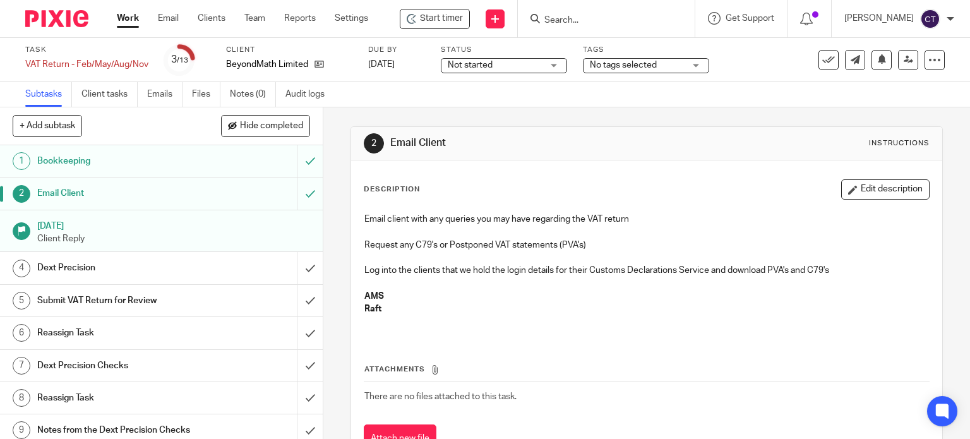
click at [95, 270] on h1 "Dext Precision" at bounding box center [119, 267] width 165 height 19
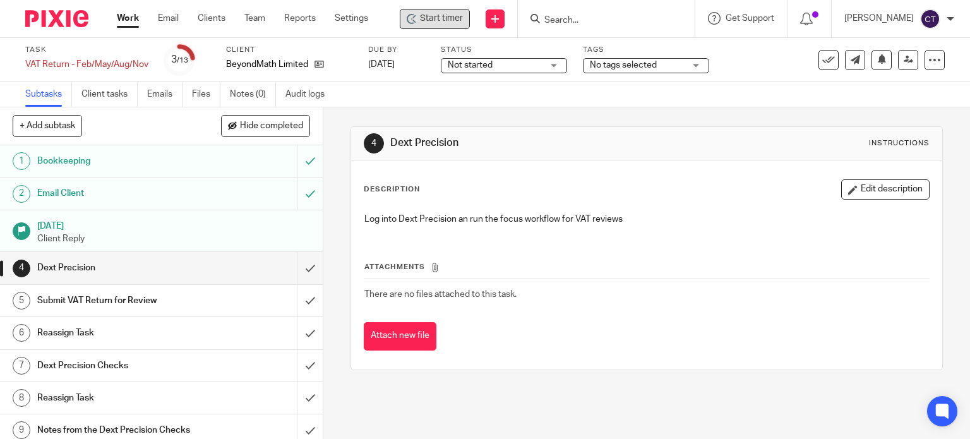
click at [429, 13] on span "Start timer" at bounding box center [441, 18] width 43 height 13
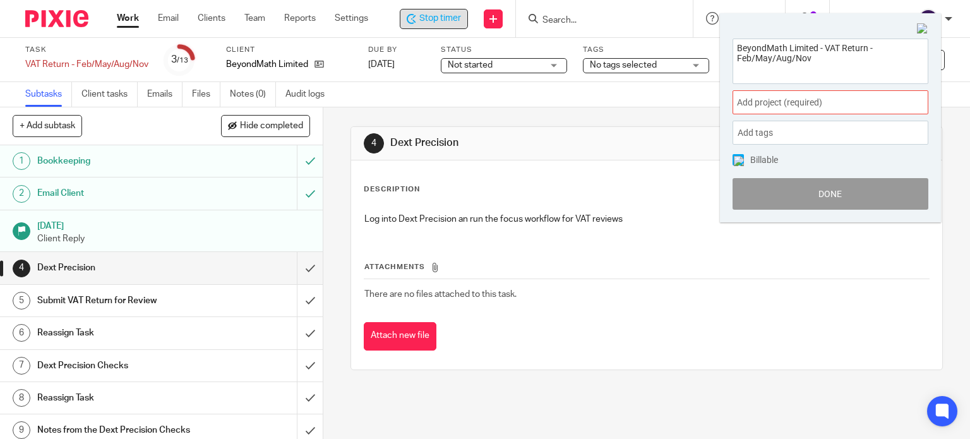
click at [763, 100] on span "Add project (required) :" at bounding box center [816, 102] width 159 height 13
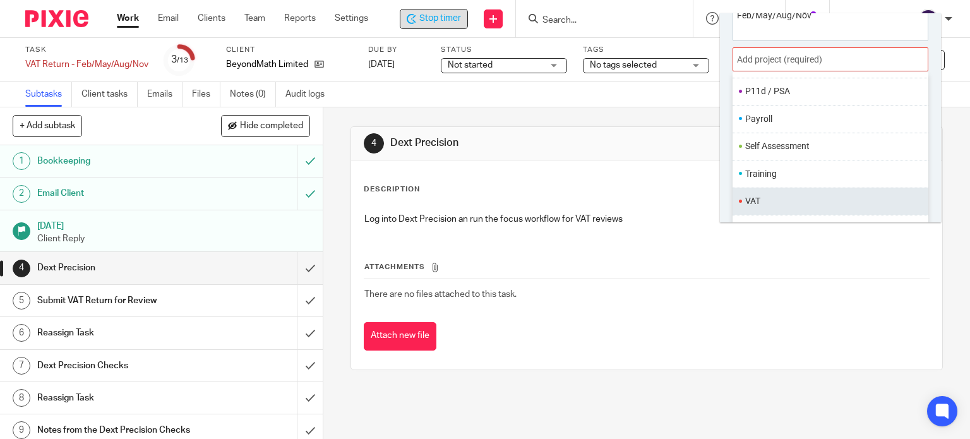
scroll to position [62, 0]
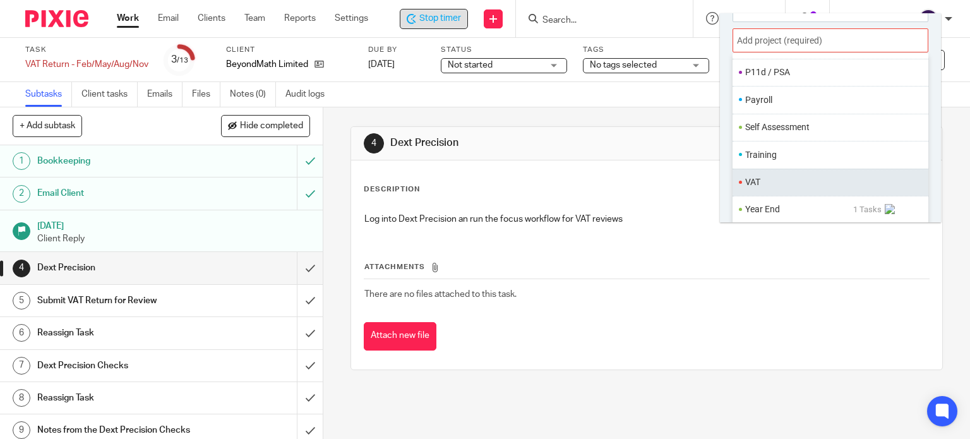
click at [774, 183] on li "VAT" at bounding box center [827, 182] width 165 height 13
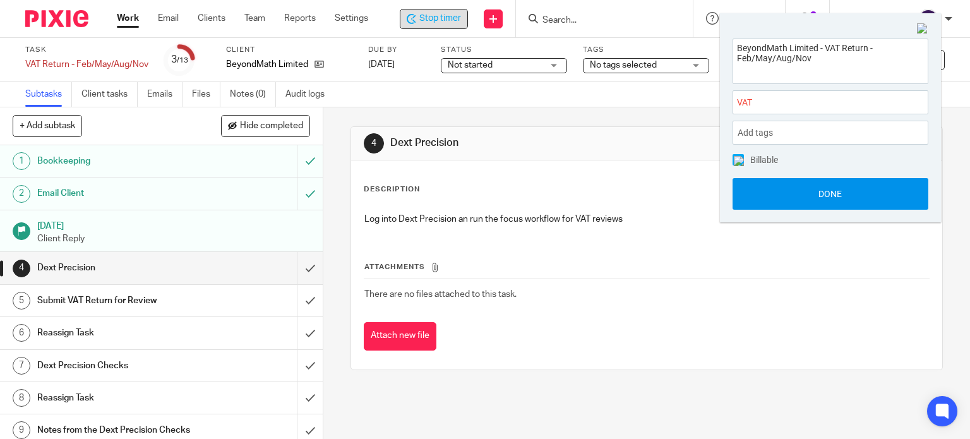
click at [829, 184] on button "Done" at bounding box center [831, 194] width 196 height 32
